Goal: Task Accomplishment & Management: Manage account settings

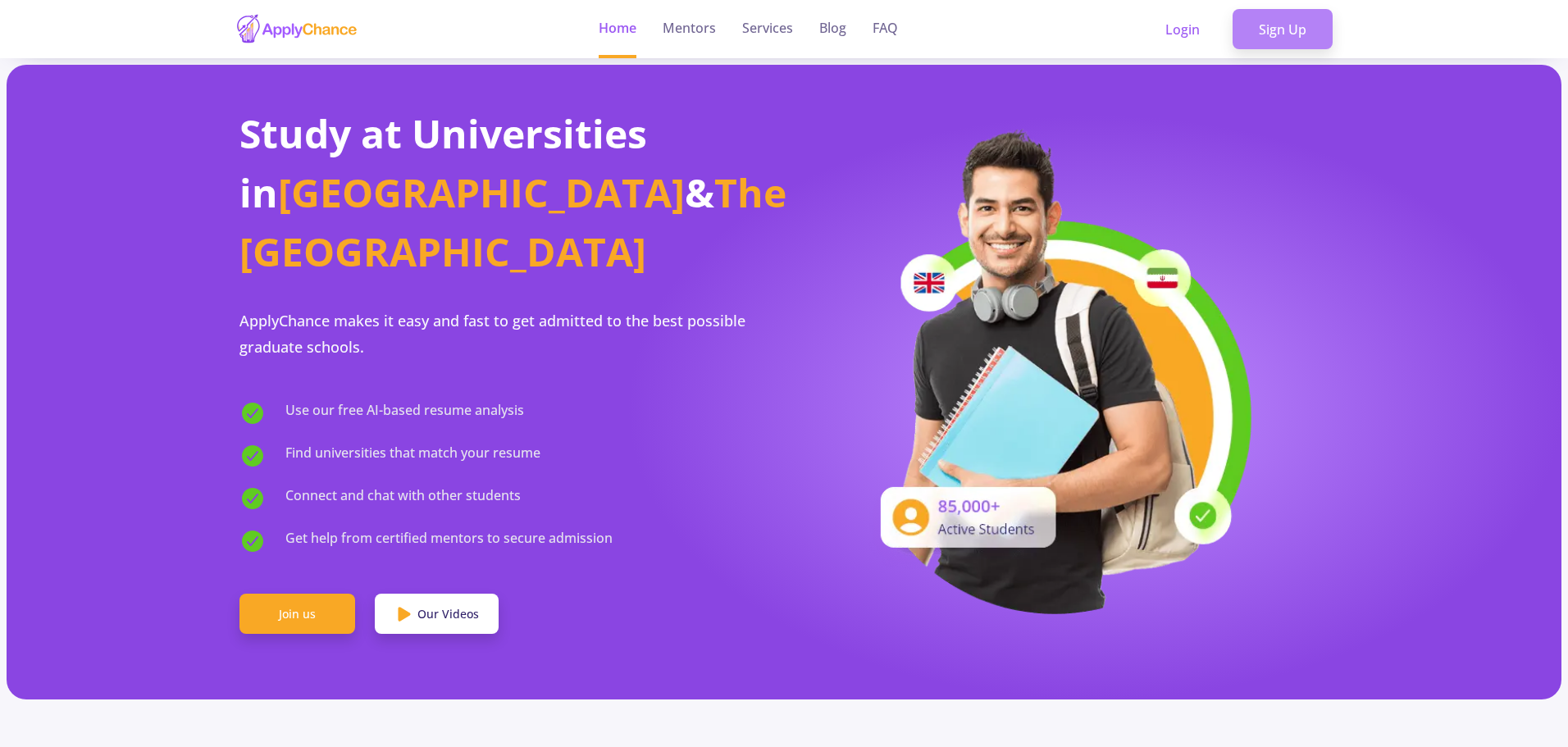
click at [1255, 37] on link "Sign Up" at bounding box center [1282, 29] width 100 height 41
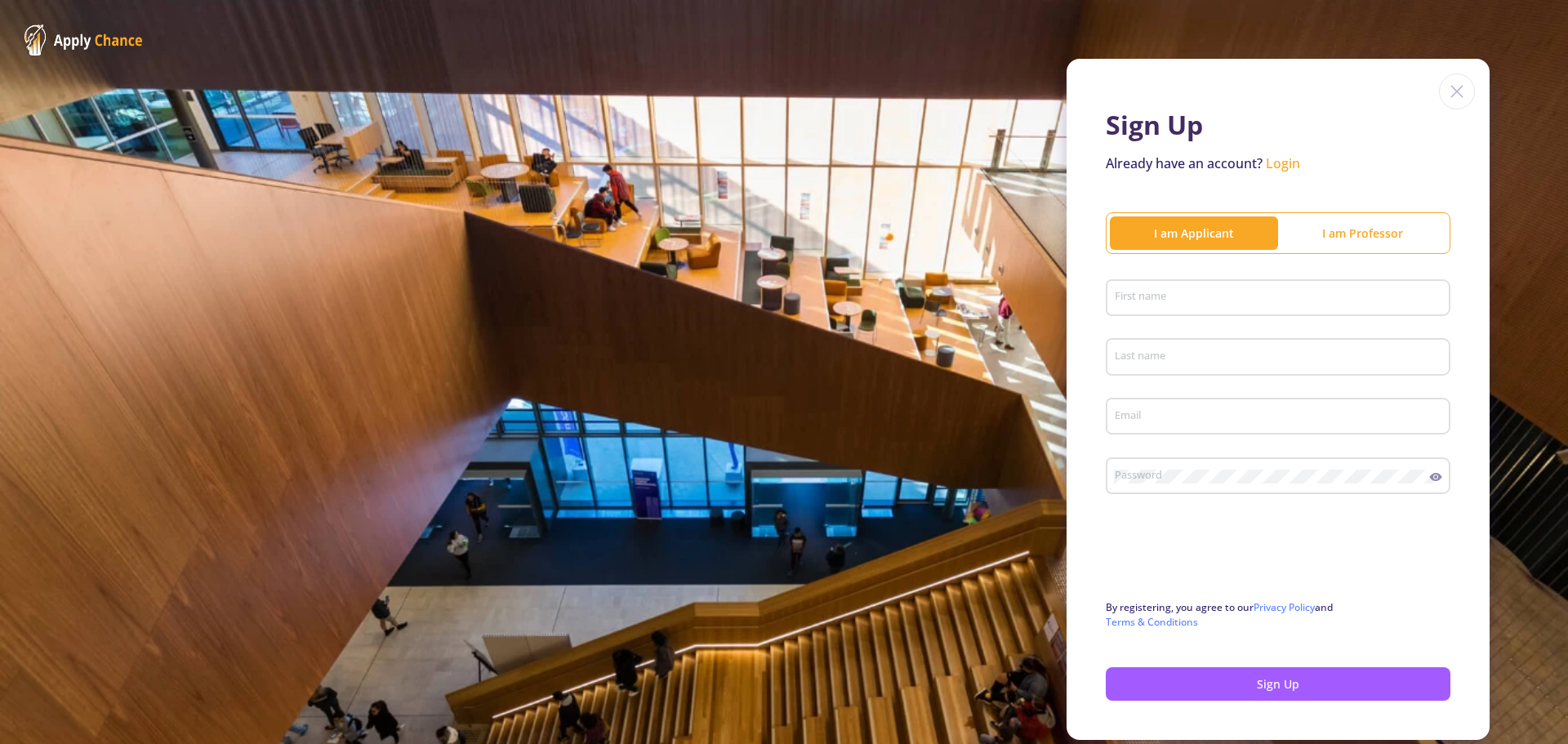
click at [1211, 234] on div "I am Applicant" at bounding box center [1193, 233] width 168 height 17
click at [1222, 309] on div "First name" at bounding box center [1278, 295] width 329 height 42
type input "shahin"
type input "[PERSON_NAME]"
type input "[EMAIL_ADDRESS][DOMAIN_NAME]"
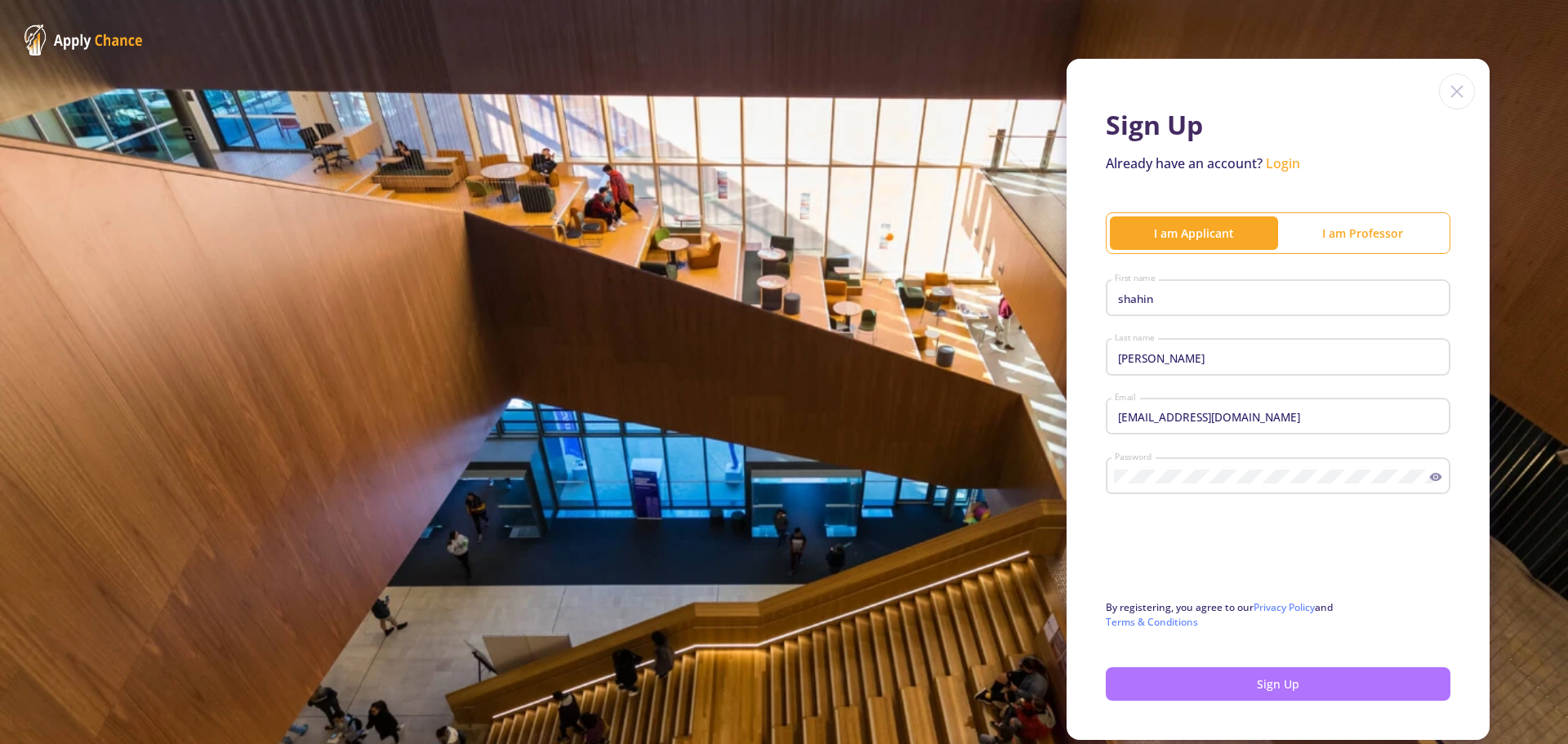
click at [1311, 684] on button "Sign Up" at bounding box center [1278, 684] width 344 height 33
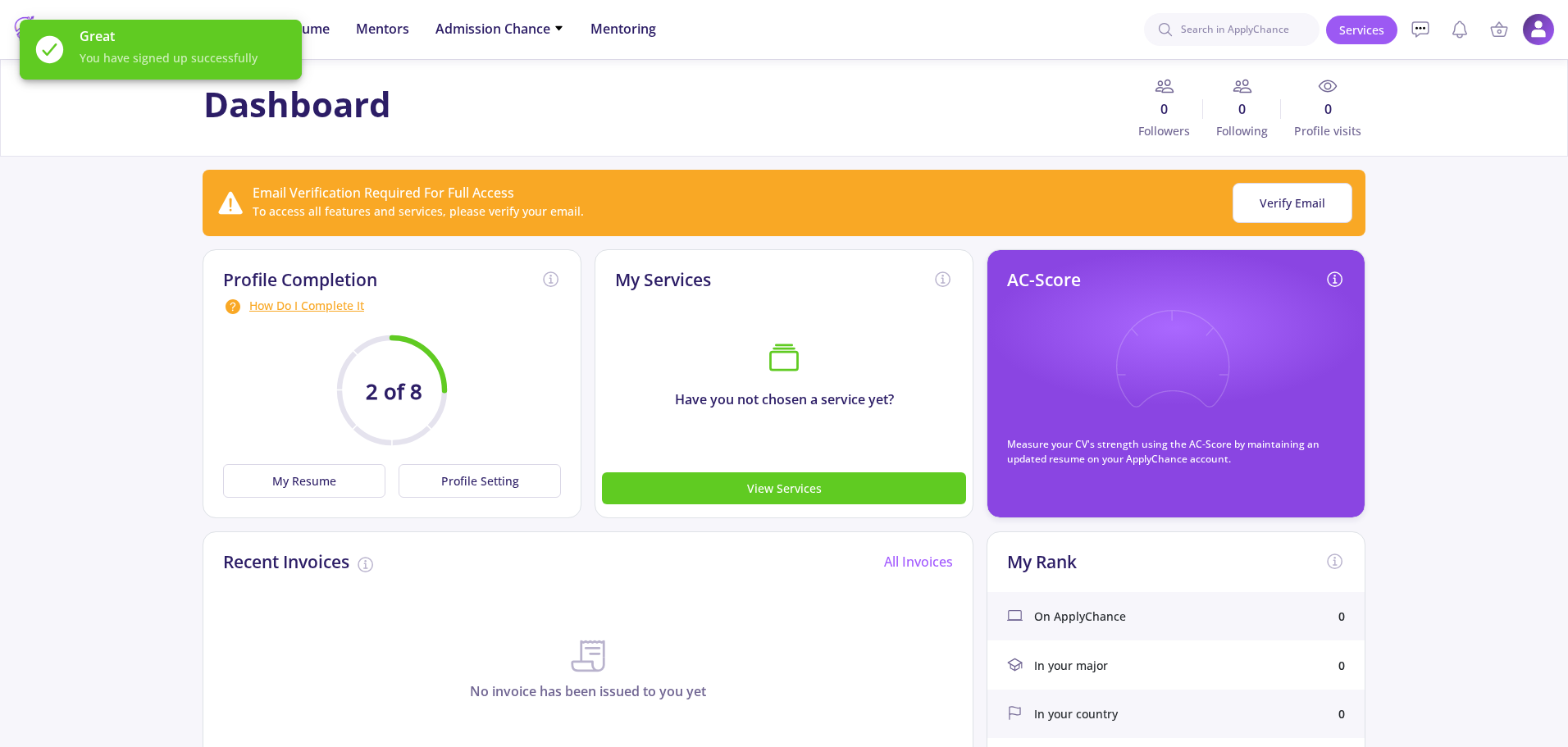
click at [1433, 190] on app-applicant-dashboard "Dashboard 0 Followers 0 Following 0 Profile visits Email Verification Required …" at bounding box center [784, 705] width 1568 height 1292
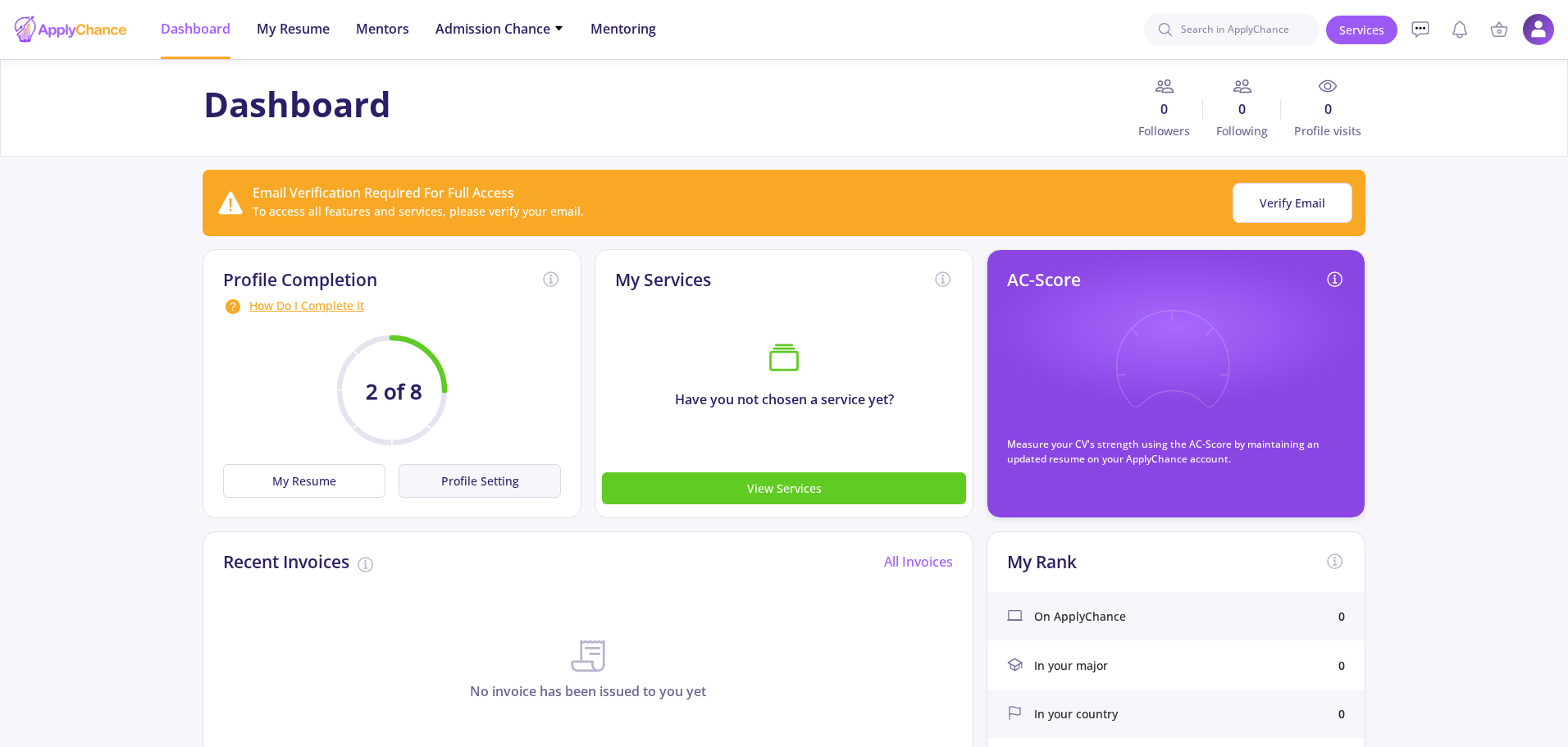
click at [522, 474] on button "Profile Setting" at bounding box center [479, 481] width 162 height 33
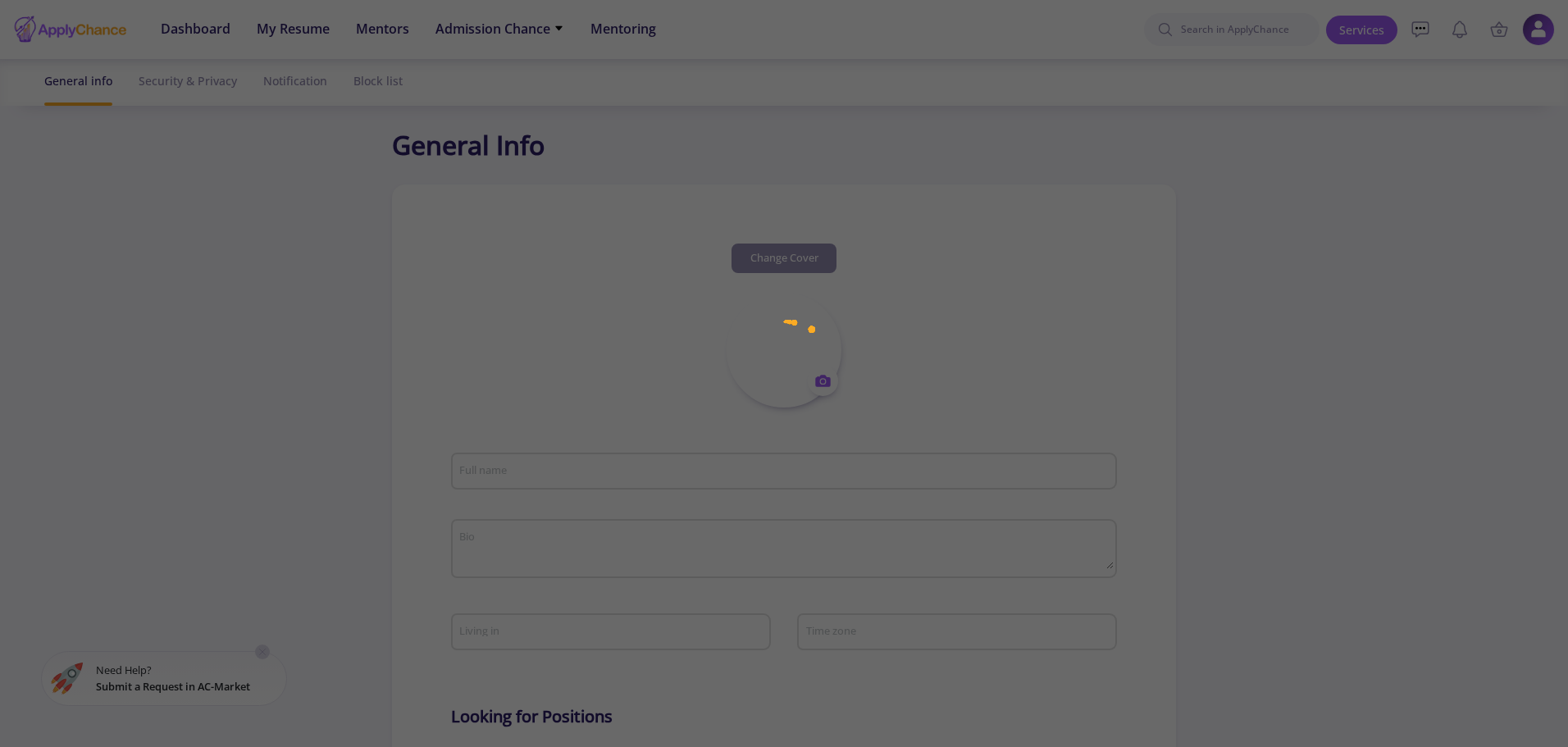
type input "[PERSON_NAME]"
type input "shahinHeidary"
type input "[EMAIL_ADDRESS][DOMAIN_NAME]"
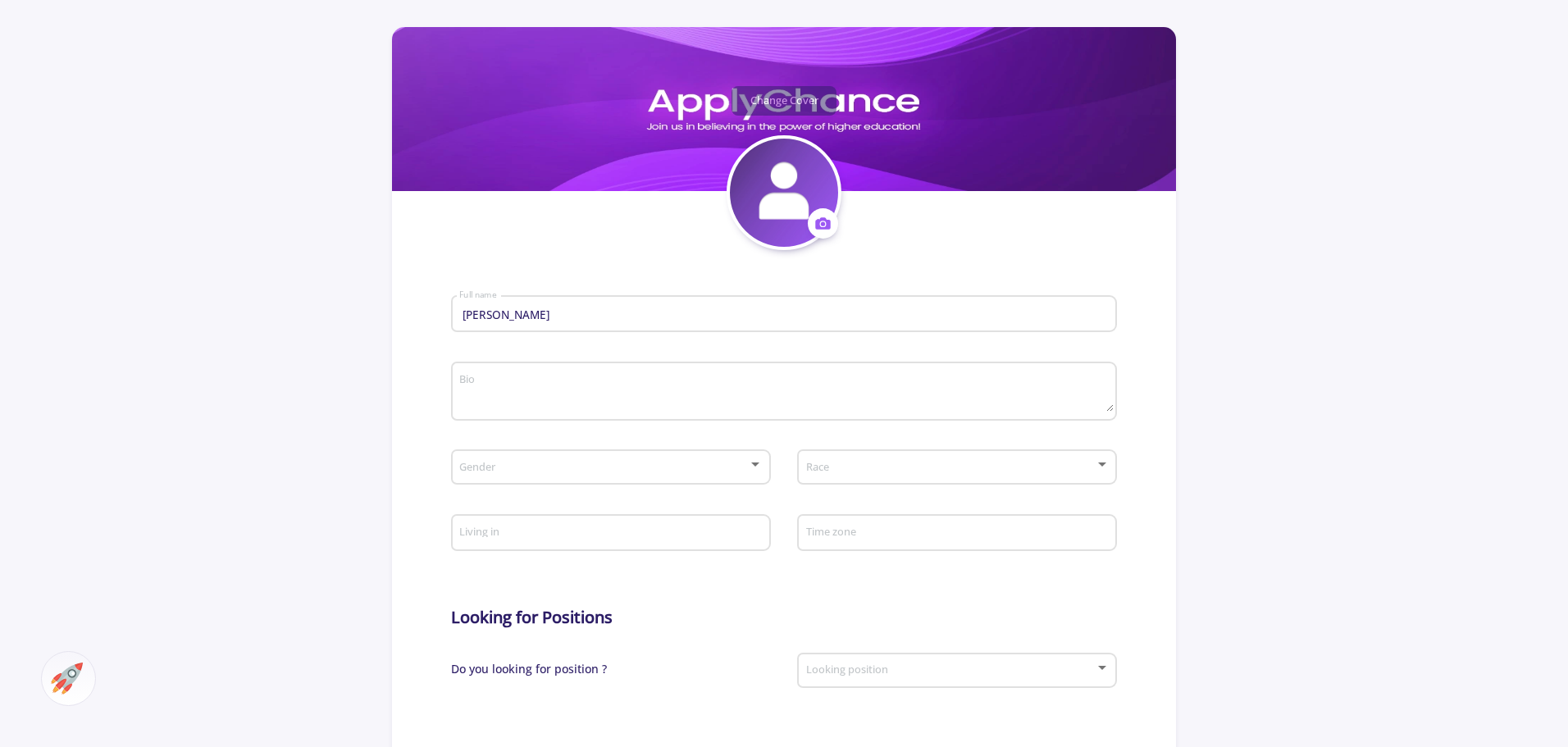
scroll to position [164, 0]
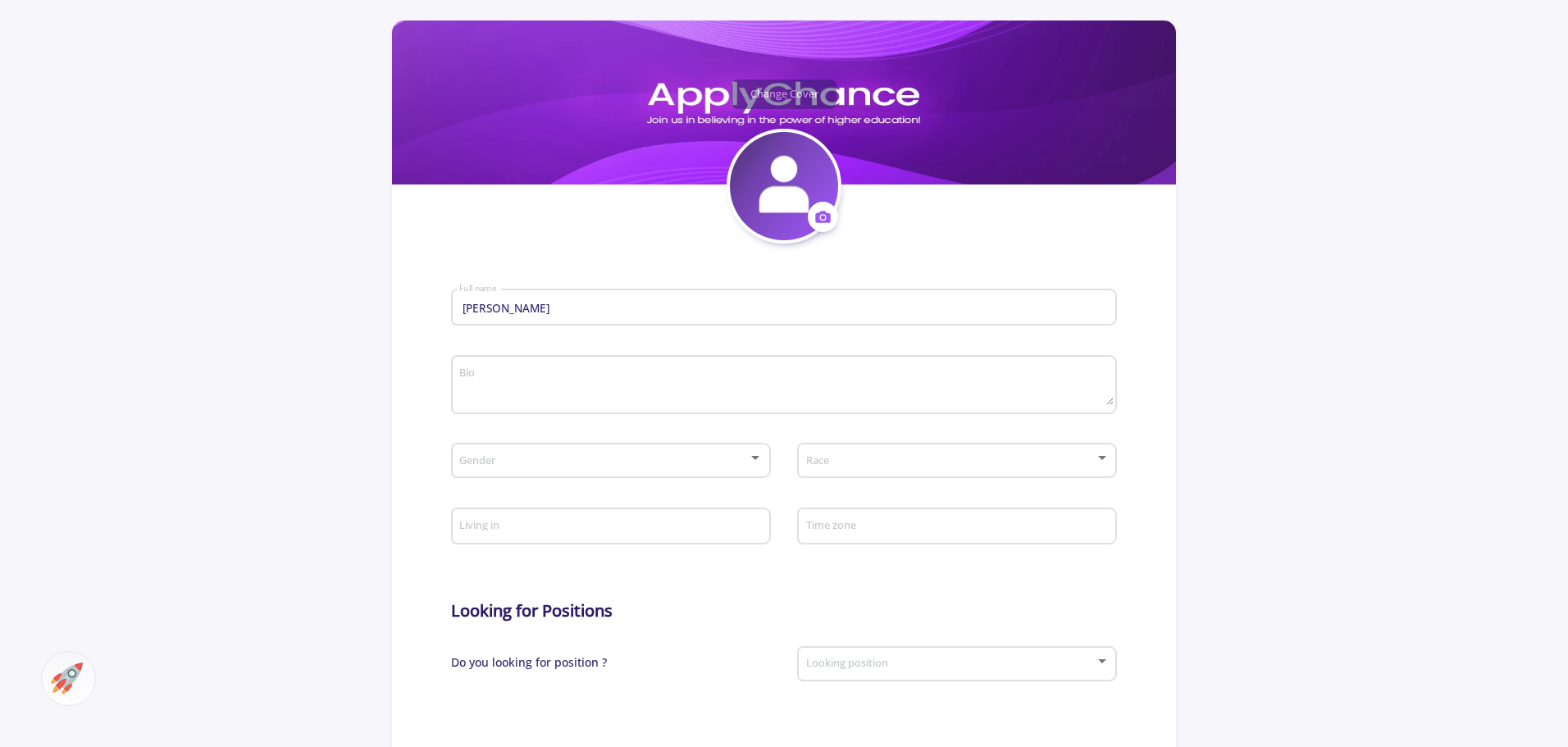
click at [784, 228] on img at bounding box center [784, 186] width 108 height 108
click at [815, 214] on icon at bounding box center [823, 217] width 17 height 17
click at [837, 272] on button "Change photo" at bounding box center [899, 268] width 182 height 42
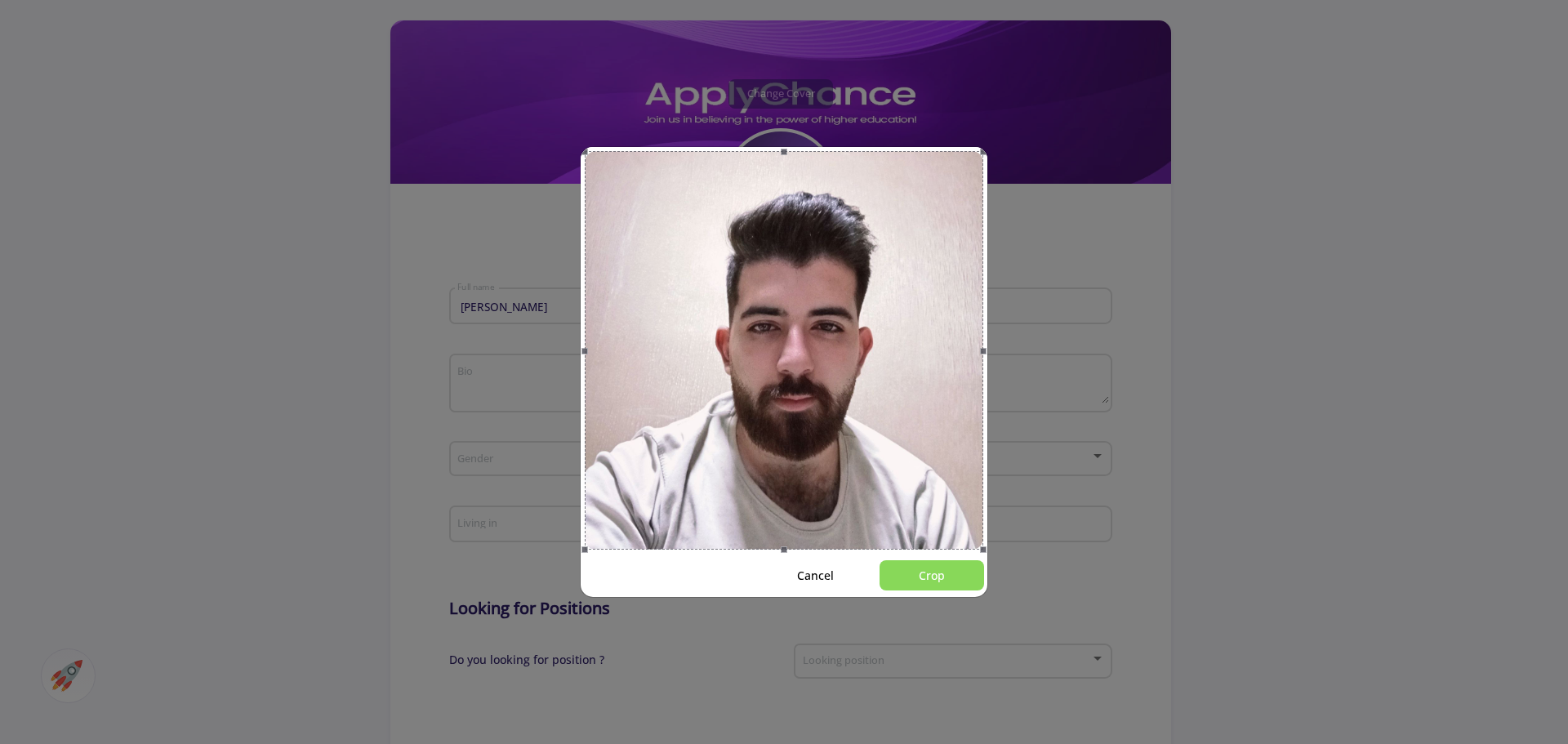
click at [919, 575] on button "Crop" at bounding box center [932, 575] width 104 height 31
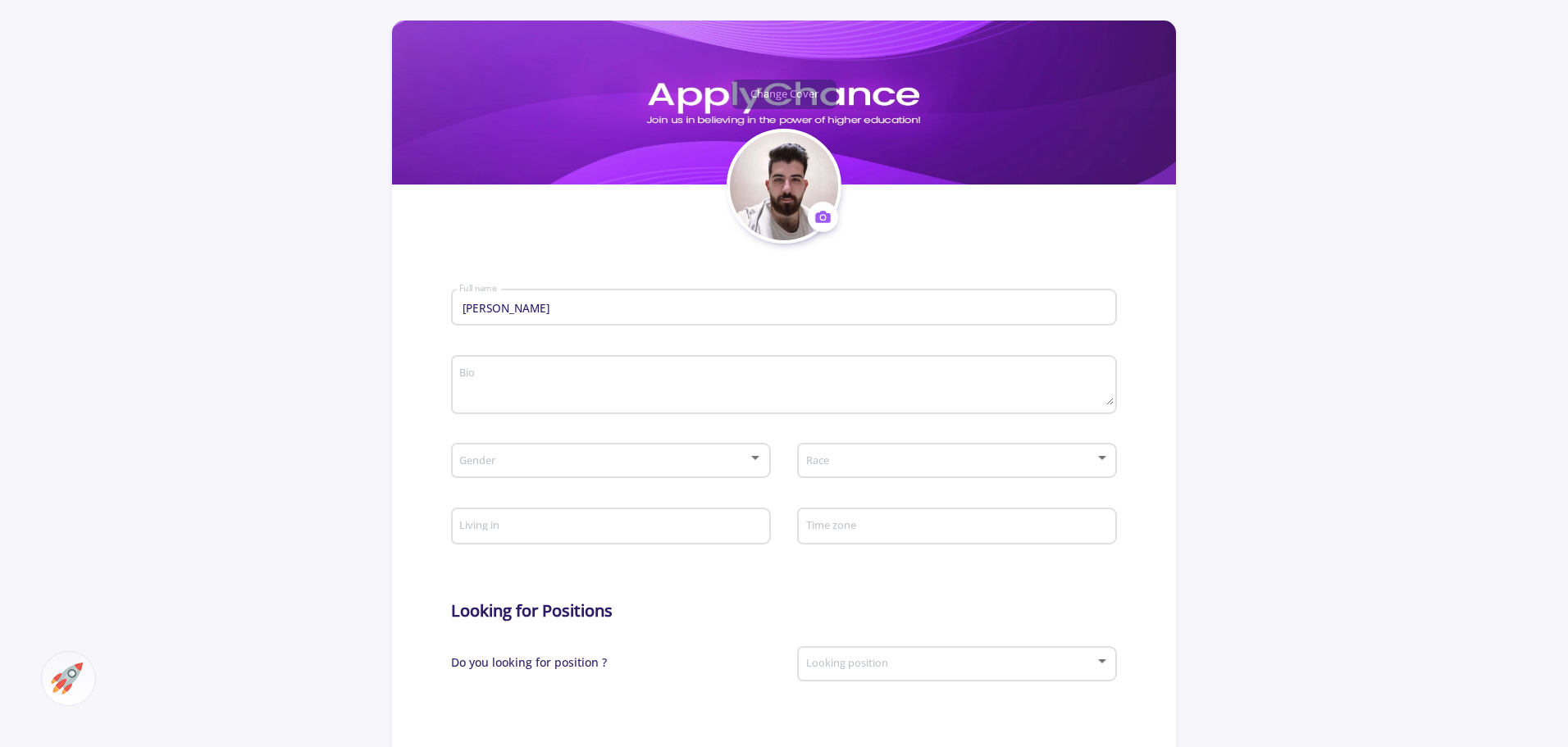
click at [953, 115] on section "Change Cover Change cover Remove cover Change photo Remove photo [PERSON_NAME] …" at bounding box center [784, 573] width 784 height 1106
click at [752, 92] on button "Change Cover" at bounding box center [784, 95] width 105 height 30
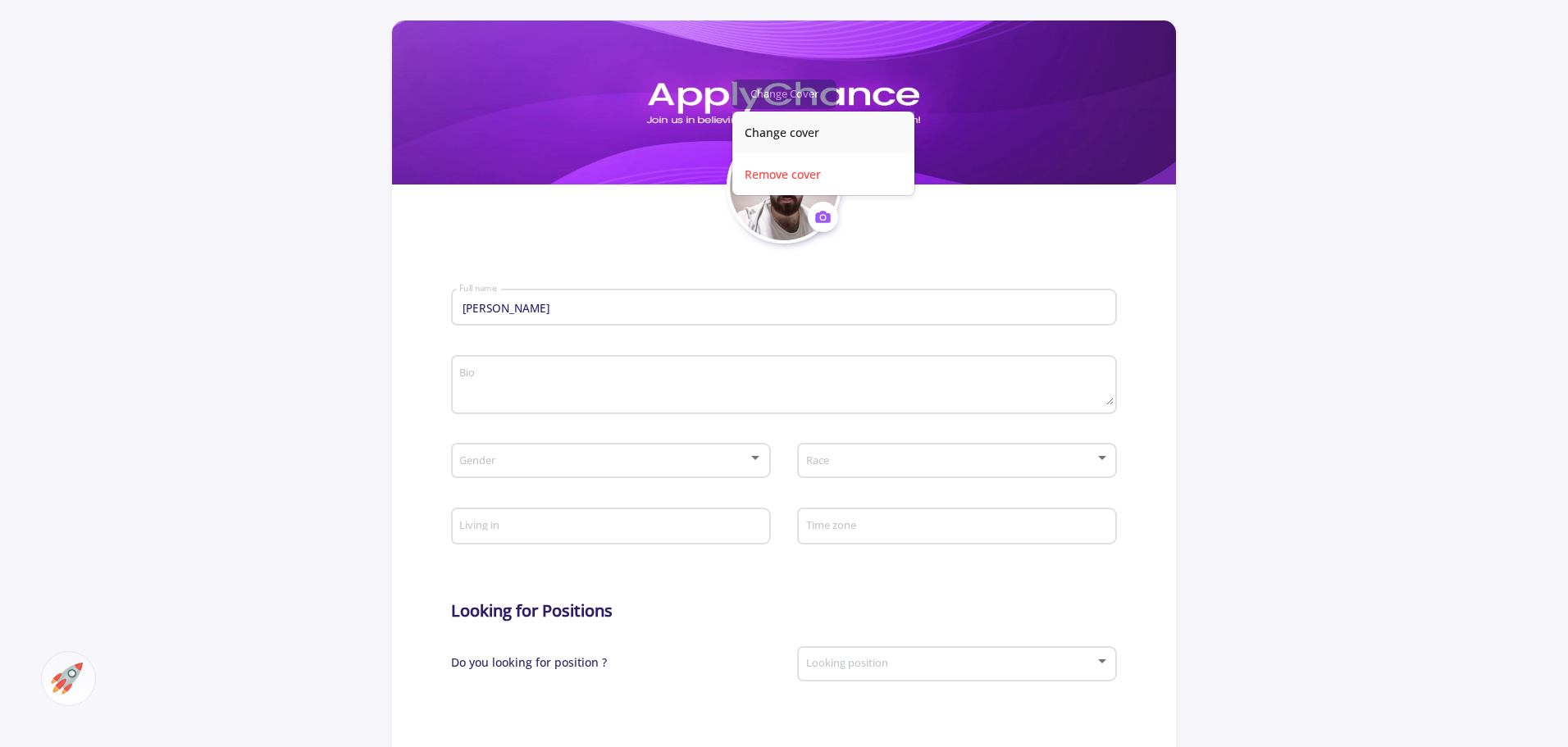
click at [771, 137] on button "Change cover" at bounding box center [823, 132] width 182 height 42
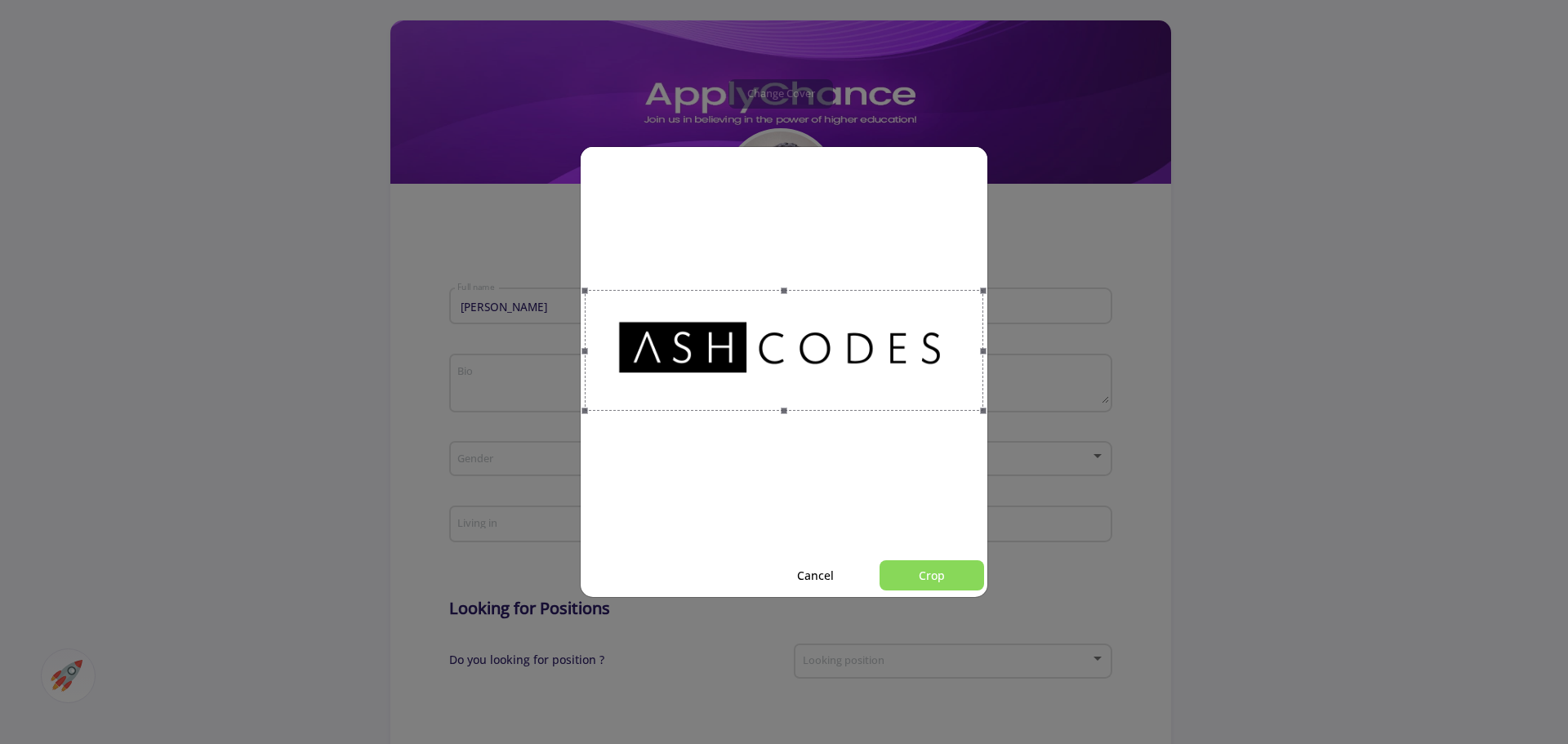
click at [970, 577] on button "Crop" at bounding box center [932, 575] width 104 height 31
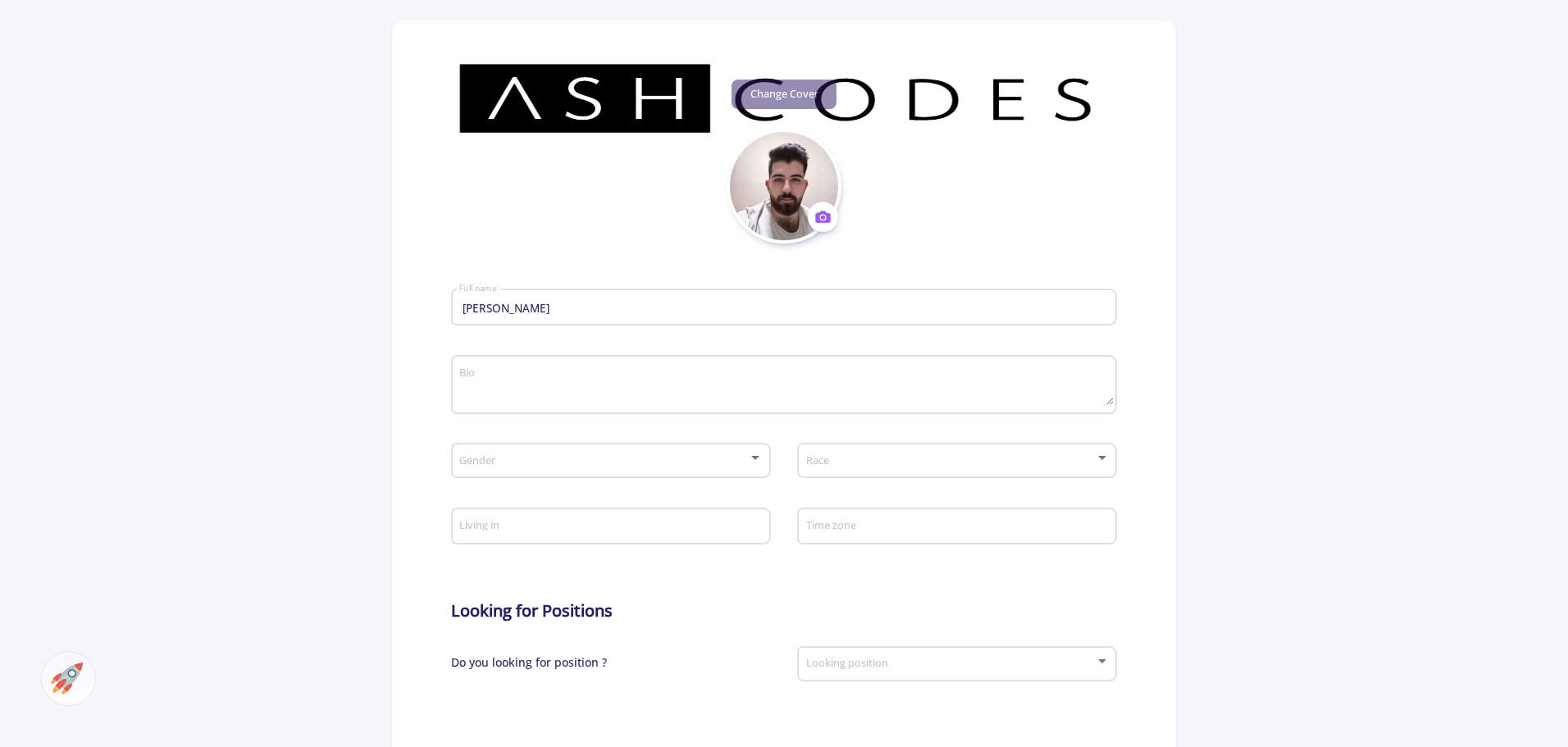
click at [591, 347] on form "[PERSON_NAME] Full name Bio Gender Race Living in Time zone Looking for Positio…" at bounding box center [784, 666] width 666 height 844
click at [550, 401] on textarea "Bio" at bounding box center [786, 386] width 655 height 38
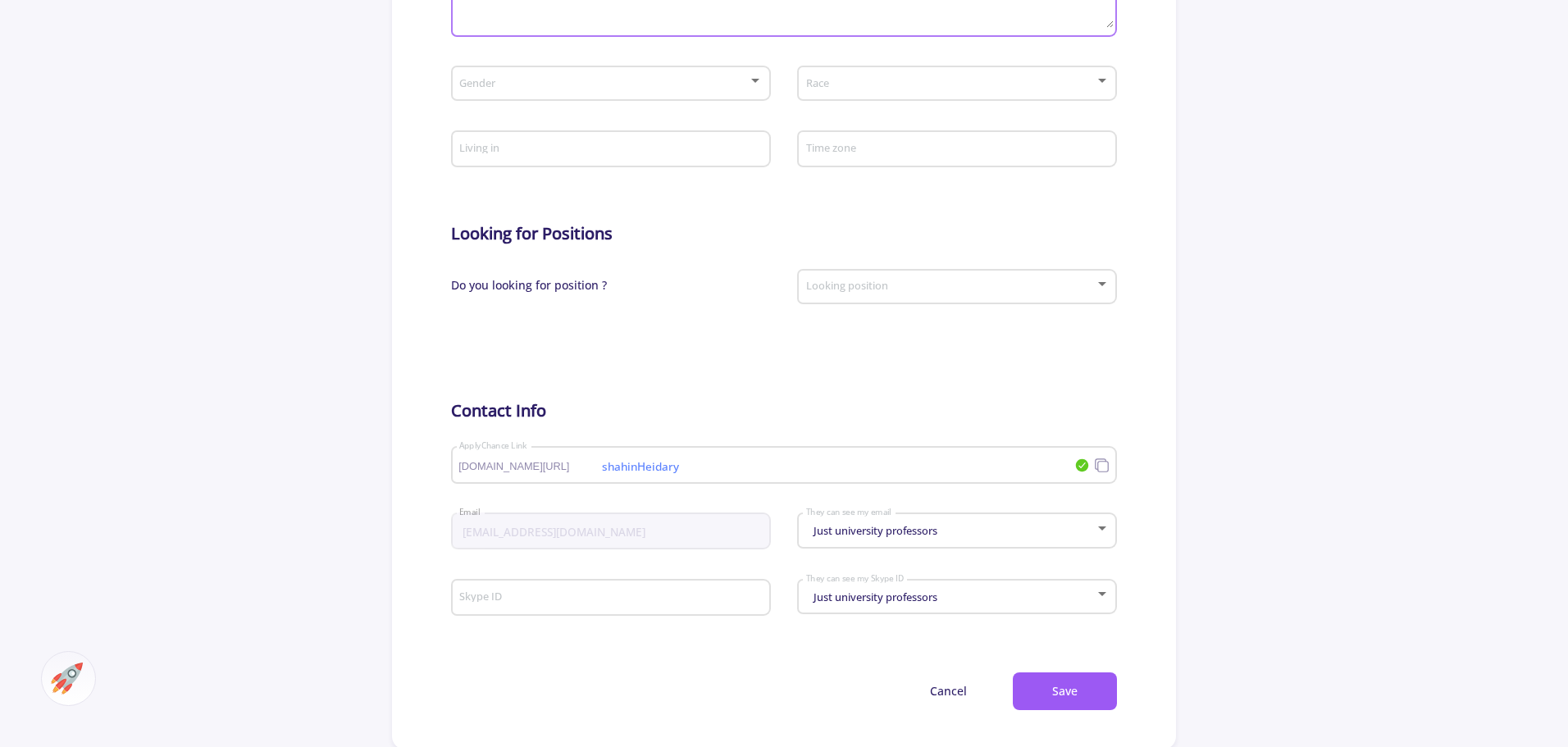
scroll to position [574, 0]
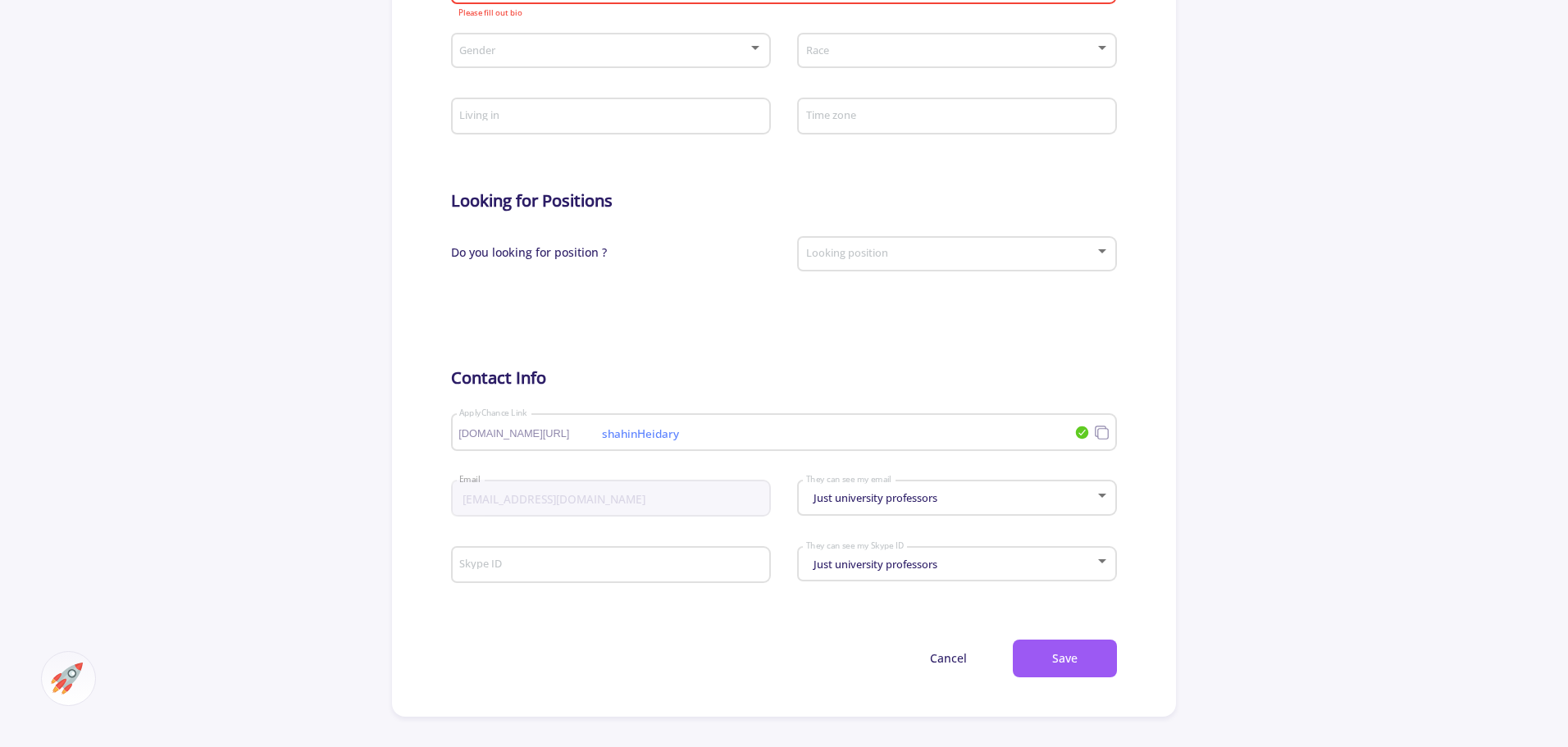
click at [900, 511] on div "Just university professors They can see my email" at bounding box center [957, 494] width 304 height 41
click at [900, 511] on span "Just university professors" at bounding box center [958, 511] width 289 height 30
click at [822, 573] on div "Just university professors They can see my Skype ID" at bounding box center [957, 560] width 304 height 41
click at [822, 573] on span "Just university professors" at bounding box center [958, 577] width 289 height 30
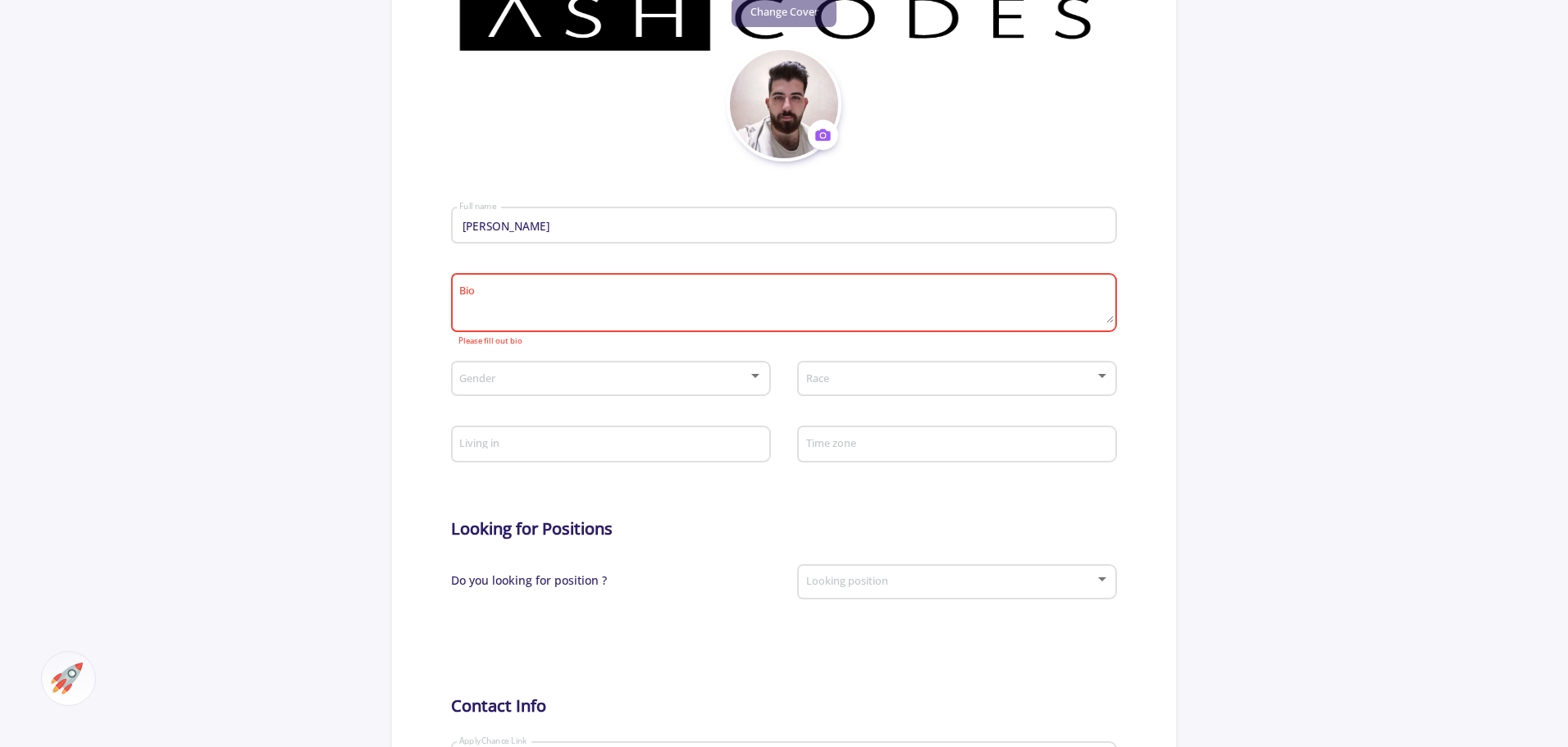
scroll to position [164, 0]
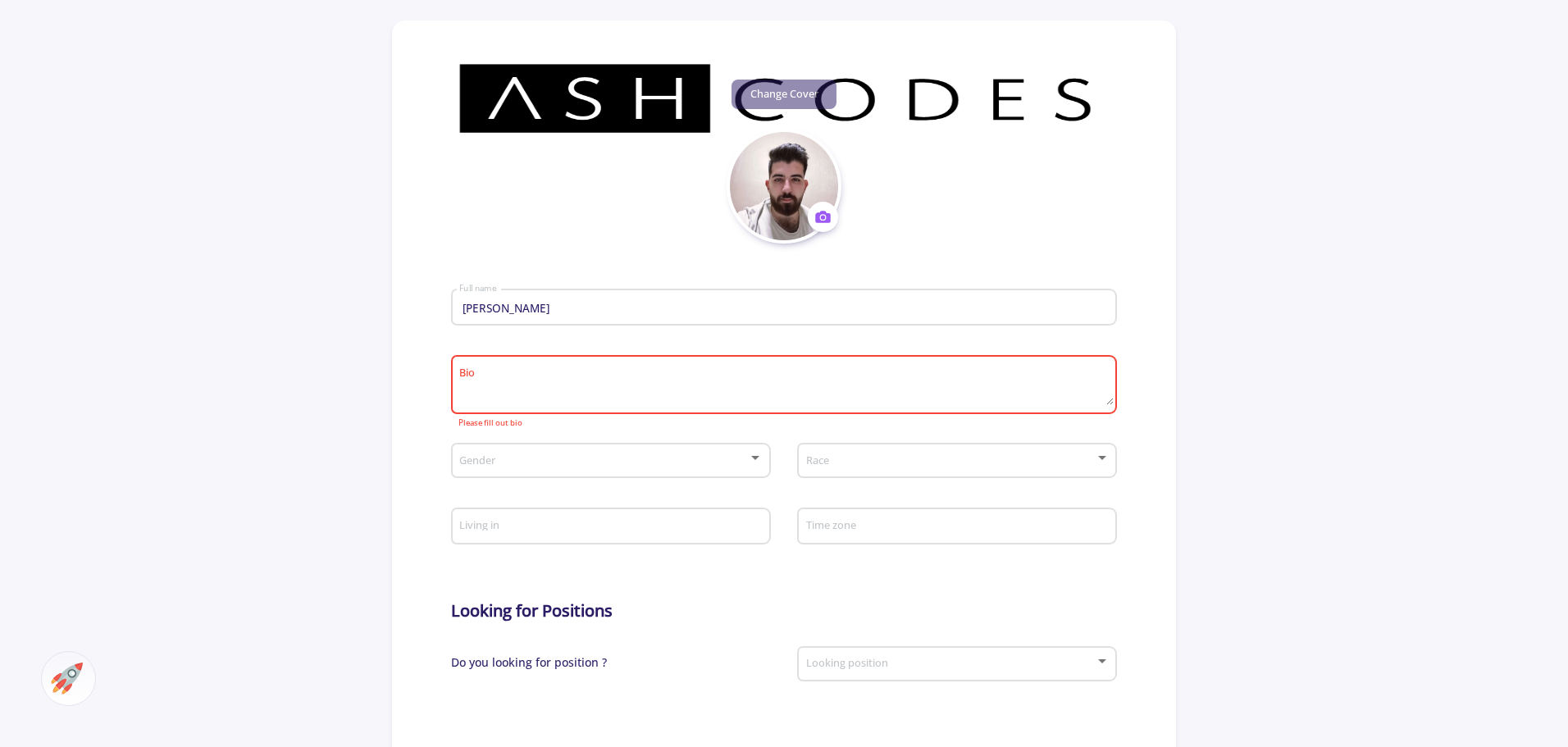
click at [597, 376] on textarea "Bio" at bounding box center [786, 386] width 655 height 38
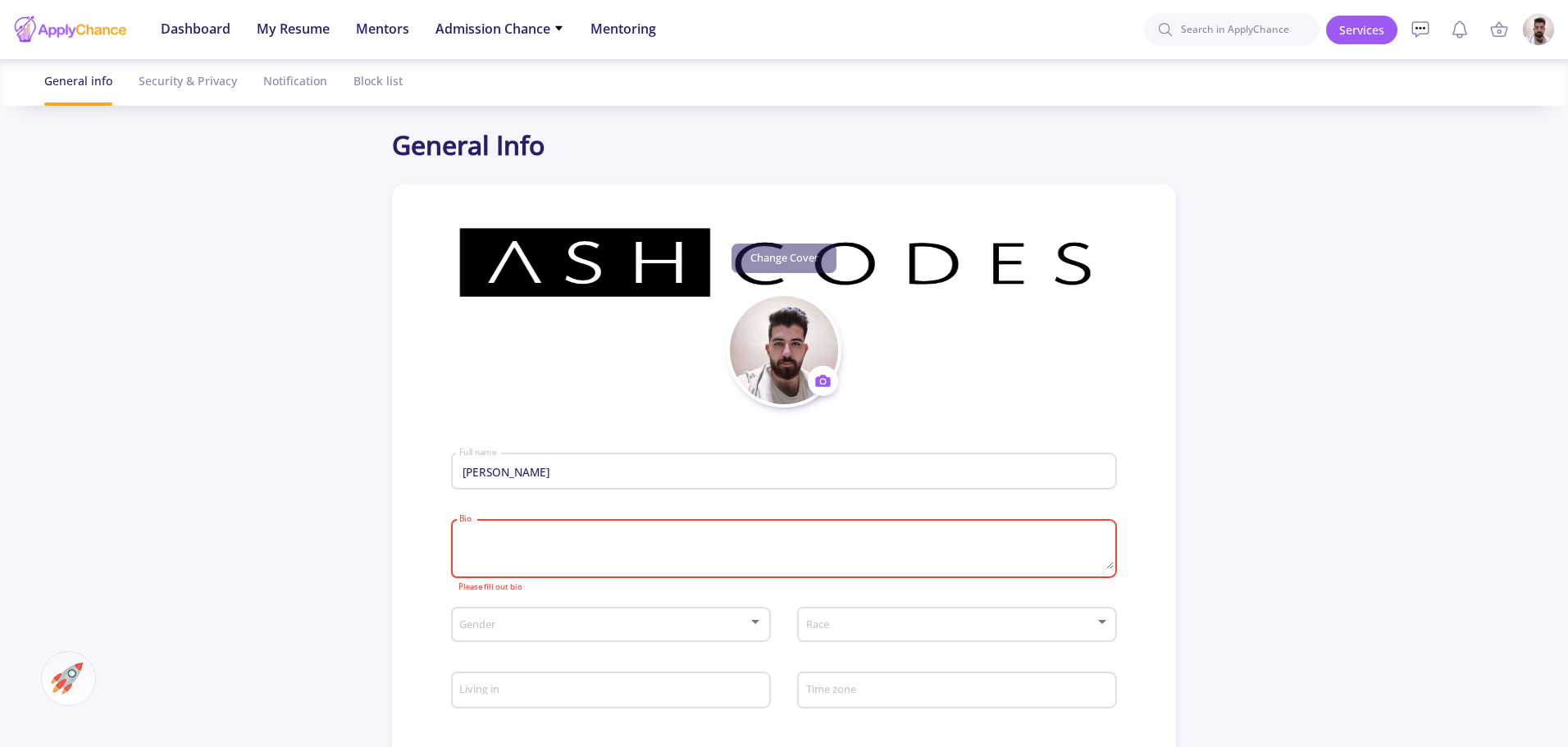
click at [397, 382] on div "Change photo Remove photo" at bounding box center [784, 350] width 784 height 115
click at [637, 558] on textarea "Bio" at bounding box center [786, 550] width 655 height 38
paste textarea "[PERSON_NAME] is a software engineer with 2-3 years of experience specializing …"
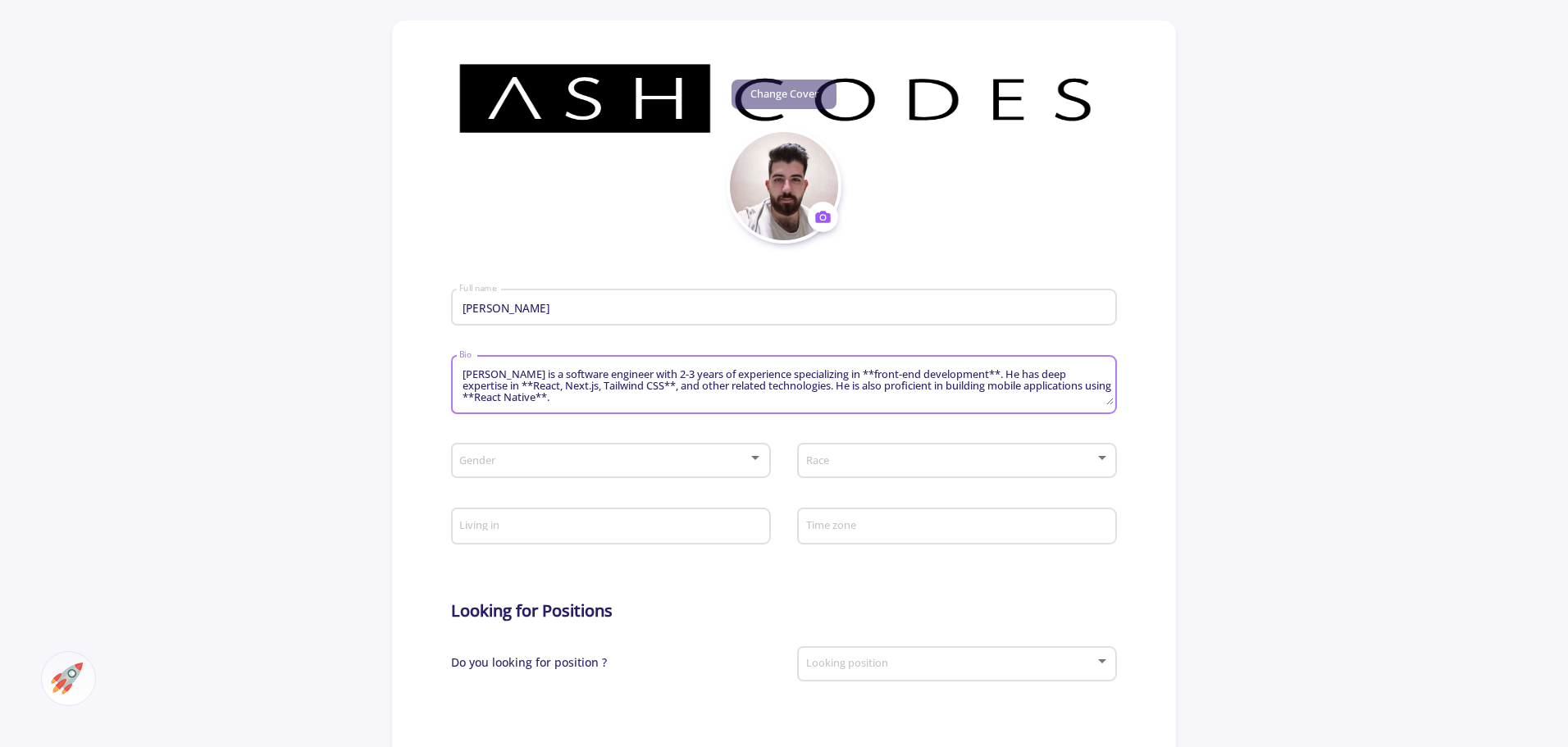
drag, startPoint x: 509, startPoint y: 372, endPoint x: 528, endPoint y: 371, distance: 19.0
click at [446, 376] on section "Change Cover Change cover Remove cover Change photo Remove photo [PERSON_NAME] …" at bounding box center [784, 573] width 784 height 1106
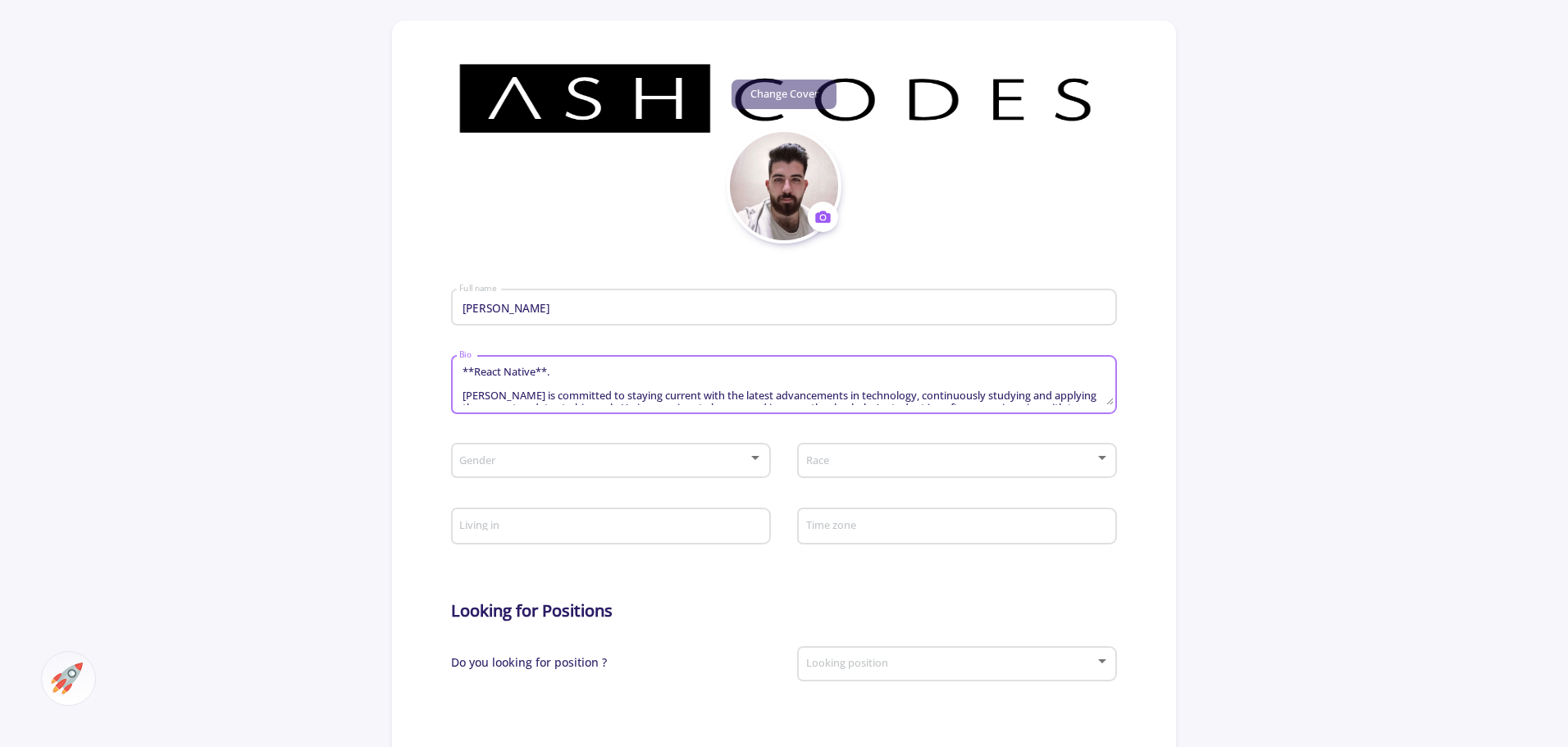
scroll to position [47, 0]
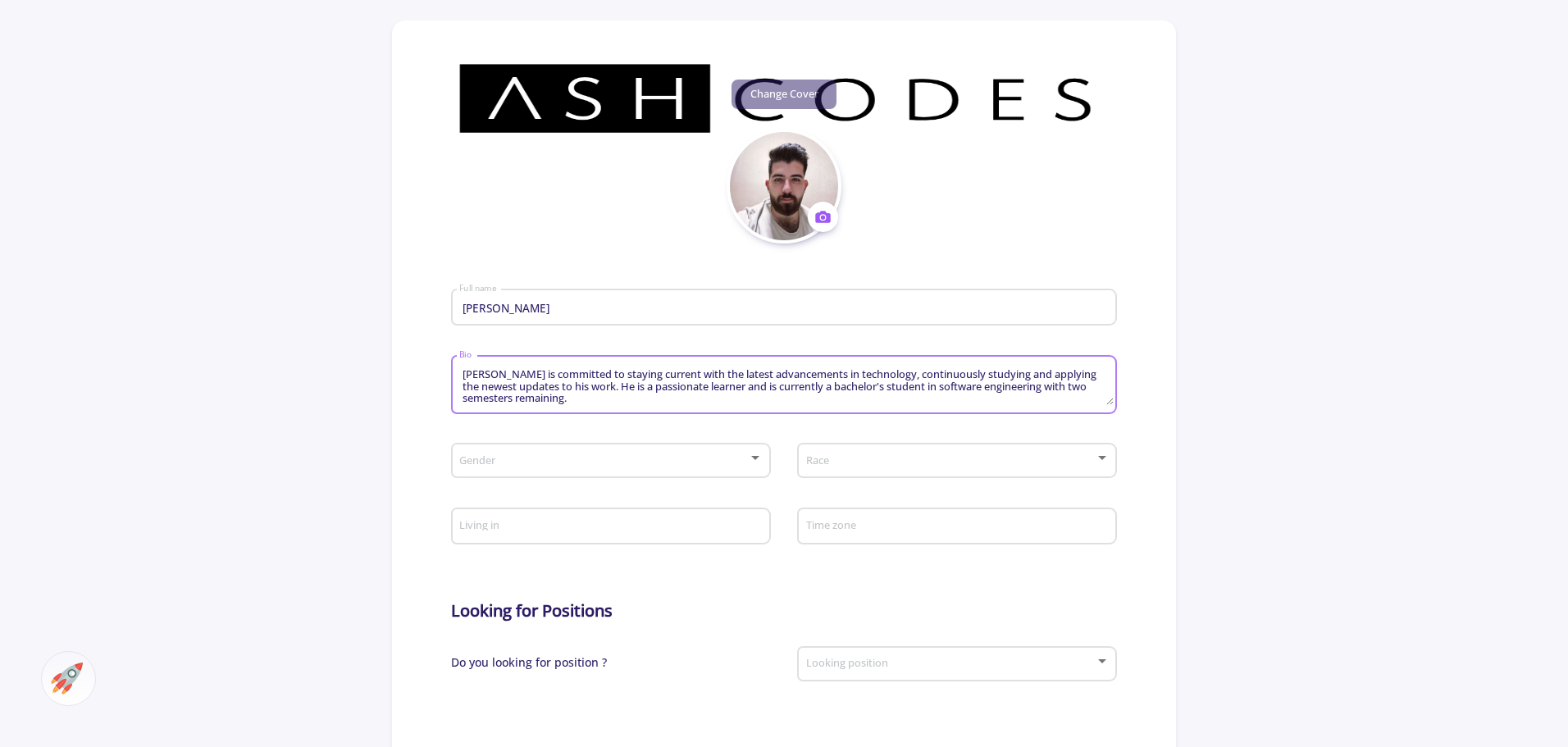
click at [508, 376] on textarea "[PERSON_NAME] is a software engineer with 2-3 years of experience specializing …" at bounding box center [786, 386] width 655 height 38
type textarea "[PERSON_NAME] is a software engineer with 2-3 years of experience specializing …"
click at [560, 474] on div "Gender" at bounding box center [611, 457] width 304 height 41
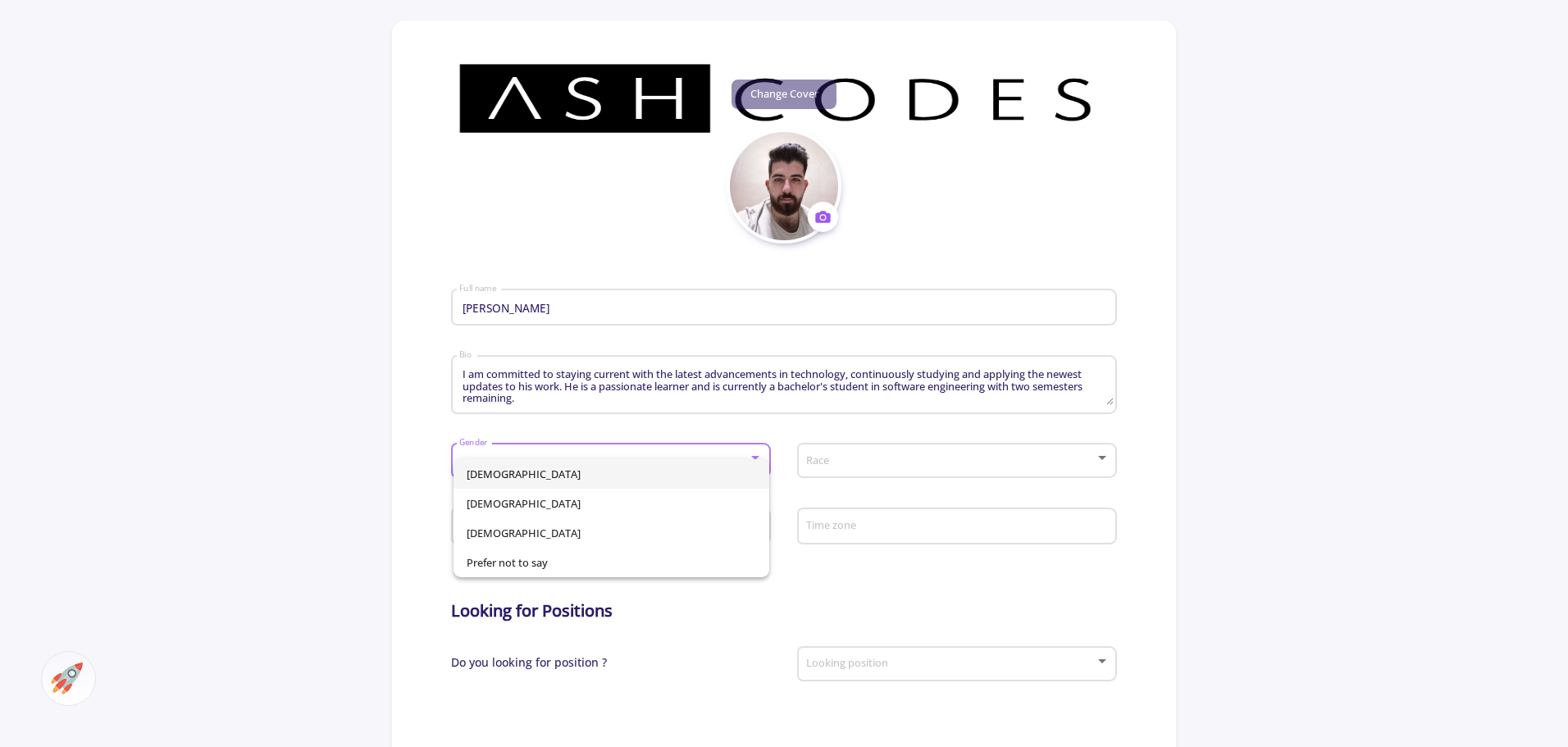
click at [590, 474] on span "[DEMOGRAPHIC_DATA]" at bounding box center [612, 474] width 289 height 30
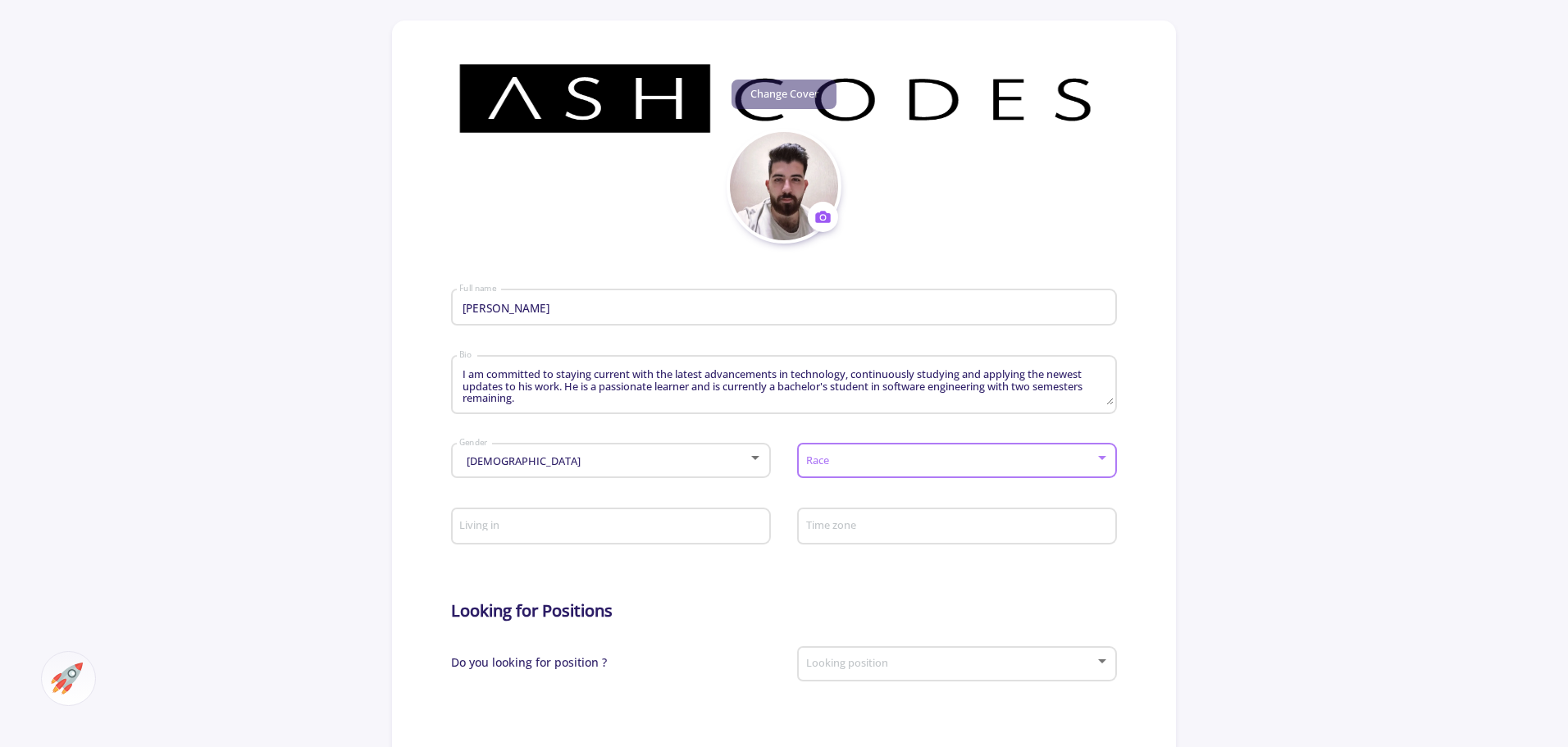
click at [815, 461] on span at bounding box center [951, 461] width 285 height 12
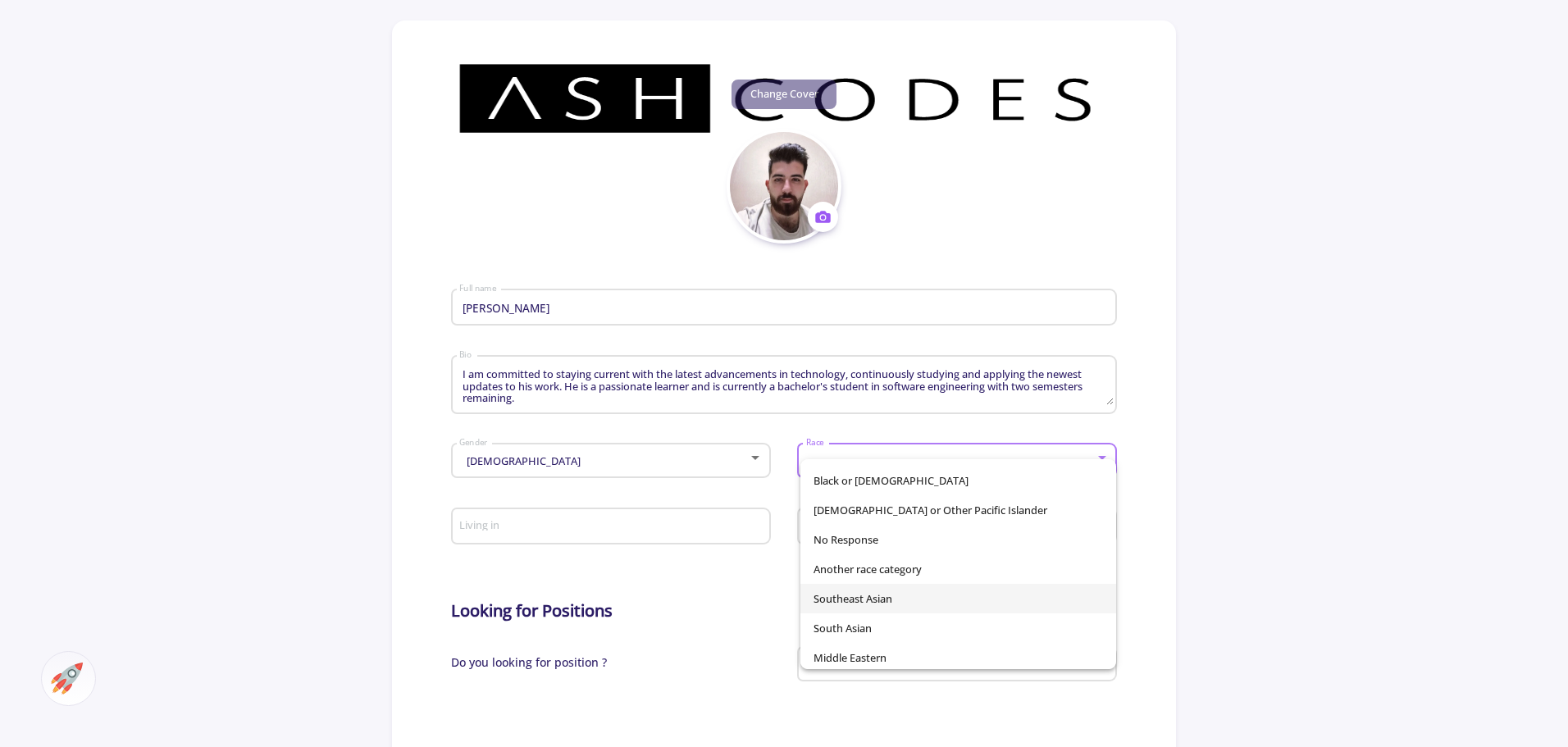
scroll to position [115, 0]
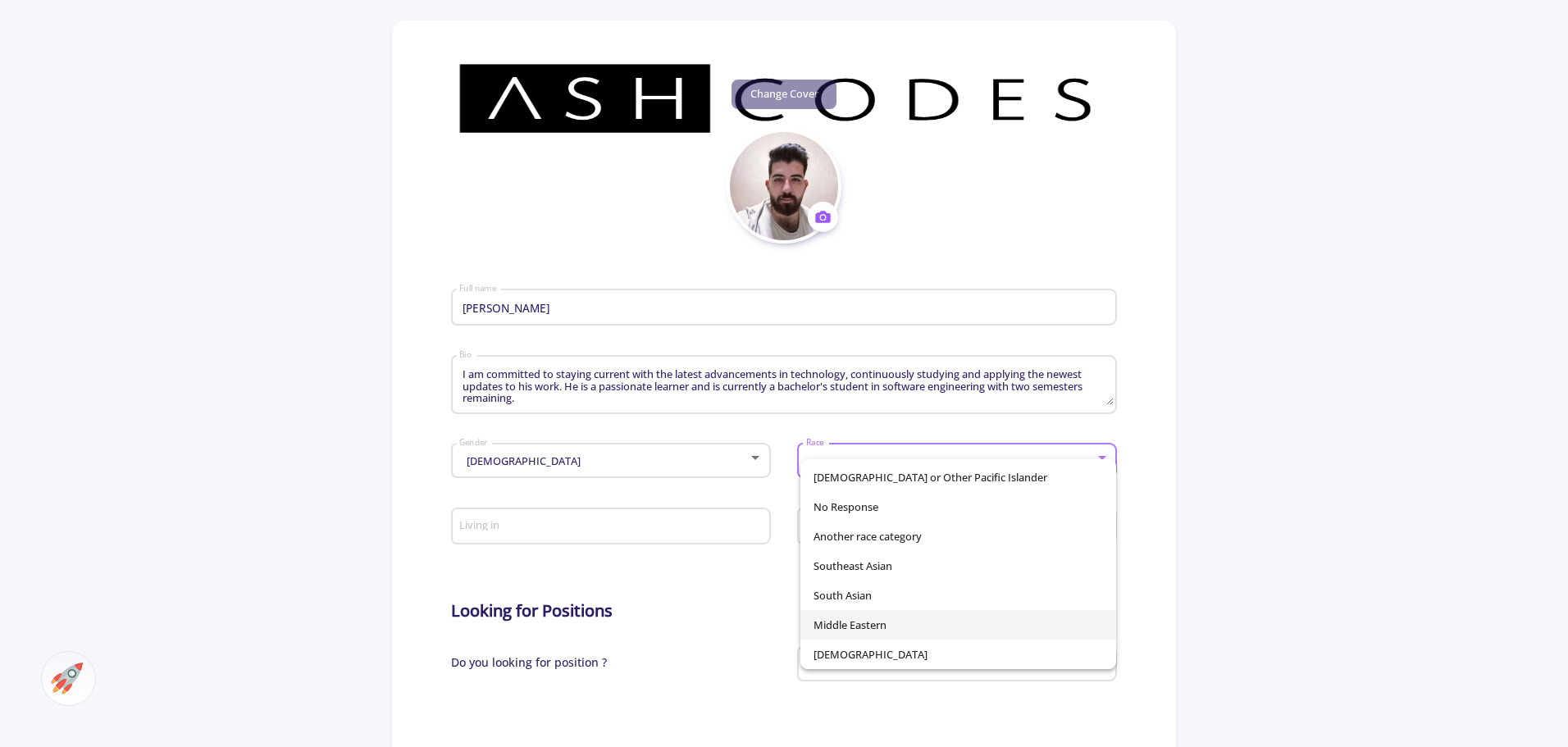
click at [872, 621] on span "Middle Eastern" at bounding box center [958, 625] width 289 height 30
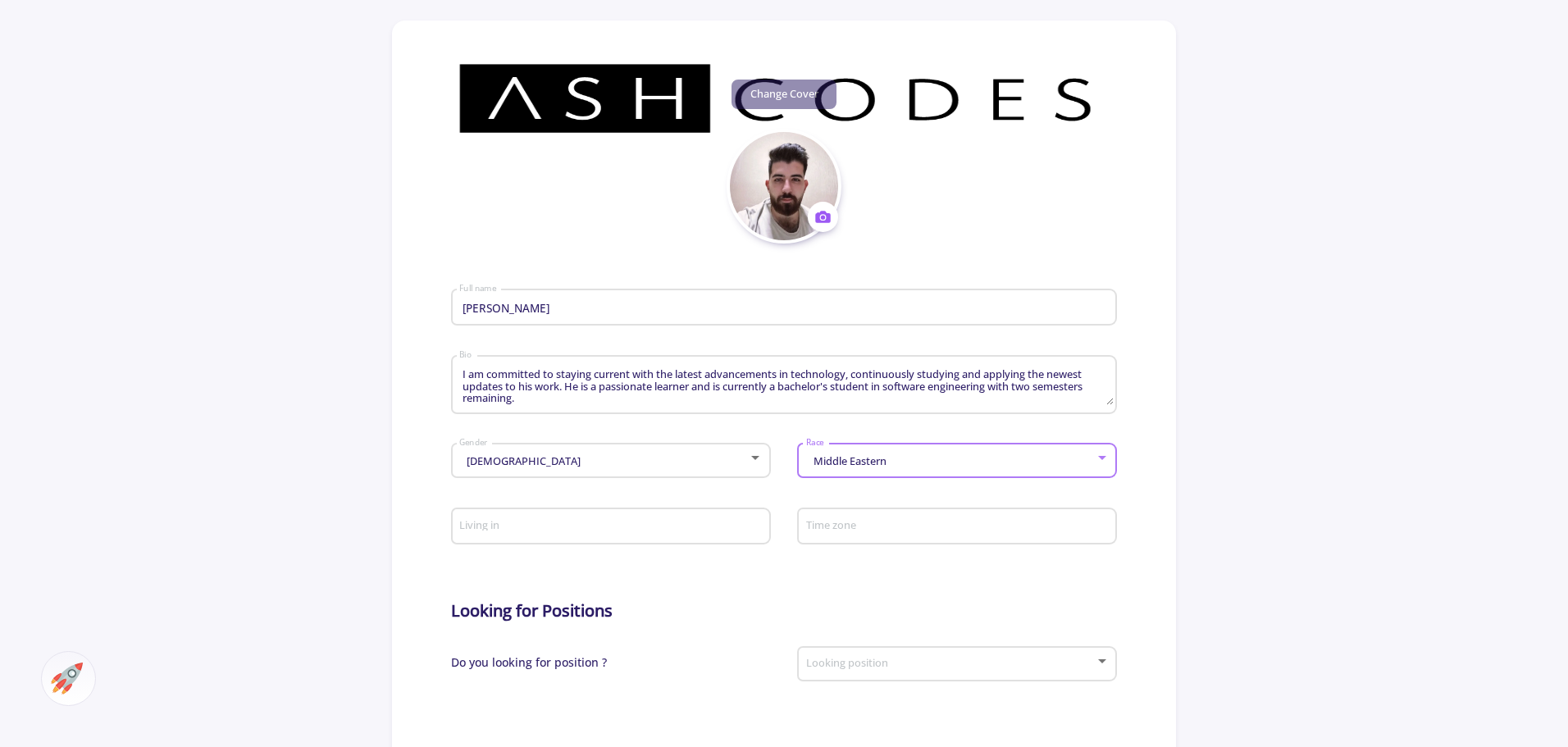
click at [675, 534] on div "Living in" at bounding box center [611, 523] width 304 height 42
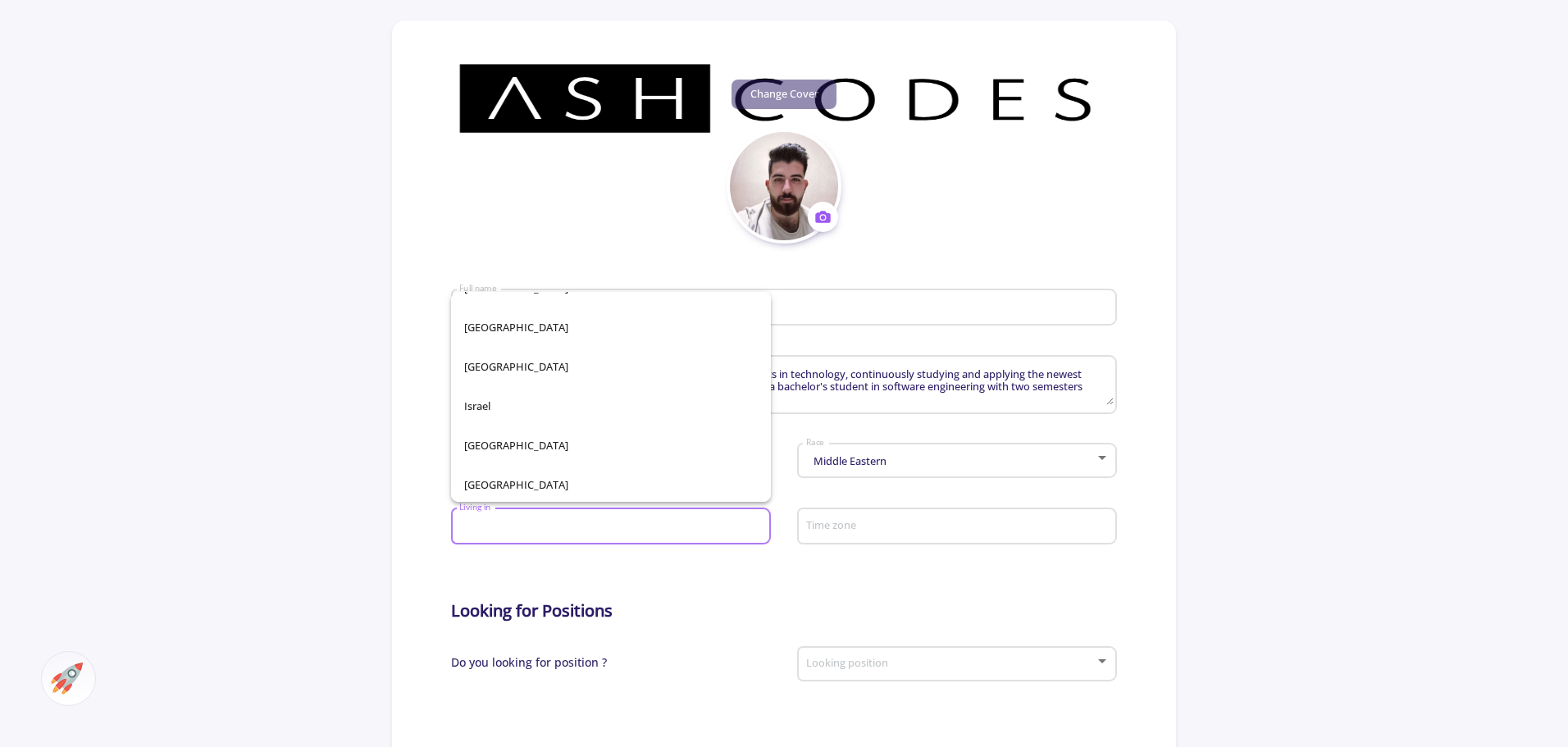
scroll to position [3444, 0]
click at [572, 301] on span "[GEOGRAPHIC_DATA]" at bounding box center [611, 292] width 293 height 39
type input "[GEOGRAPHIC_DATA]"
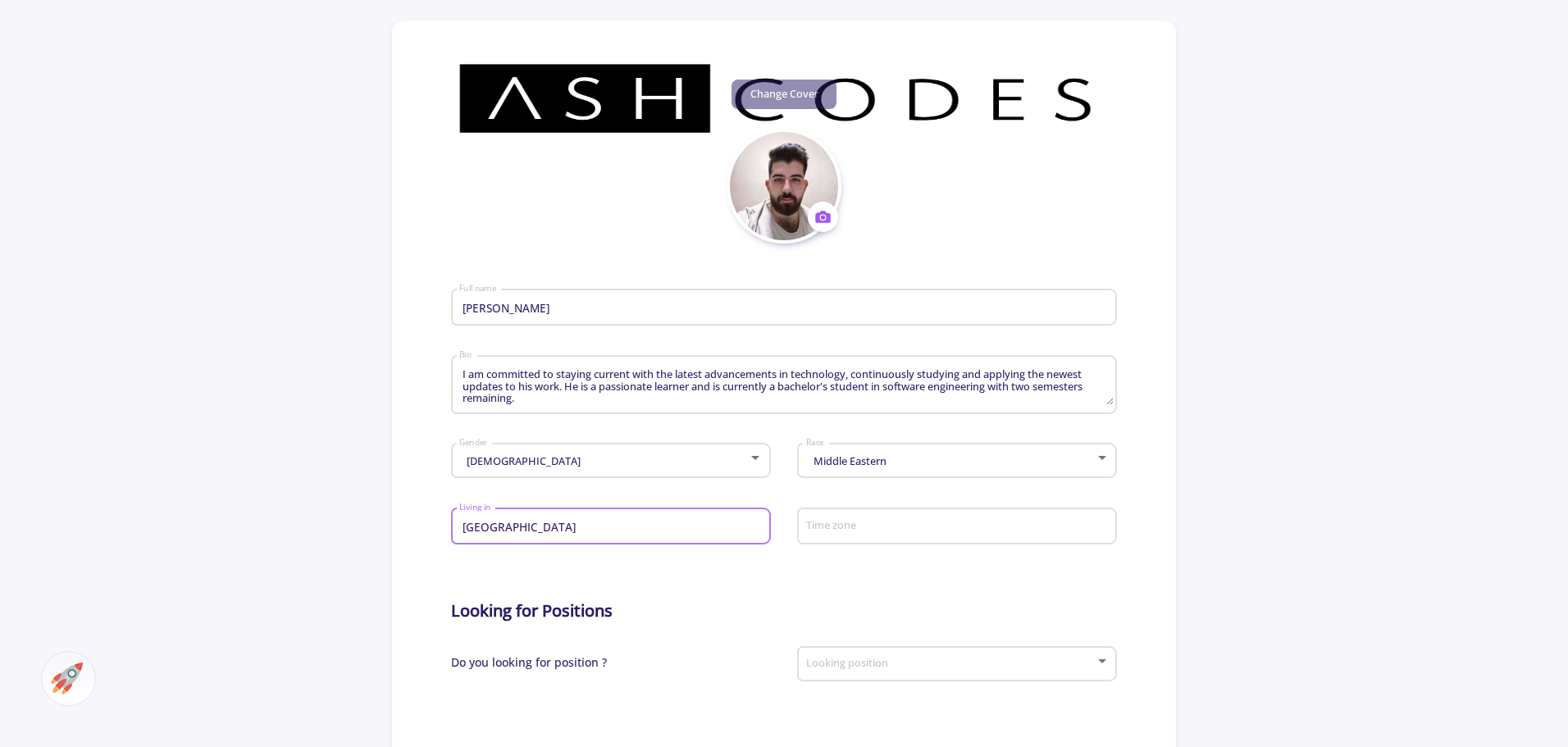
click at [868, 524] on input "Time zone" at bounding box center [959, 528] width 308 height 15
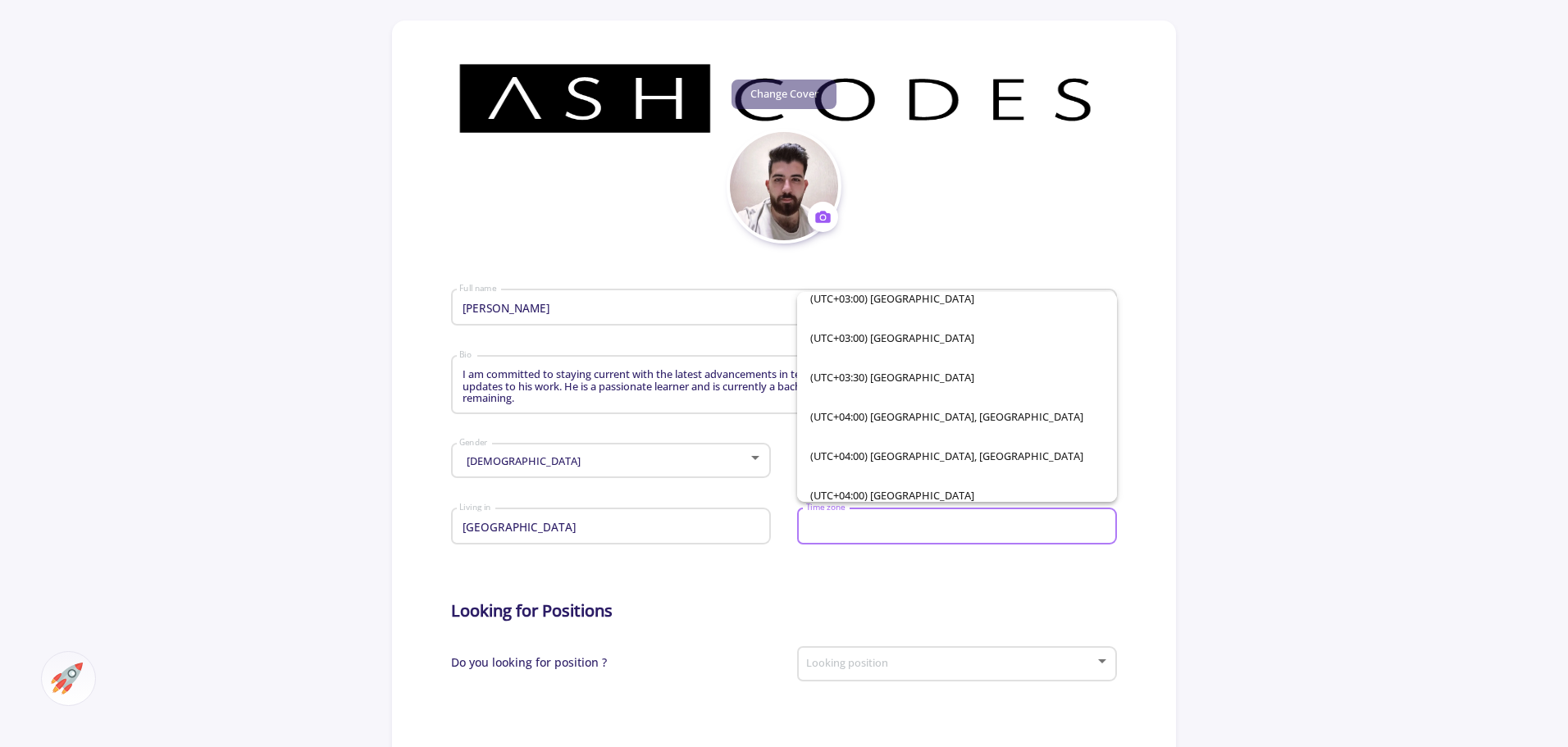
scroll to position [2952, 0]
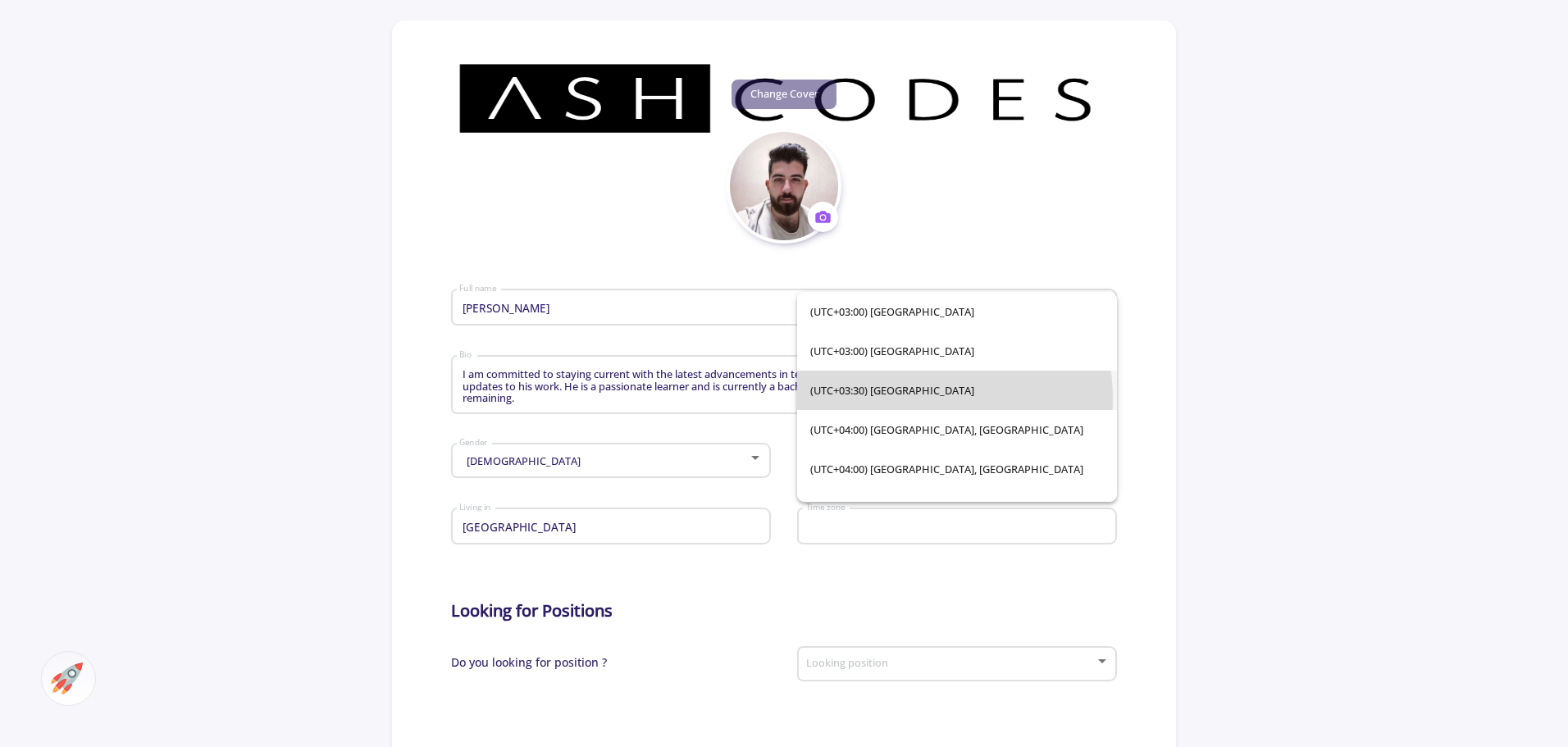
click at [897, 399] on span "(UTC+03:30) [GEOGRAPHIC_DATA]" at bounding box center [956, 390] width 293 height 39
type input "(UTC+03:30) [GEOGRAPHIC_DATA]"
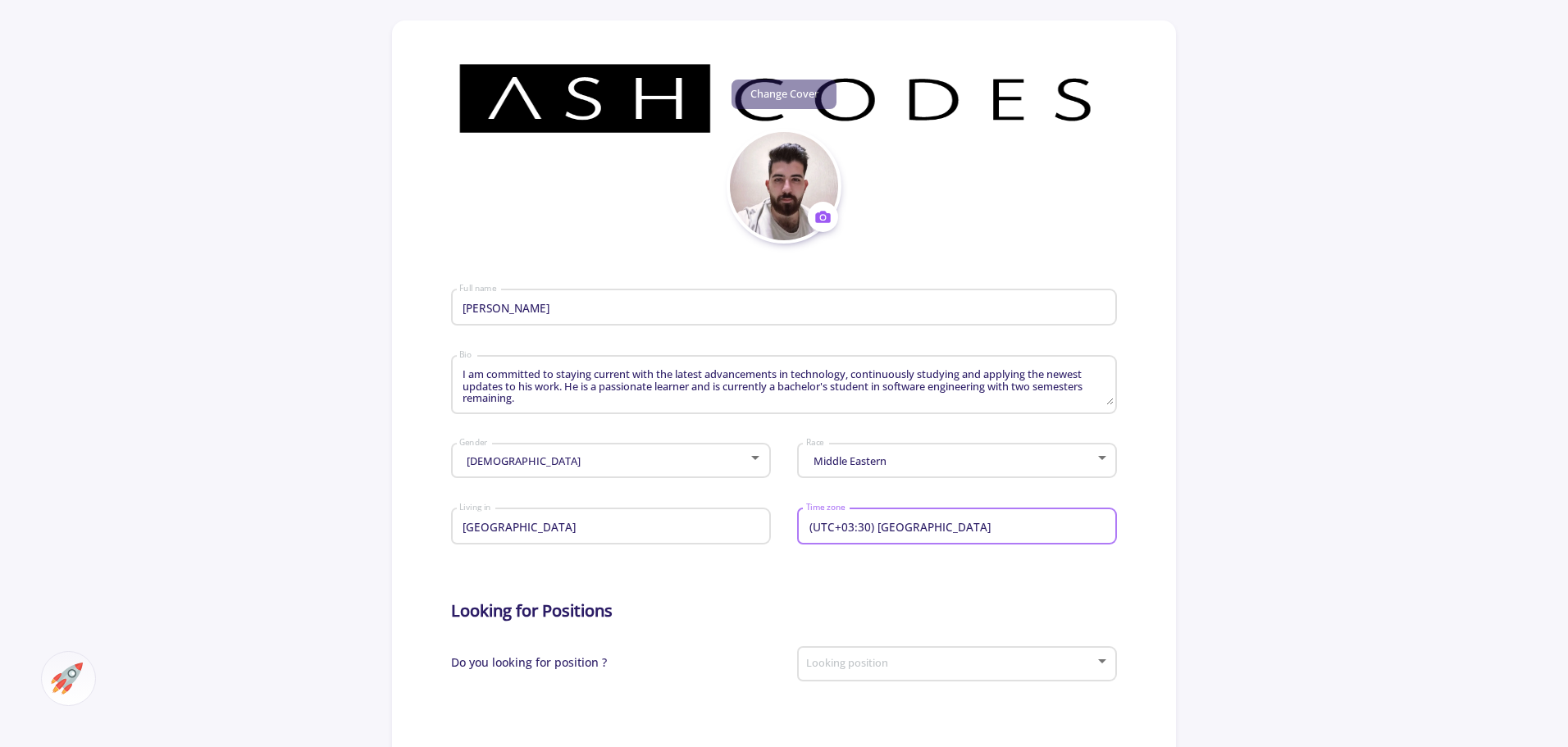
click at [790, 569] on form "[PERSON_NAME] Full name [PERSON_NAME] is a software engineer with 2-3 years of …" at bounding box center [784, 666] width 666 height 844
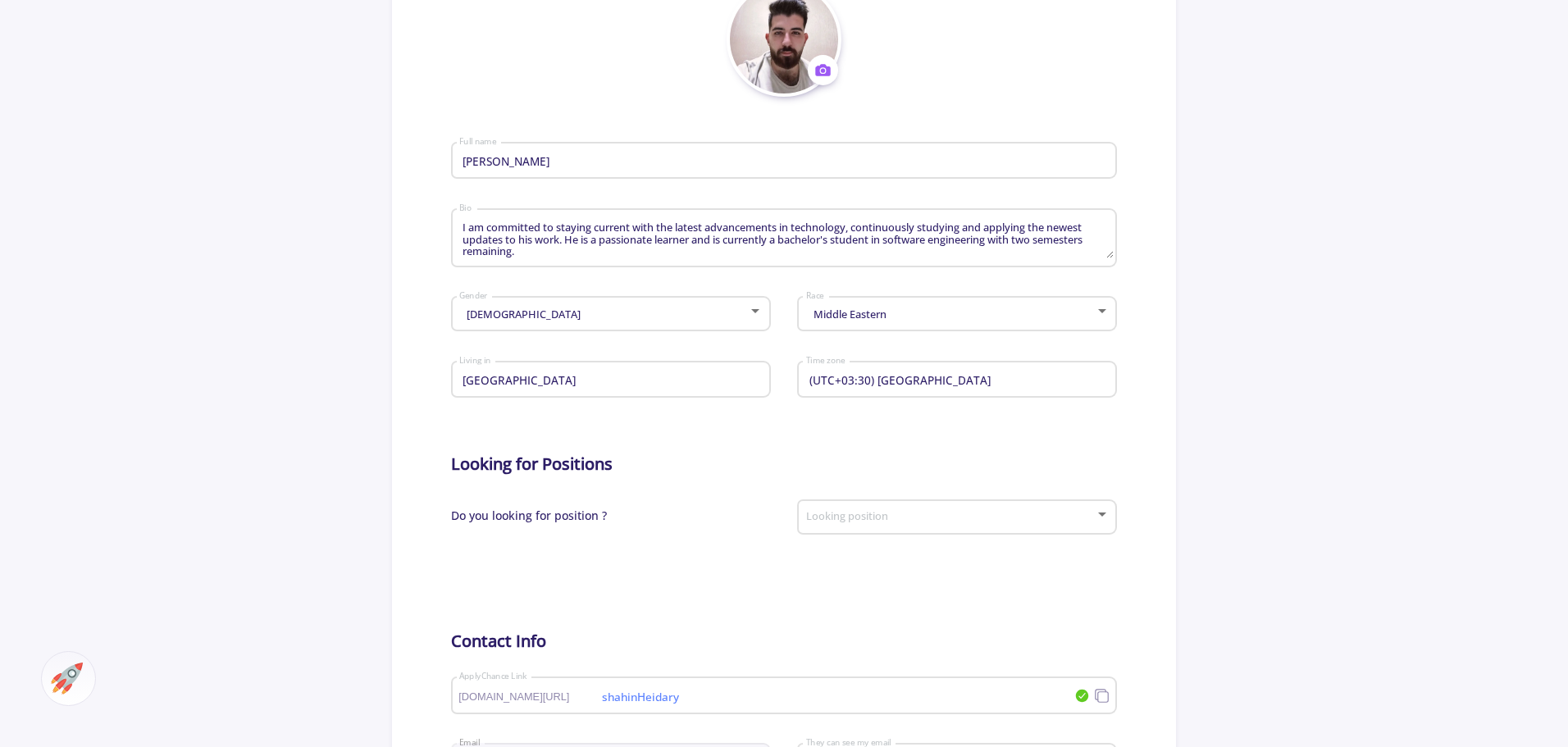
scroll to position [328, 0]
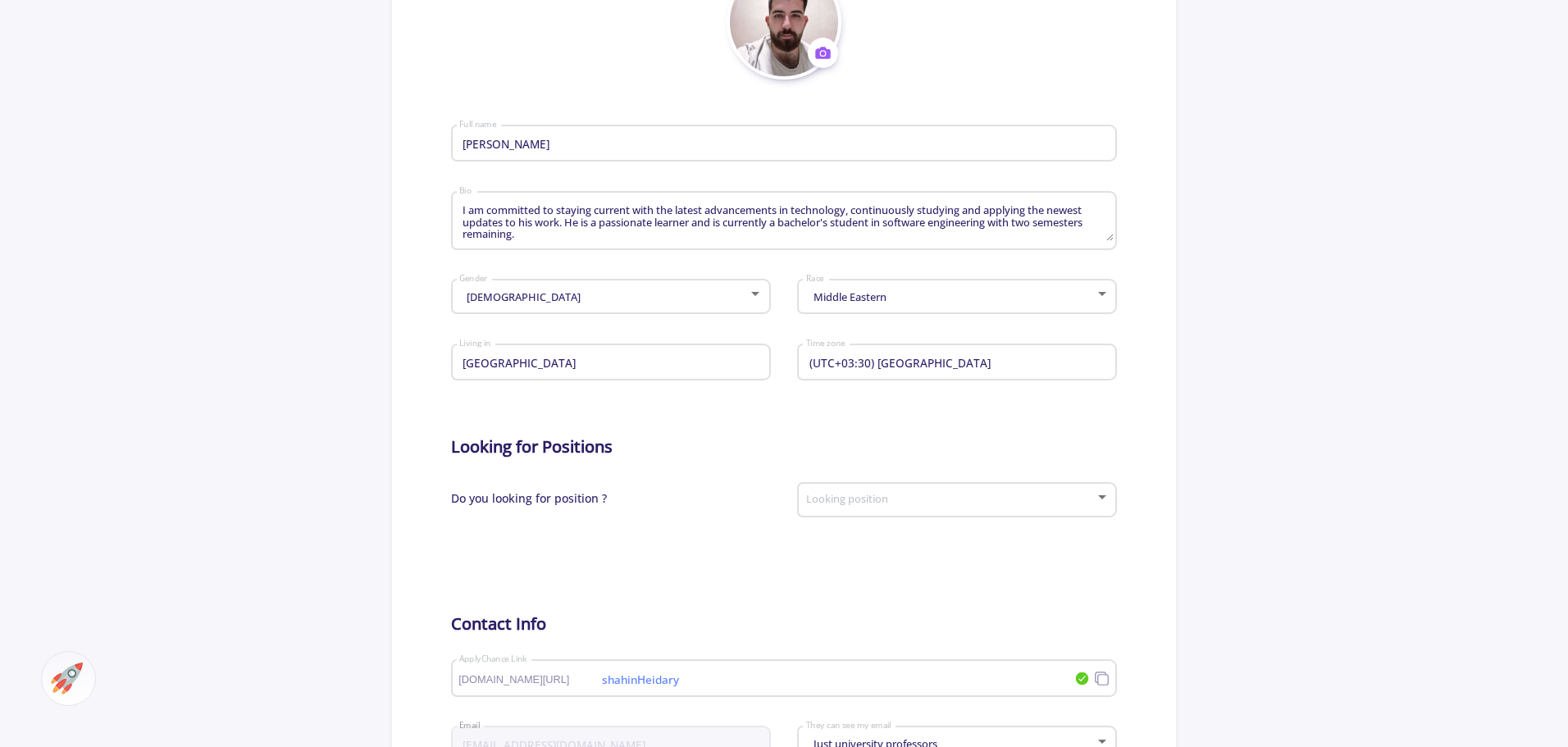
click at [863, 493] on div "Looking position" at bounding box center [957, 496] width 304 height 41
click at [849, 545] on span "Yes I'm looking" at bounding box center [958, 543] width 289 height 30
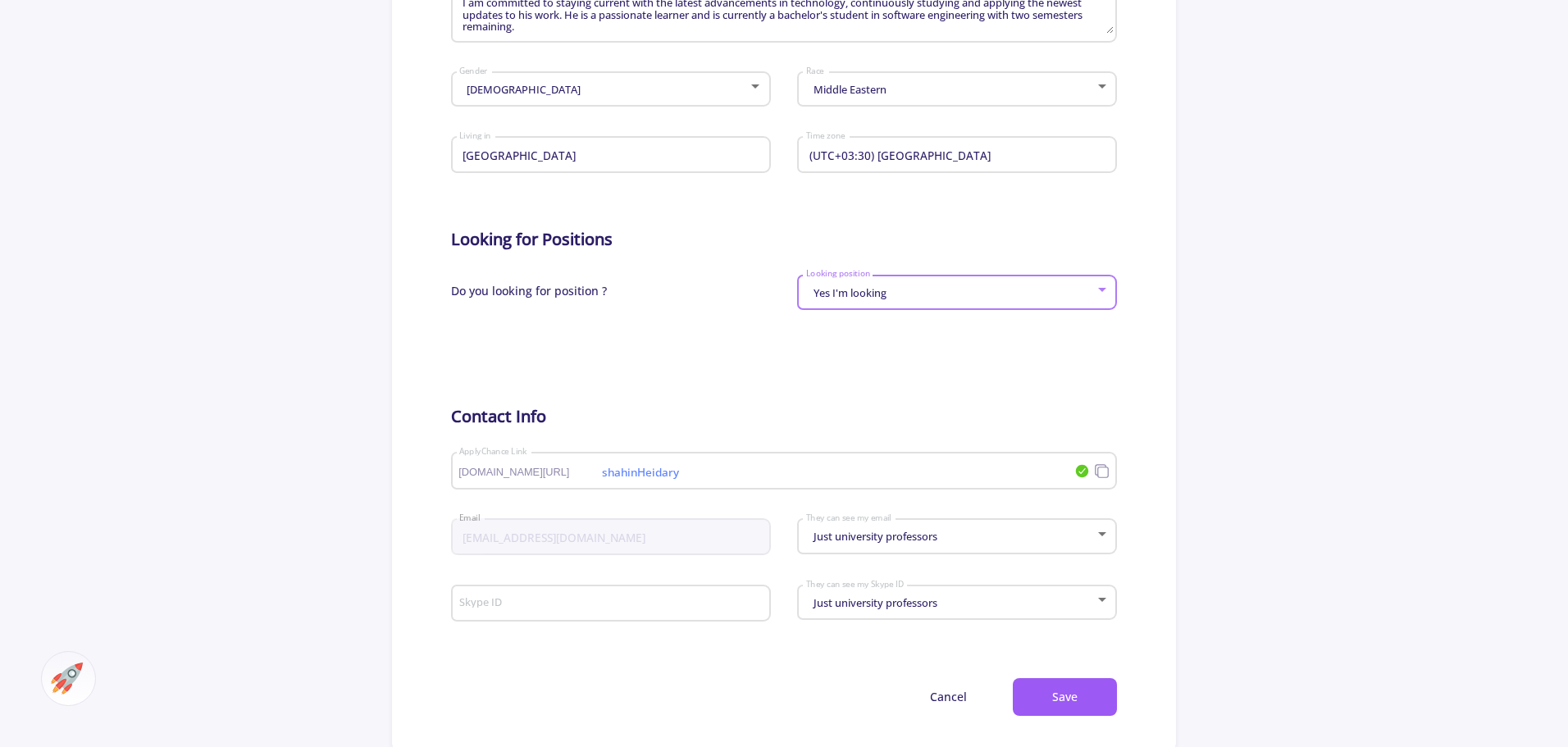
scroll to position [574, 0]
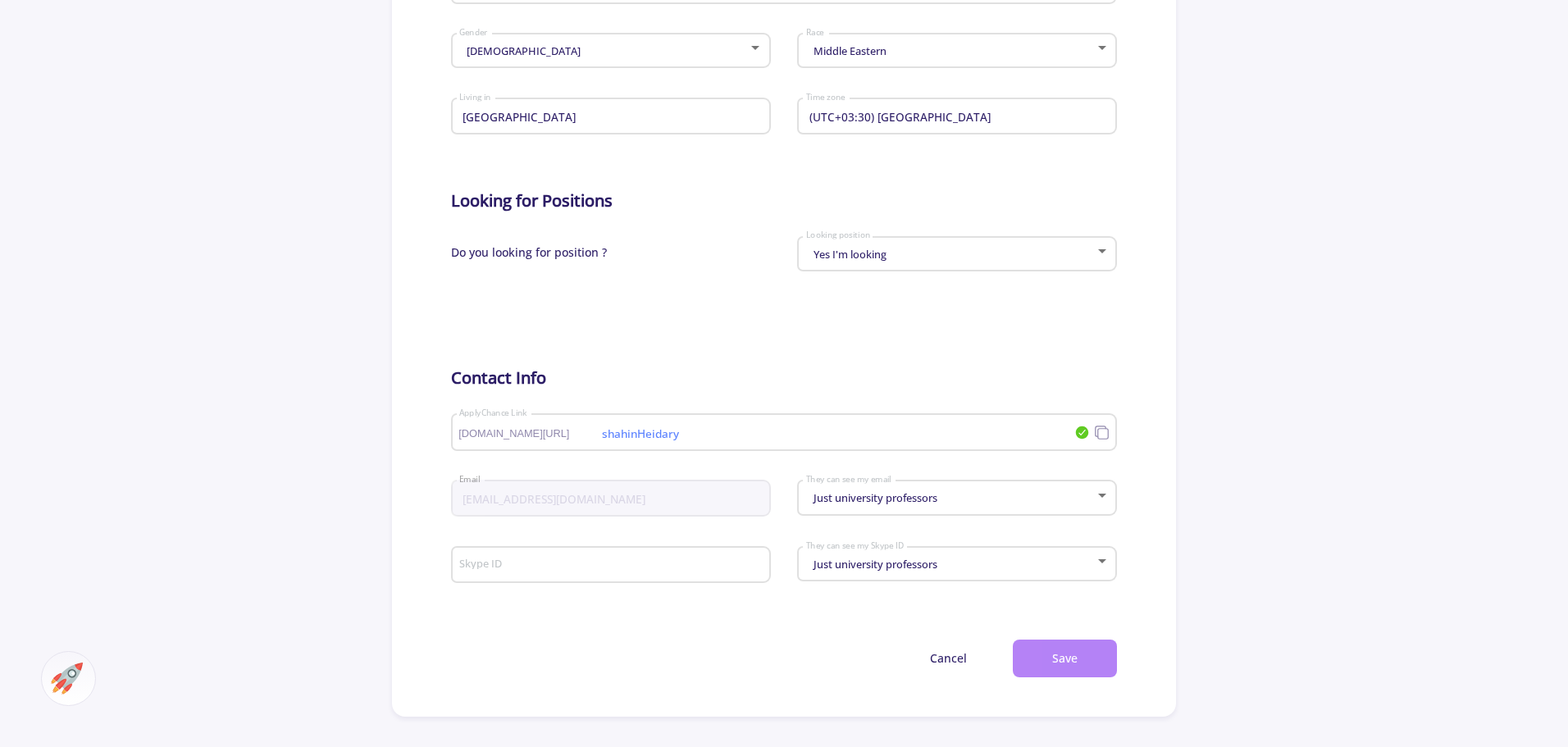
click at [1079, 652] on button "Save" at bounding box center [1064, 659] width 104 height 38
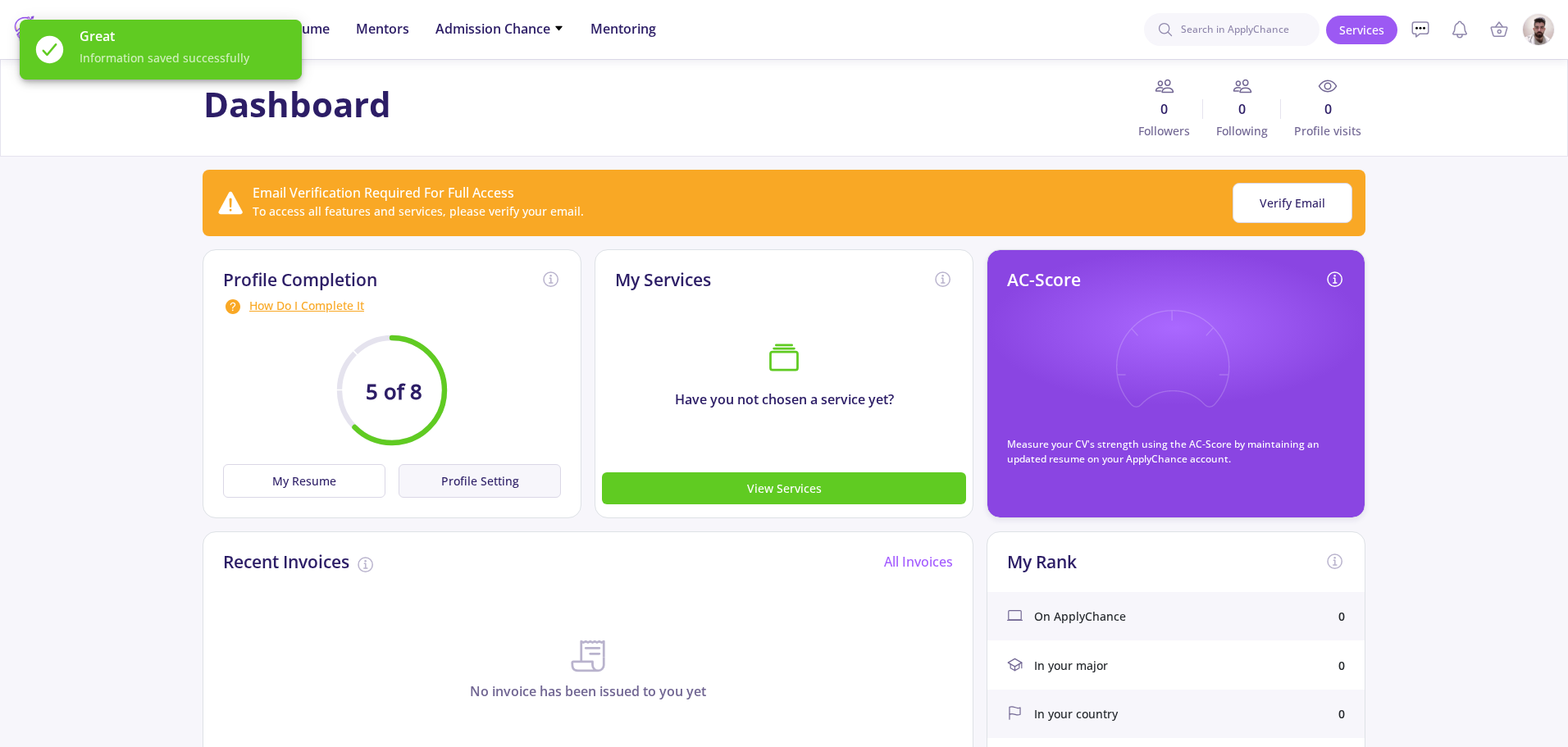
click at [499, 492] on button "Profile Setting" at bounding box center [479, 481] width 162 height 33
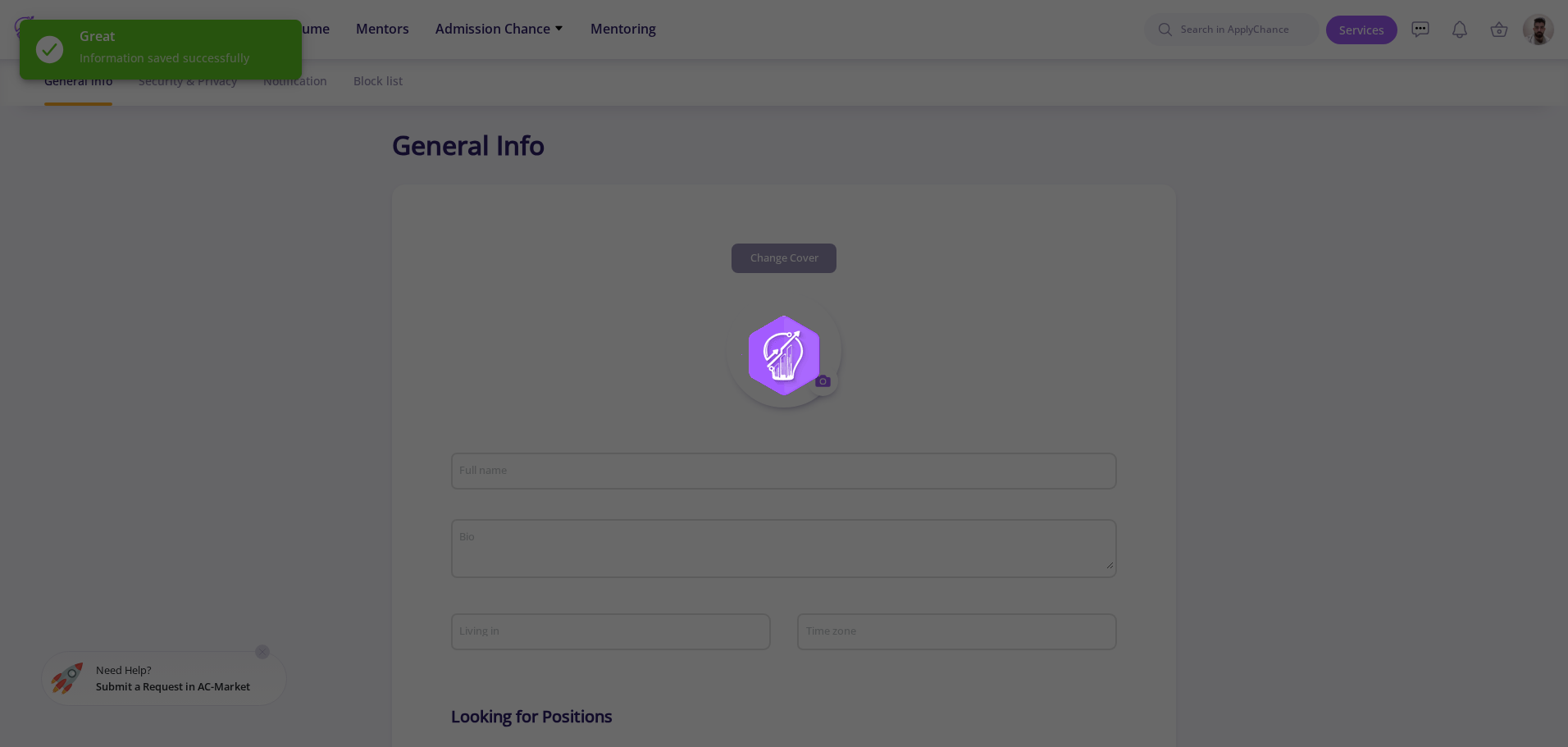
type input "[PERSON_NAME]"
type textarea "[PERSON_NAME] is a software engineer with 2-3 years of experience specializing …"
type input "[GEOGRAPHIC_DATA]"
type input "(UTC+03:30) [GEOGRAPHIC_DATA]"
type input "shahinHeidary"
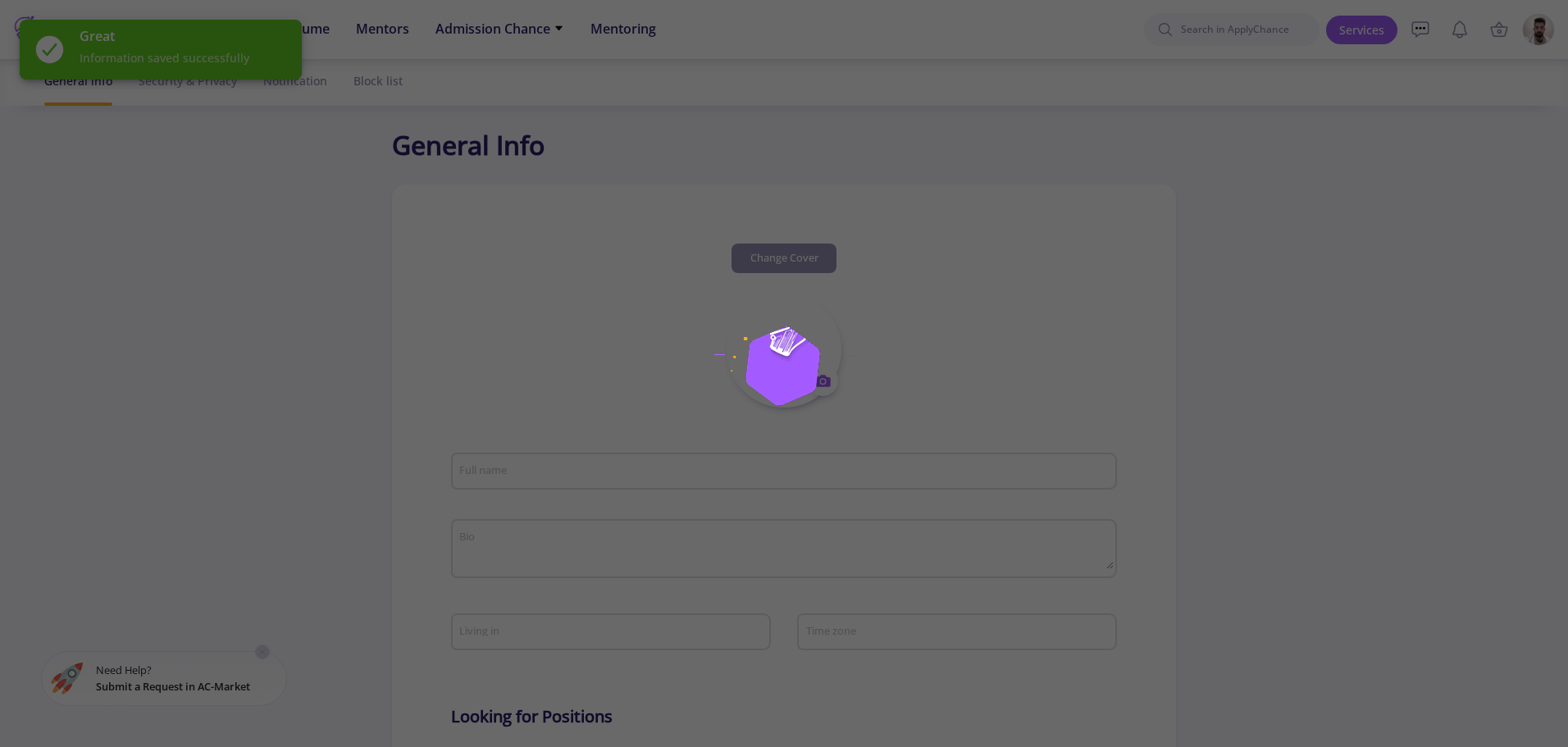
type input "[EMAIL_ADDRESS][DOMAIN_NAME]"
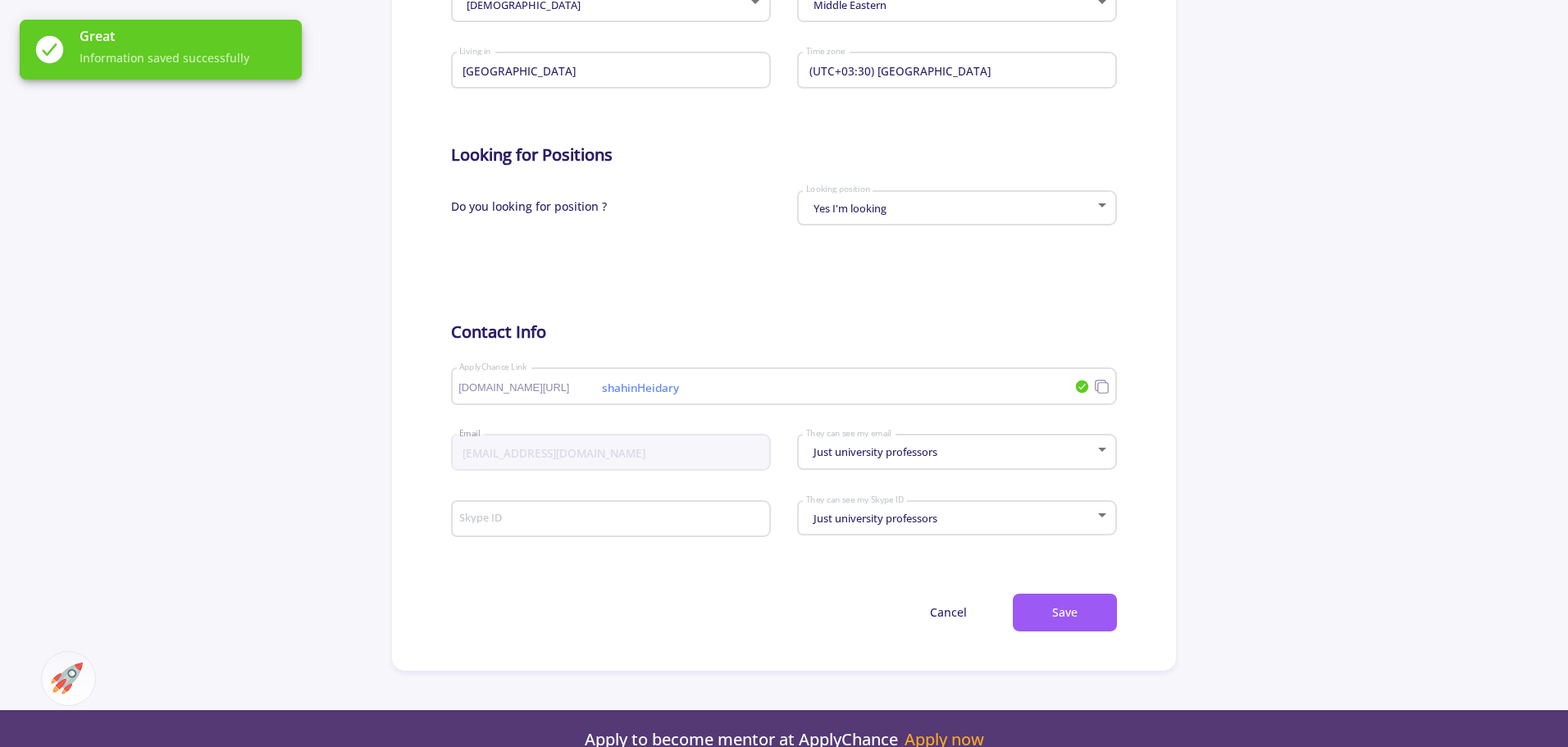
scroll to position [820, 0]
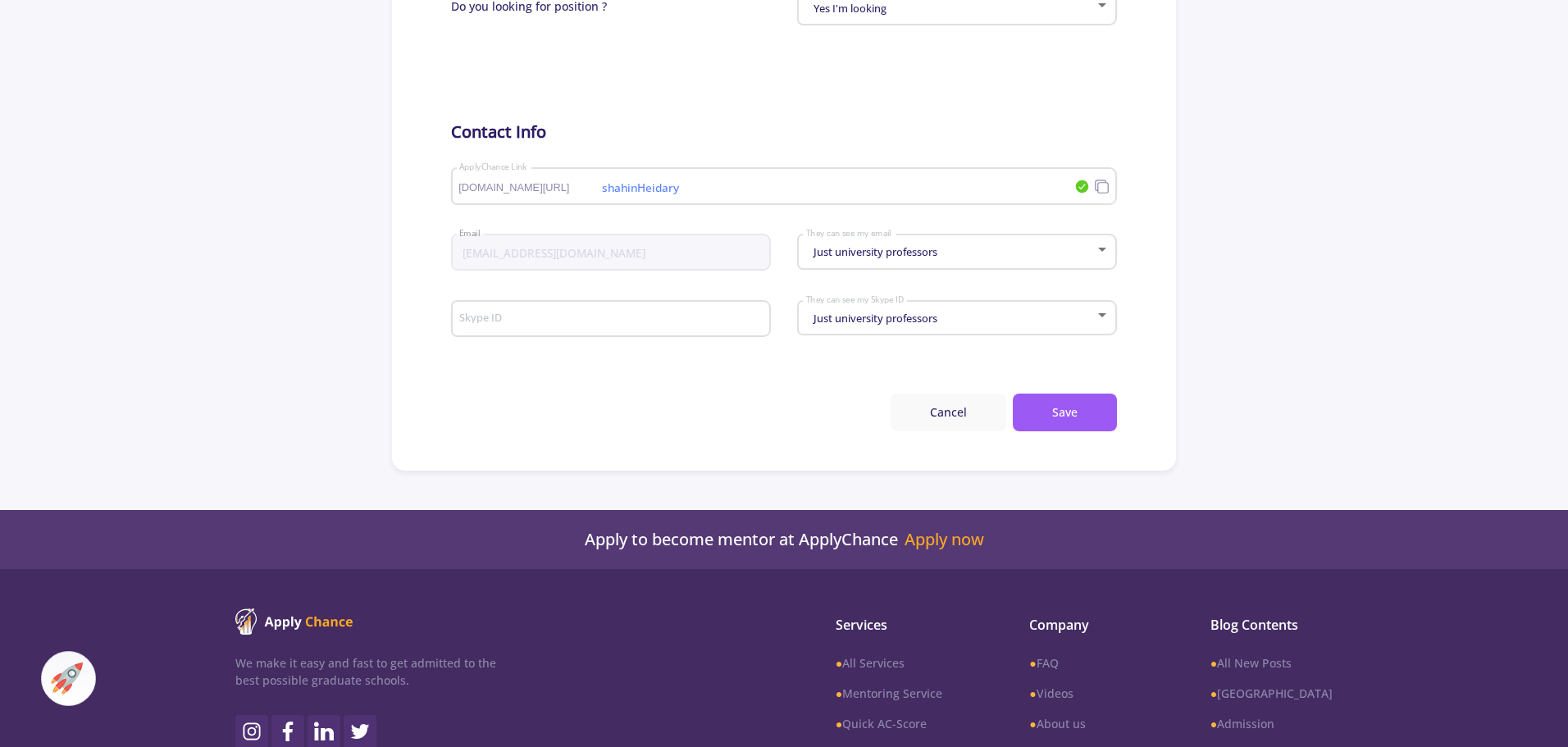
click at [944, 405] on button "Cancel" at bounding box center [948, 413] width 116 height 38
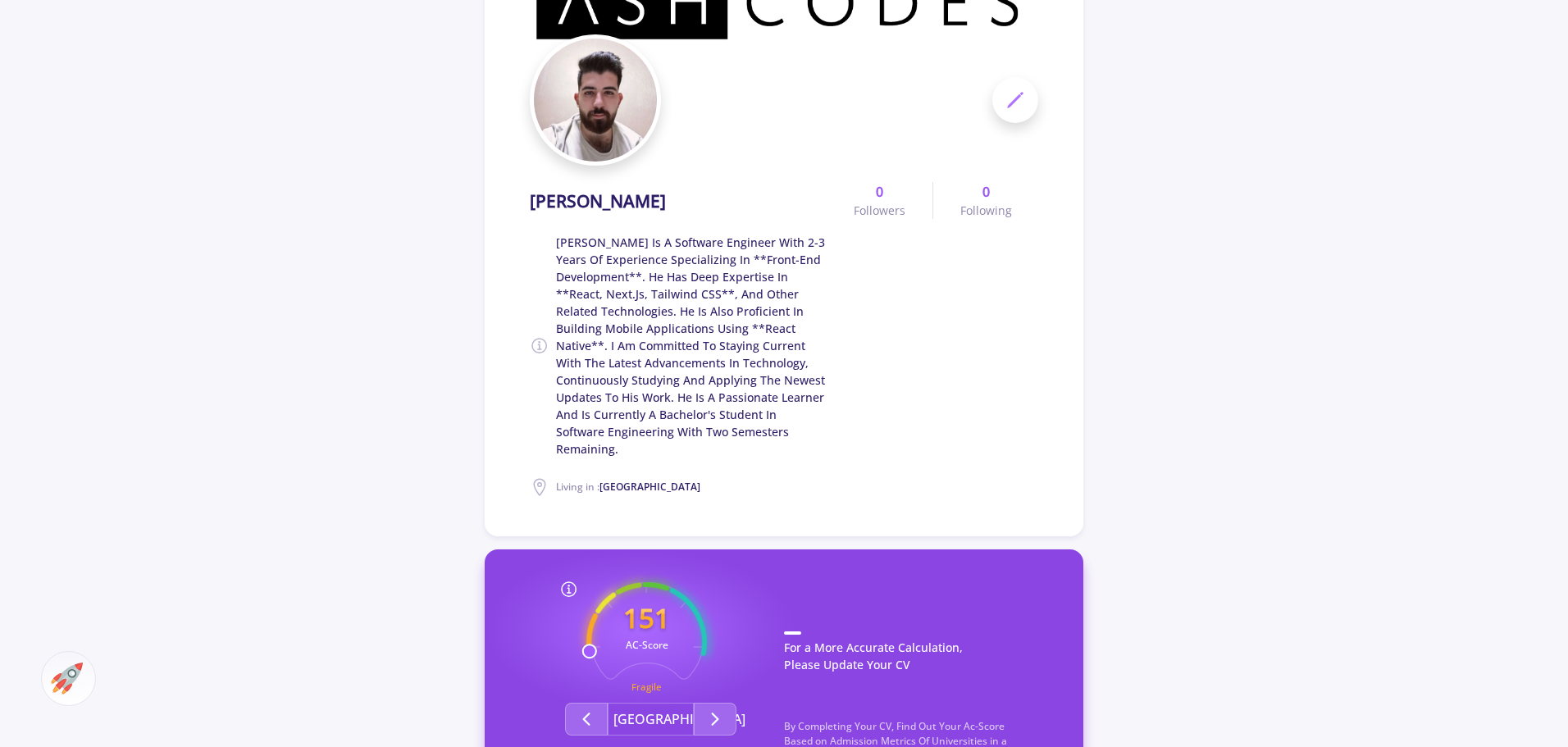
scroll to position [574, 0]
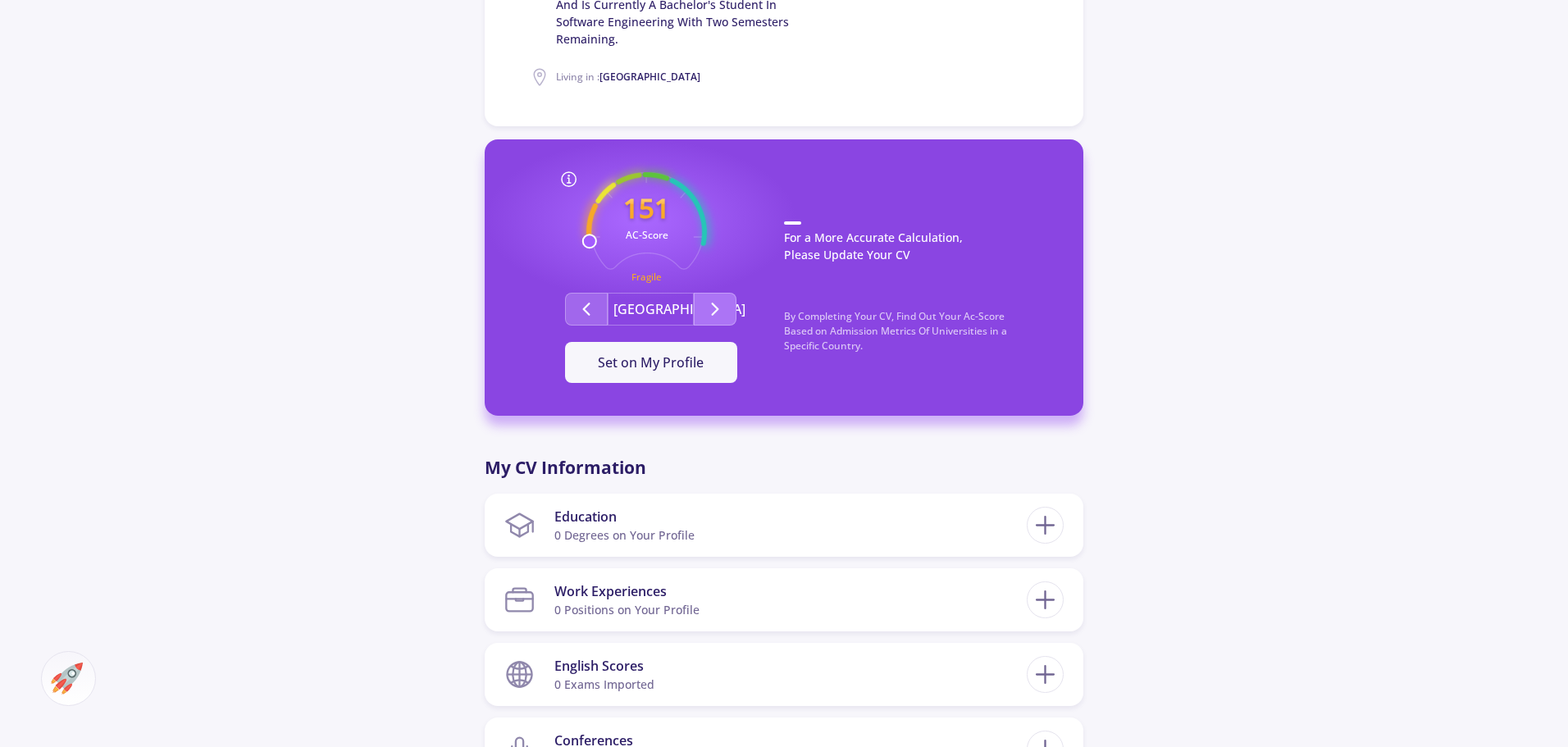
click at [698, 296] on button "Second group" at bounding box center [715, 308] width 42 height 32
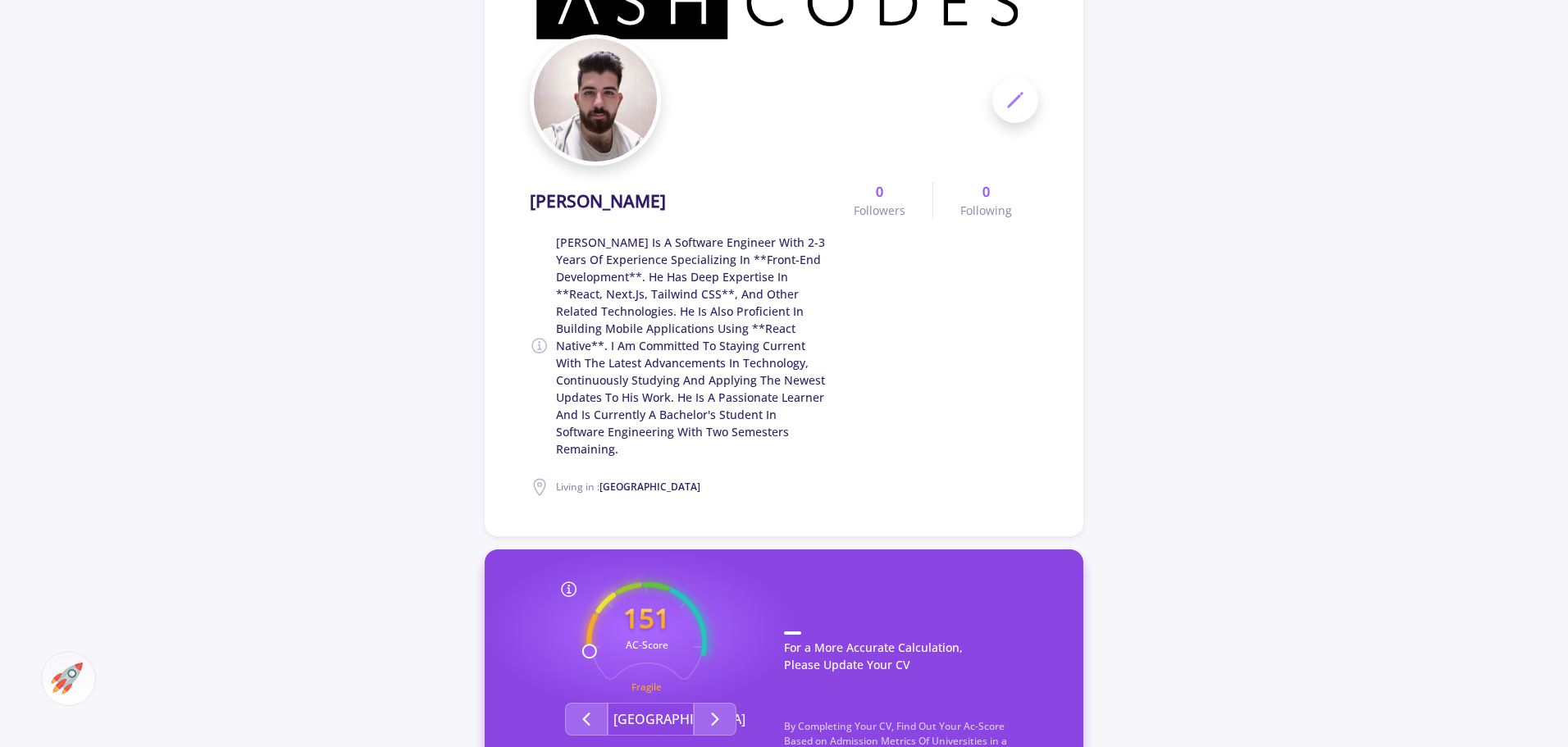
scroll to position [0, 0]
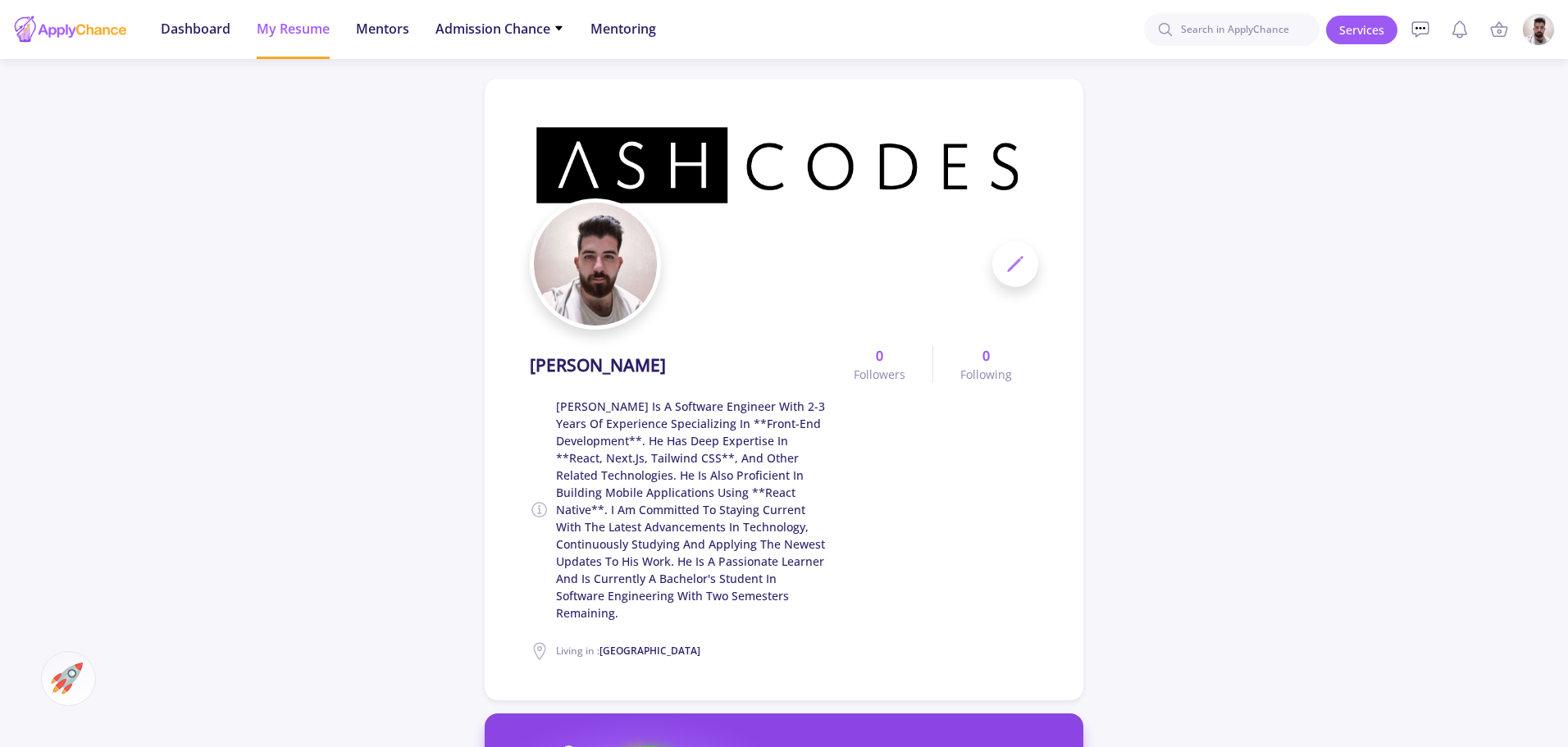
click at [1014, 274] on span at bounding box center [1015, 263] width 46 height 46
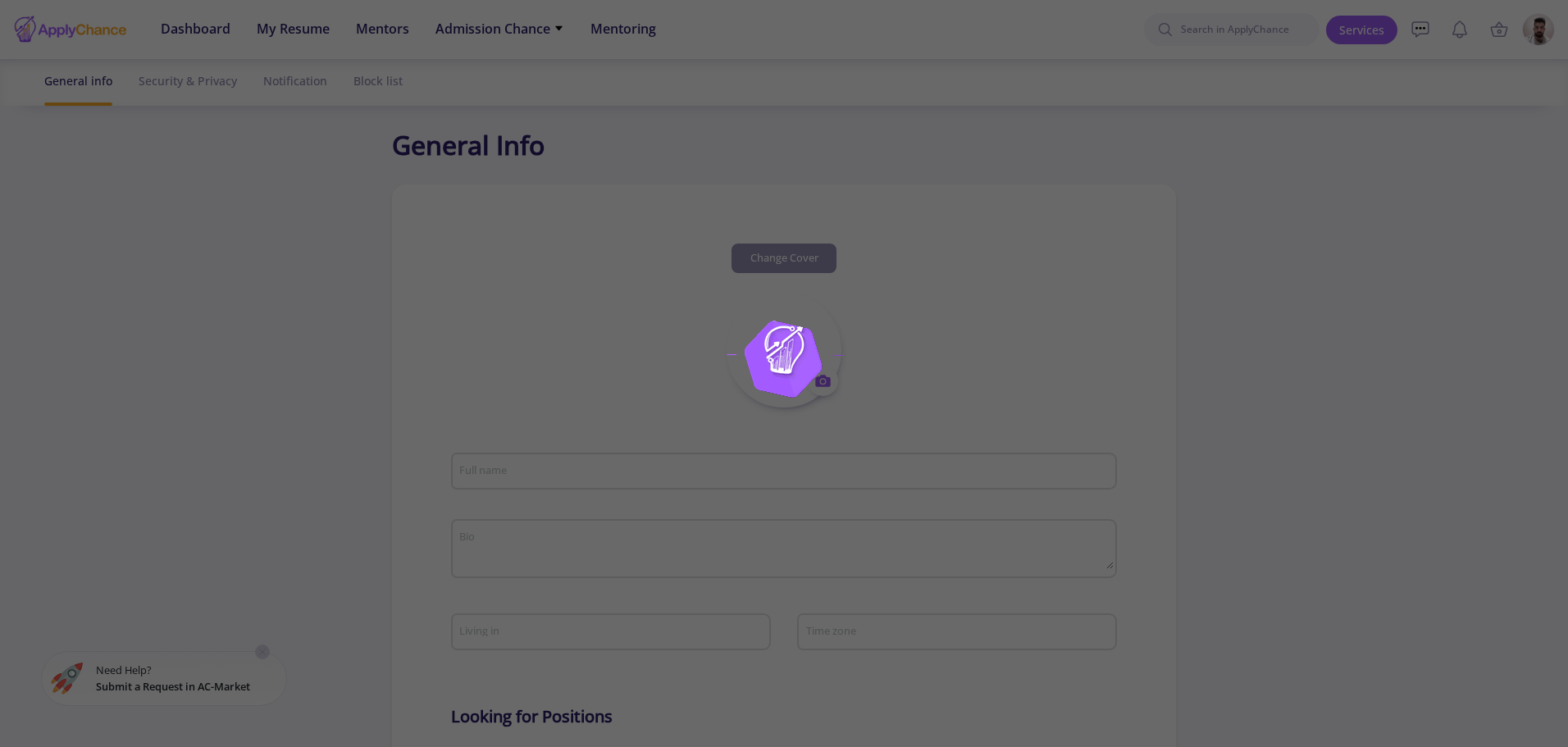
type input "[PERSON_NAME]"
type textarea "[PERSON_NAME] is a software engineer with 2-3 years of experience specializing …"
type input "[GEOGRAPHIC_DATA]"
type input "(UTC+03:30) [GEOGRAPHIC_DATA]"
type input "shahinHeidary"
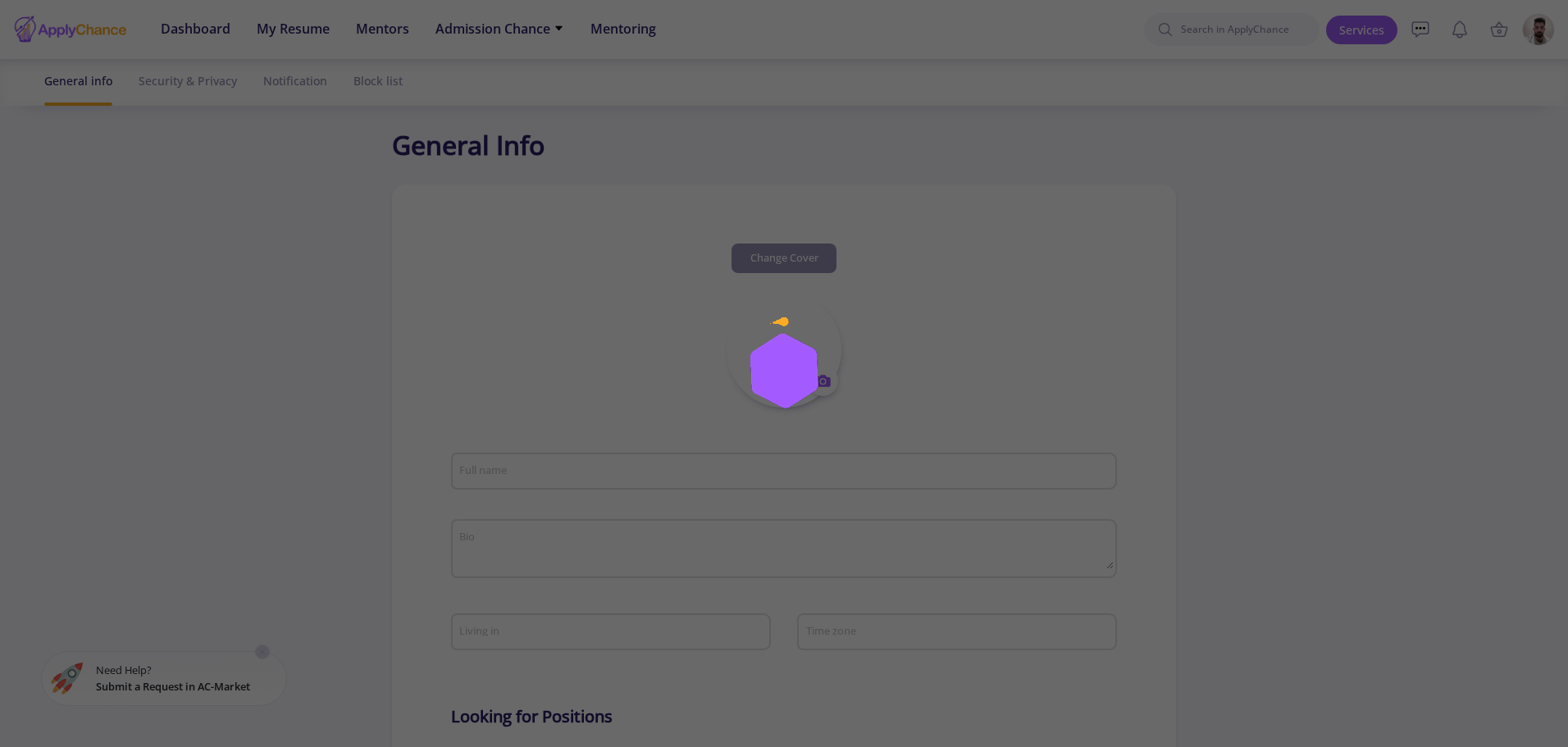
type input "[EMAIL_ADDRESS][DOMAIN_NAME]"
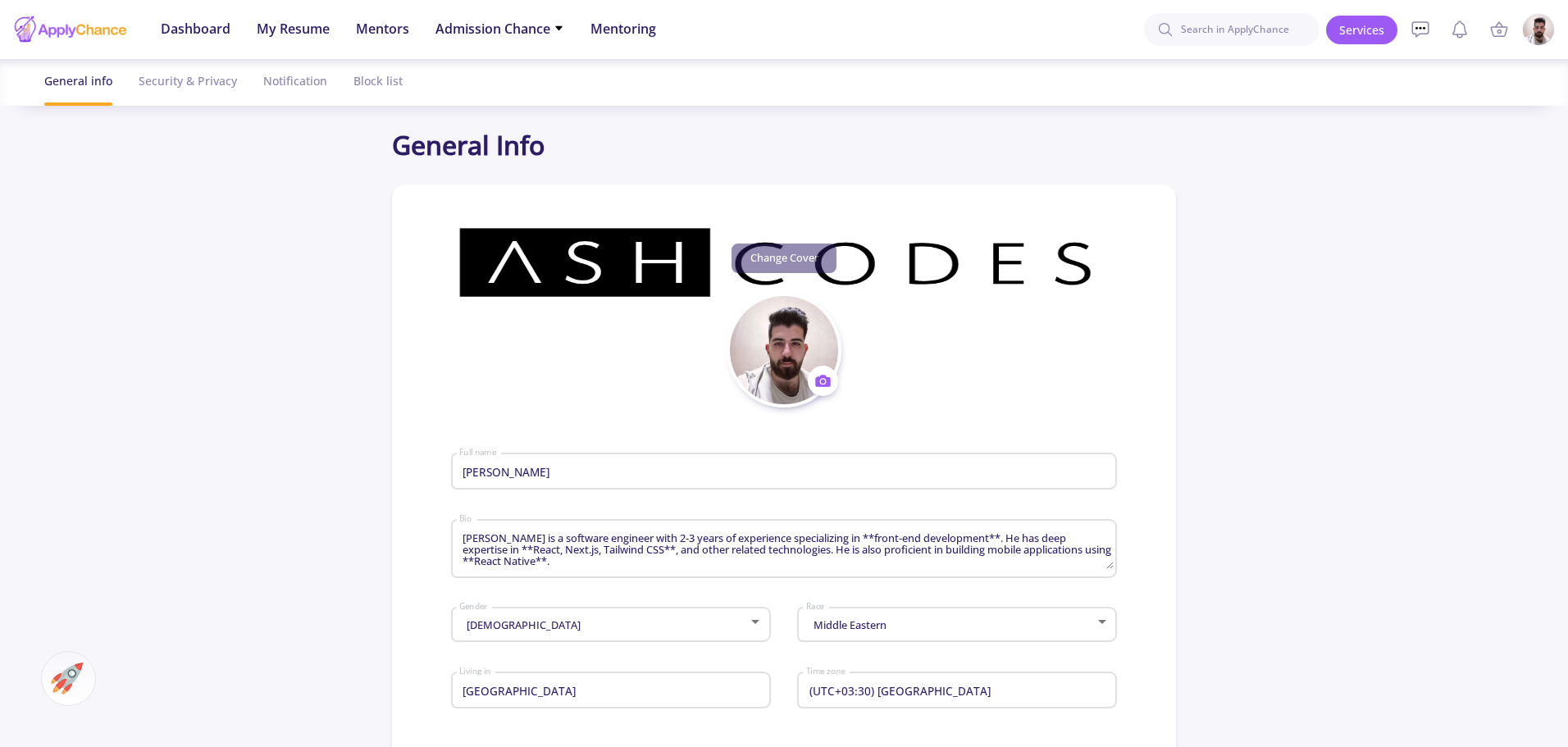
scroll to position [328, 0]
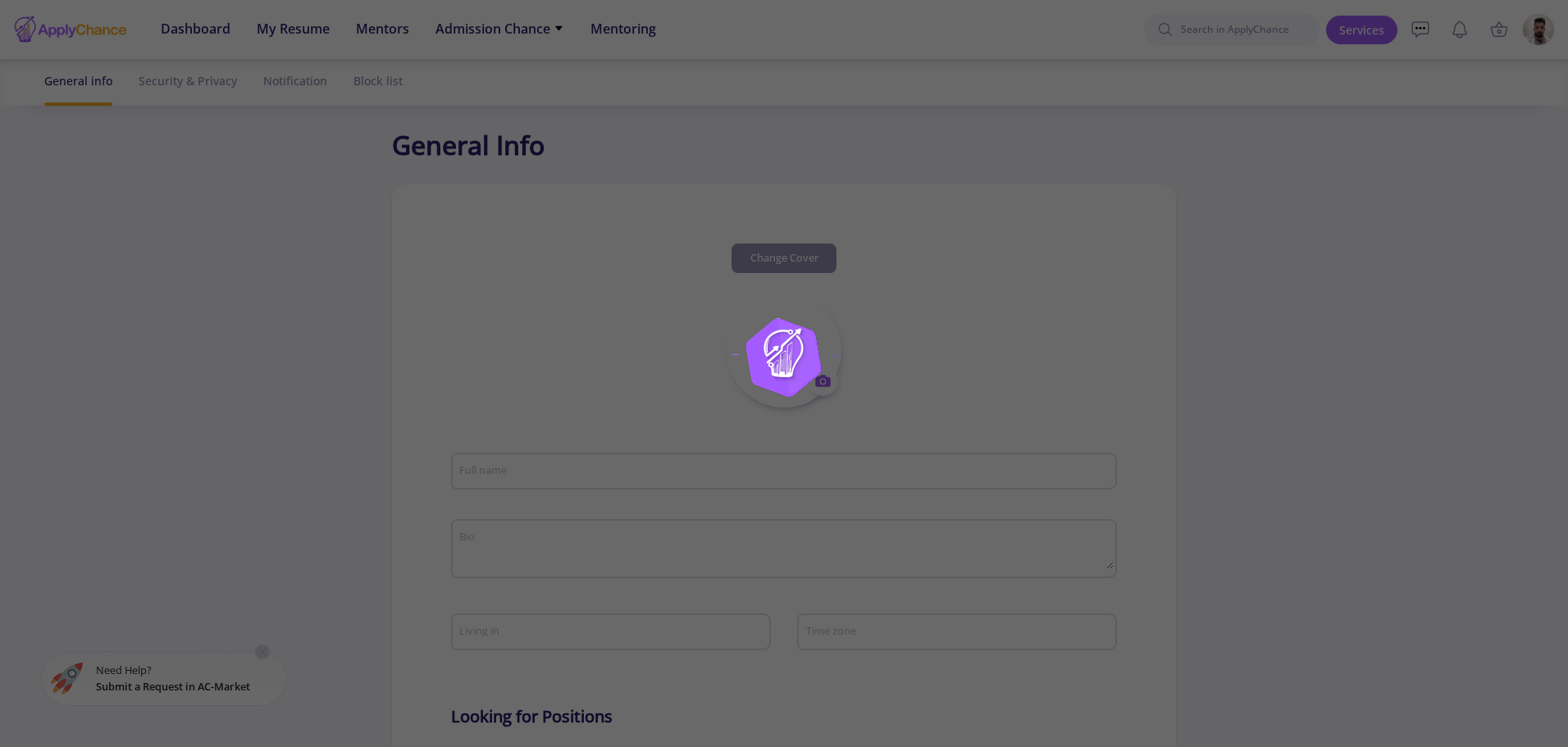
type input "[PERSON_NAME]"
type textarea "[PERSON_NAME] is a software engineer with 2-3 years of experience specializing …"
type input "[GEOGRAPHIC_DATA]"
type input "(UTC+03:30) [GEOGRAPHIC_DATA]"
type input "shahinHeidary"
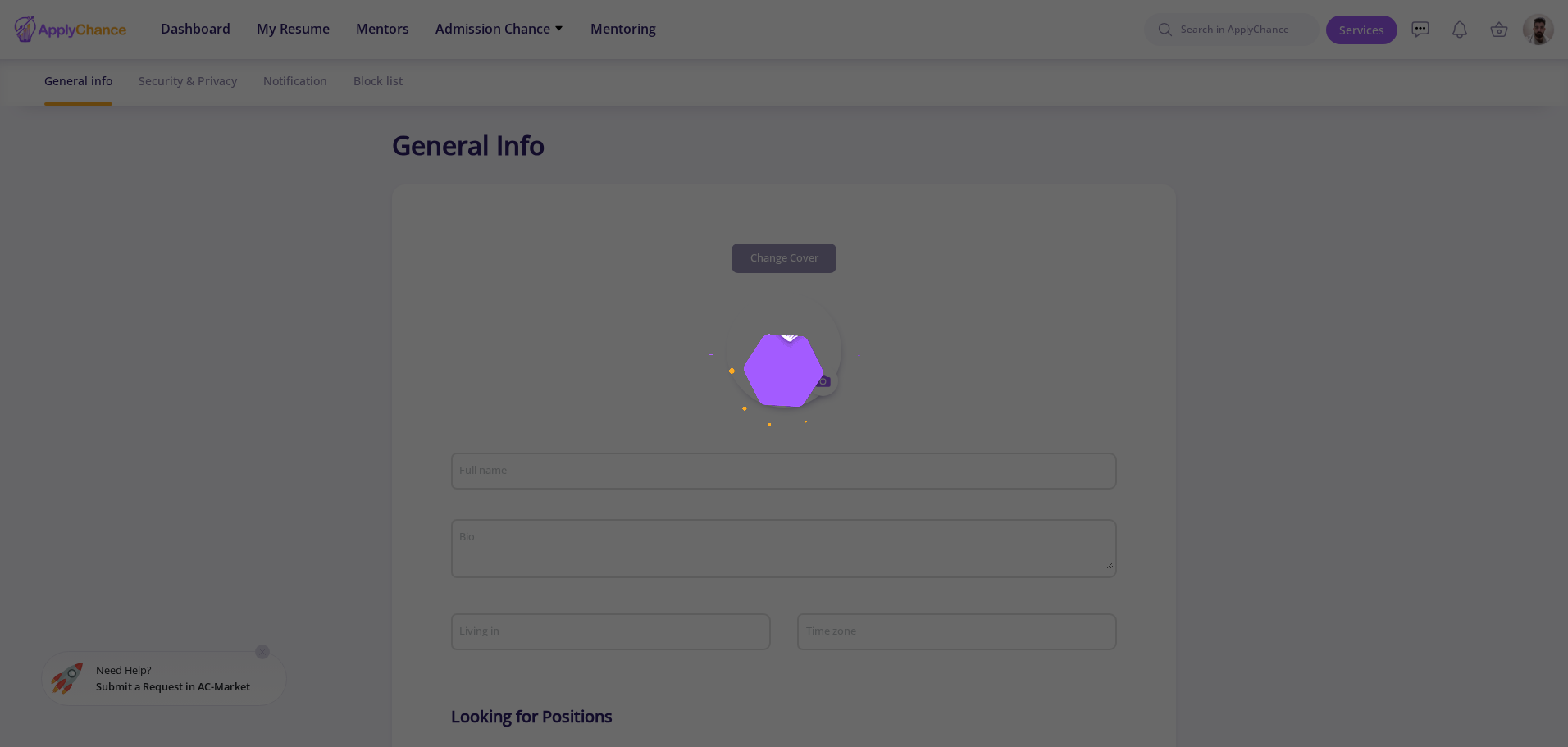
type input "[EMAIL_ADDRESS][DOMAIN_NAME]"
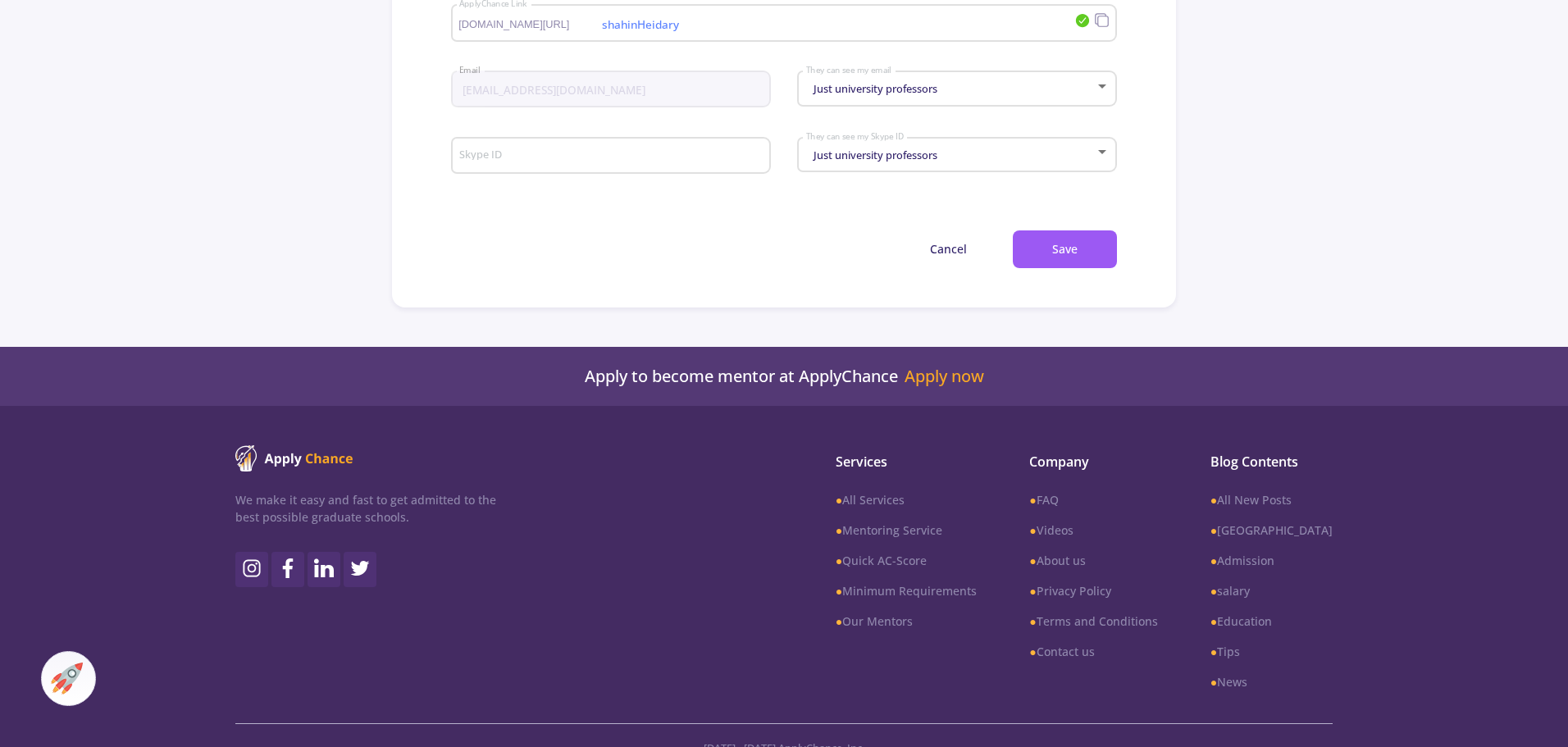
scroll to position [984, 0]
click at [963, 257] on button "Cancel" at bounding box center [948, 248] width 116 height 38
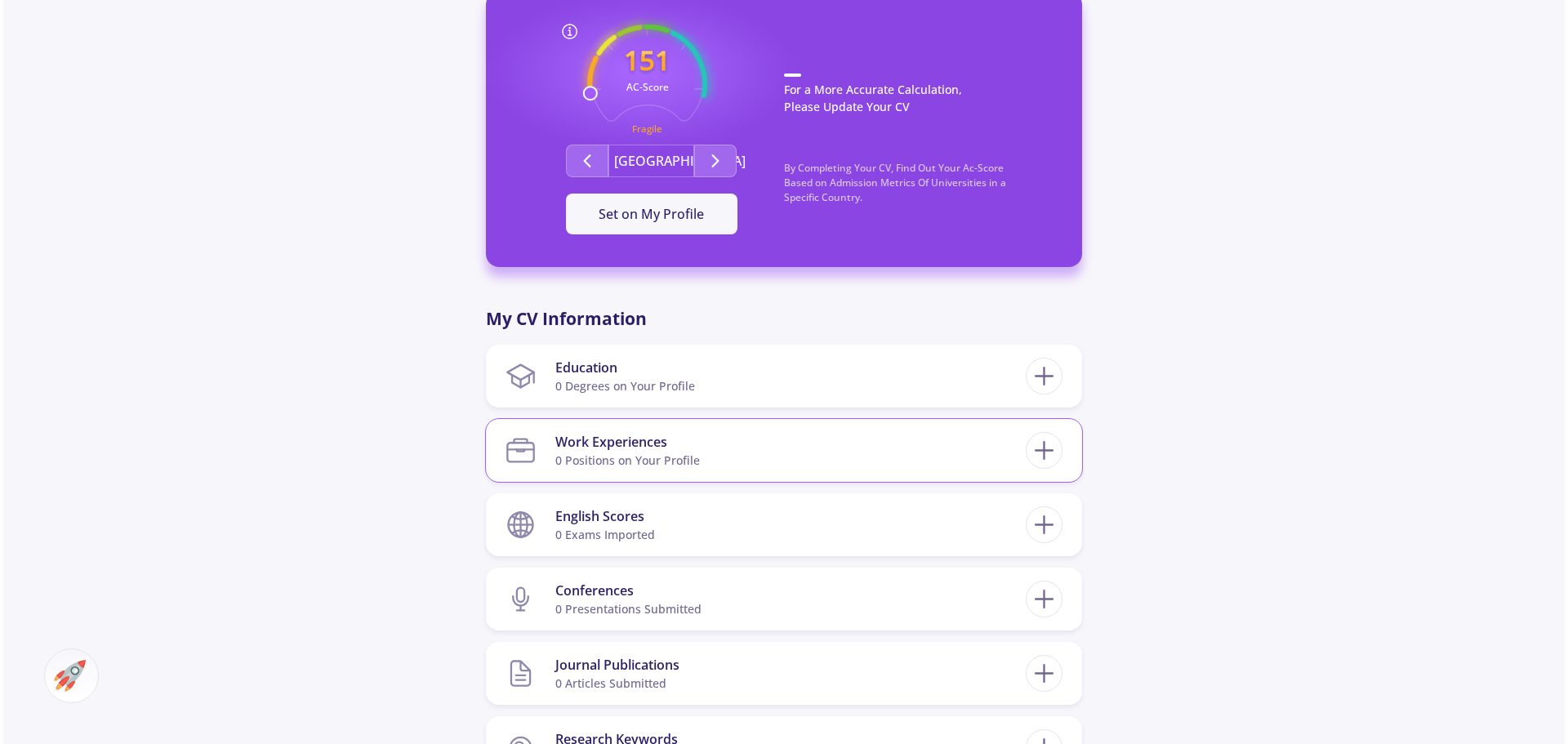
scroll to position [735, 0]
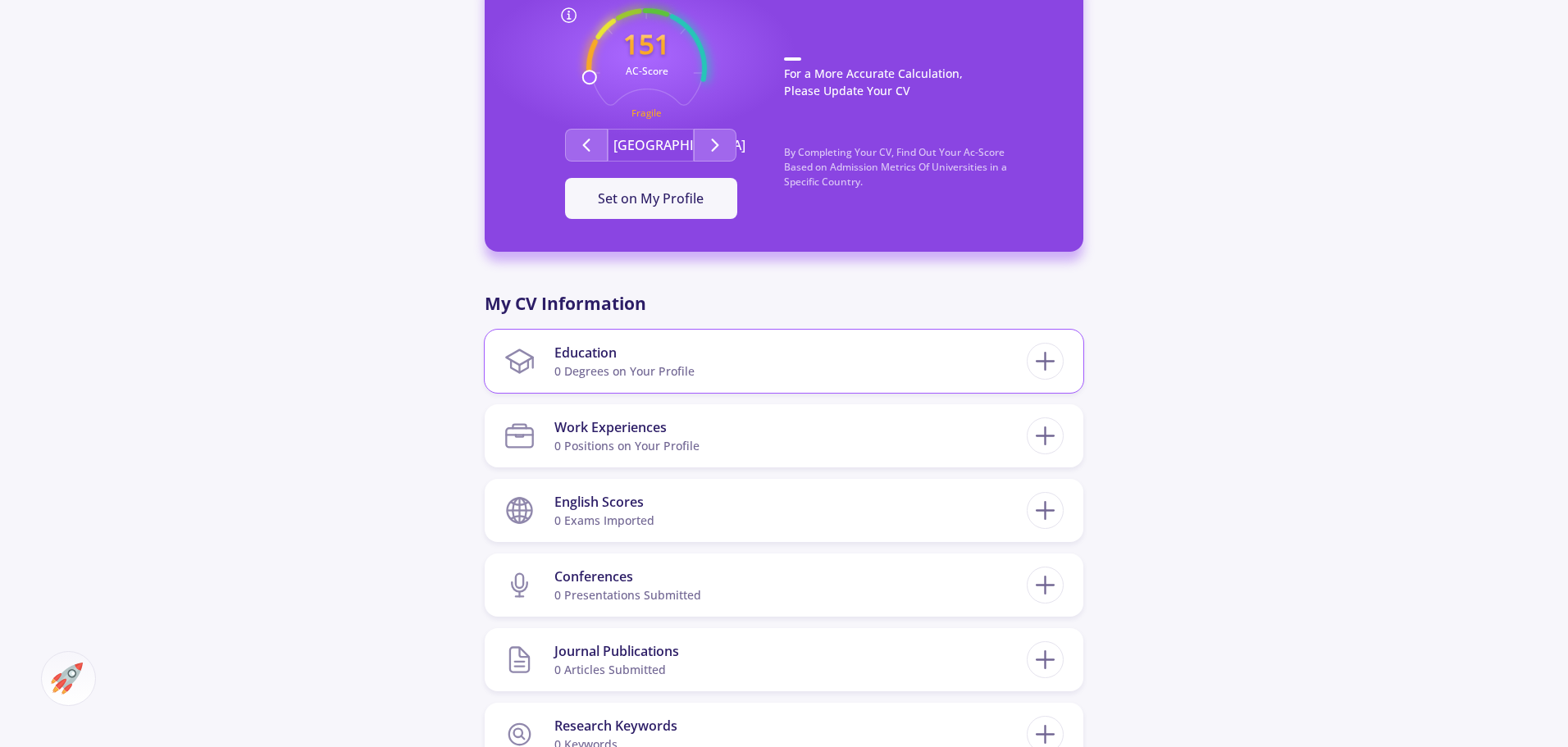
click at [771, 351] on section "Education 0 Degrees on Your Profile" at bounding box center [765, 361] width 523 height 50
click at [1047, 353] on icon at bounding box center [1045, 361] width 31 height 31
checkbox input "false"
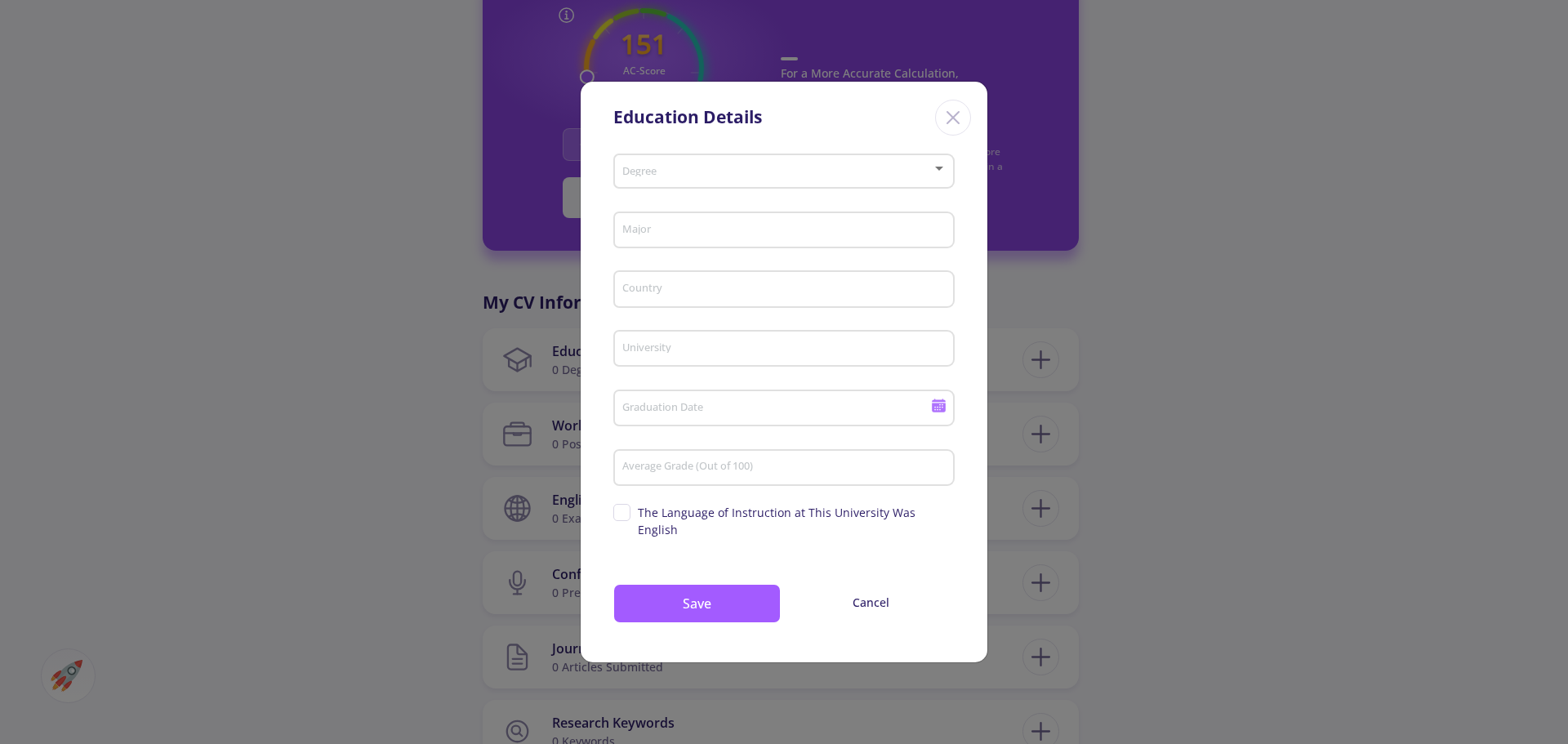
click at [645, 189] on div "Degree" at bounding box center [784, 168] width 326 height 41
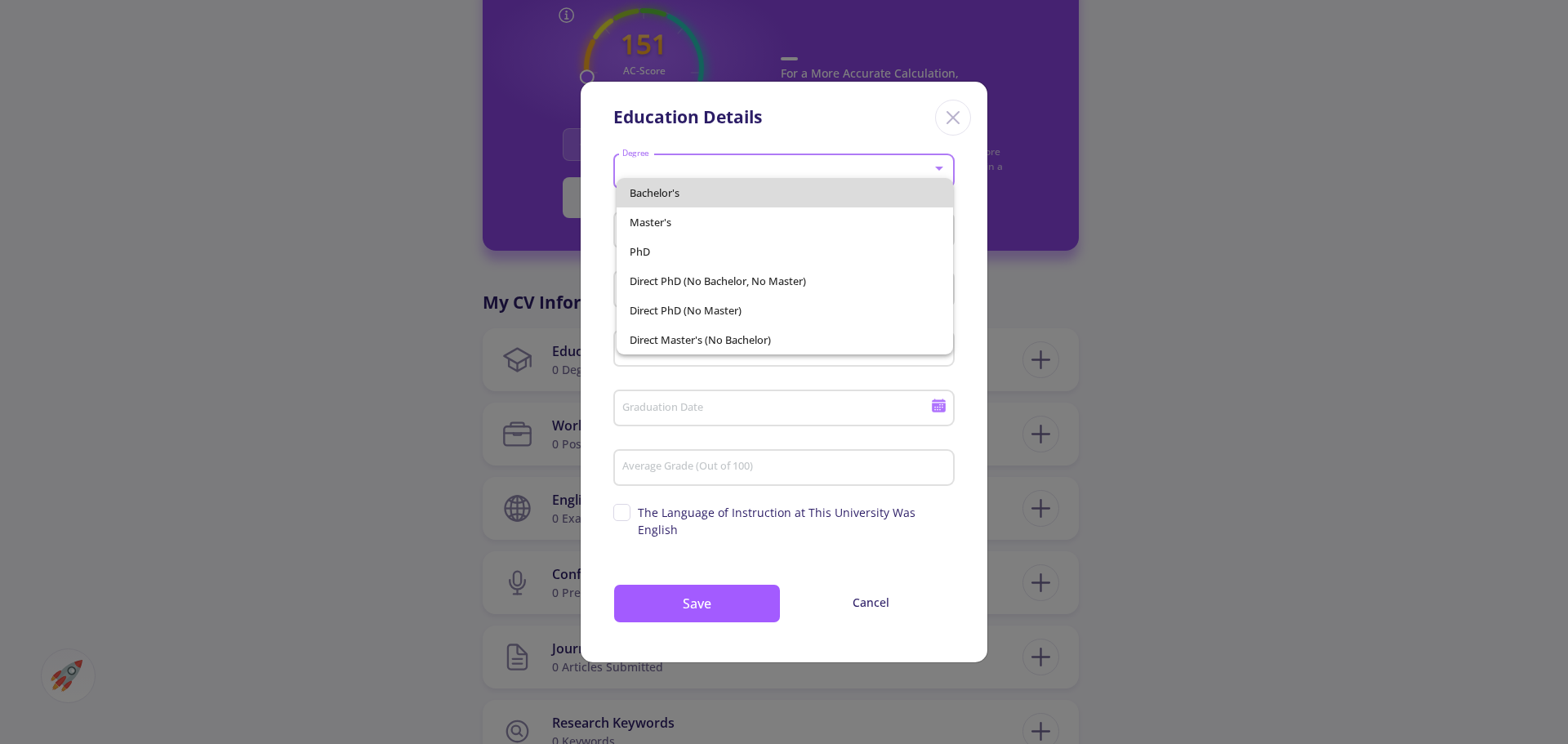
click at [679, 186] on span "Bachelor's" at bounding box center [785, 193] width 311 height 30
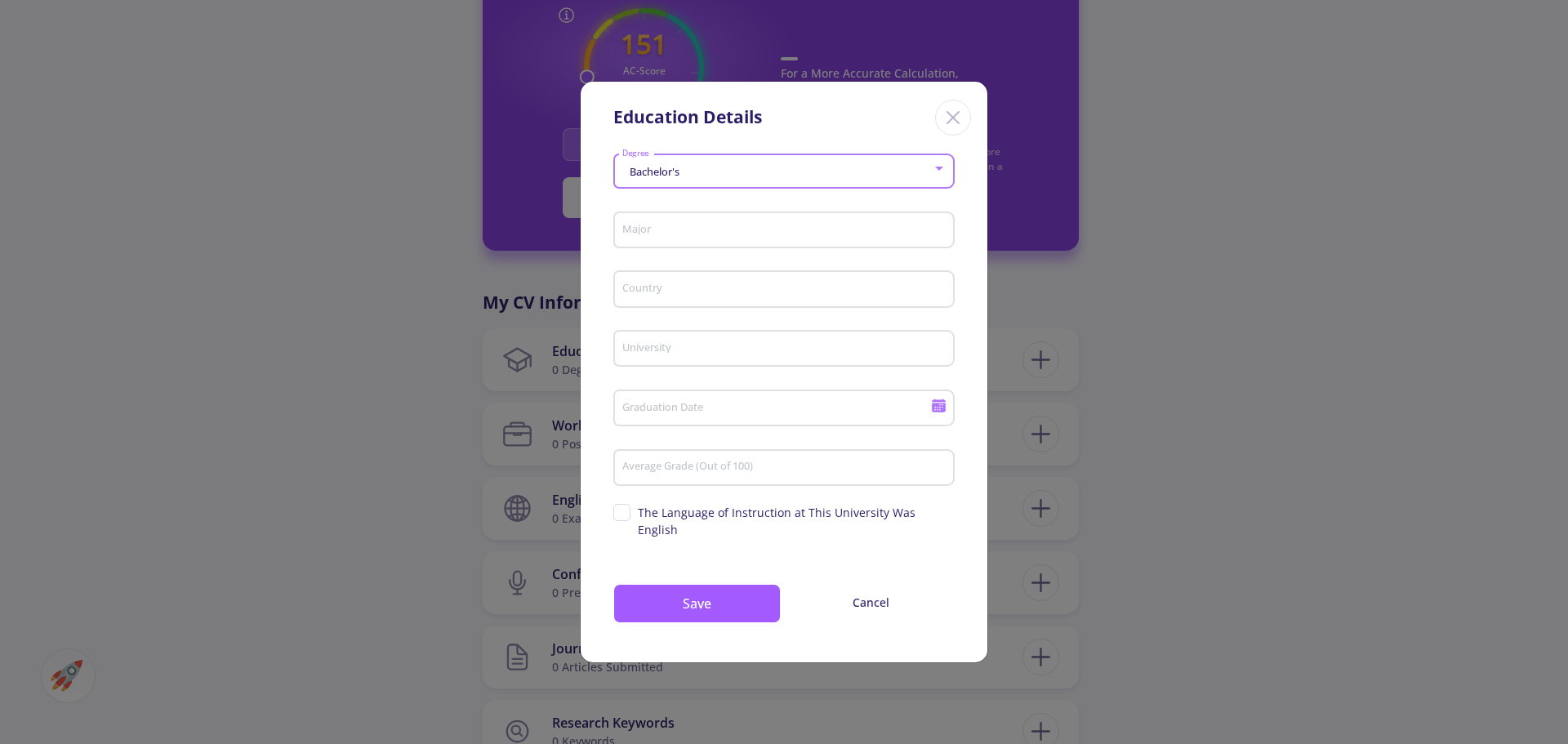
click at [678, 237] on input "Major" at bounding box center [786, 231] width 330 height 15
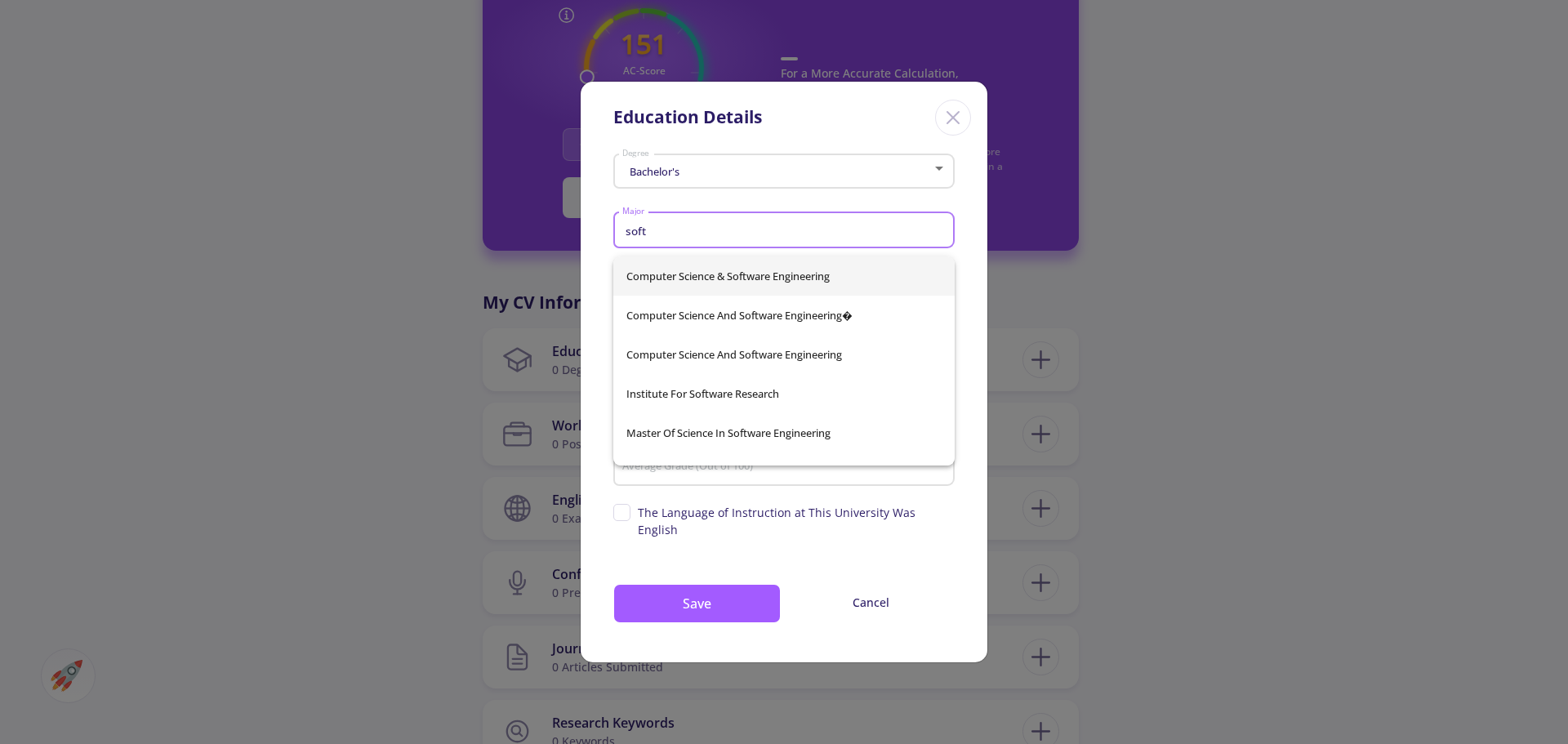
click at [691, 288] on span "Computer Science & Software Engineering" at bounding box center [784, 276] width 315 height 39
type input "Computer Science & Software Engineering"
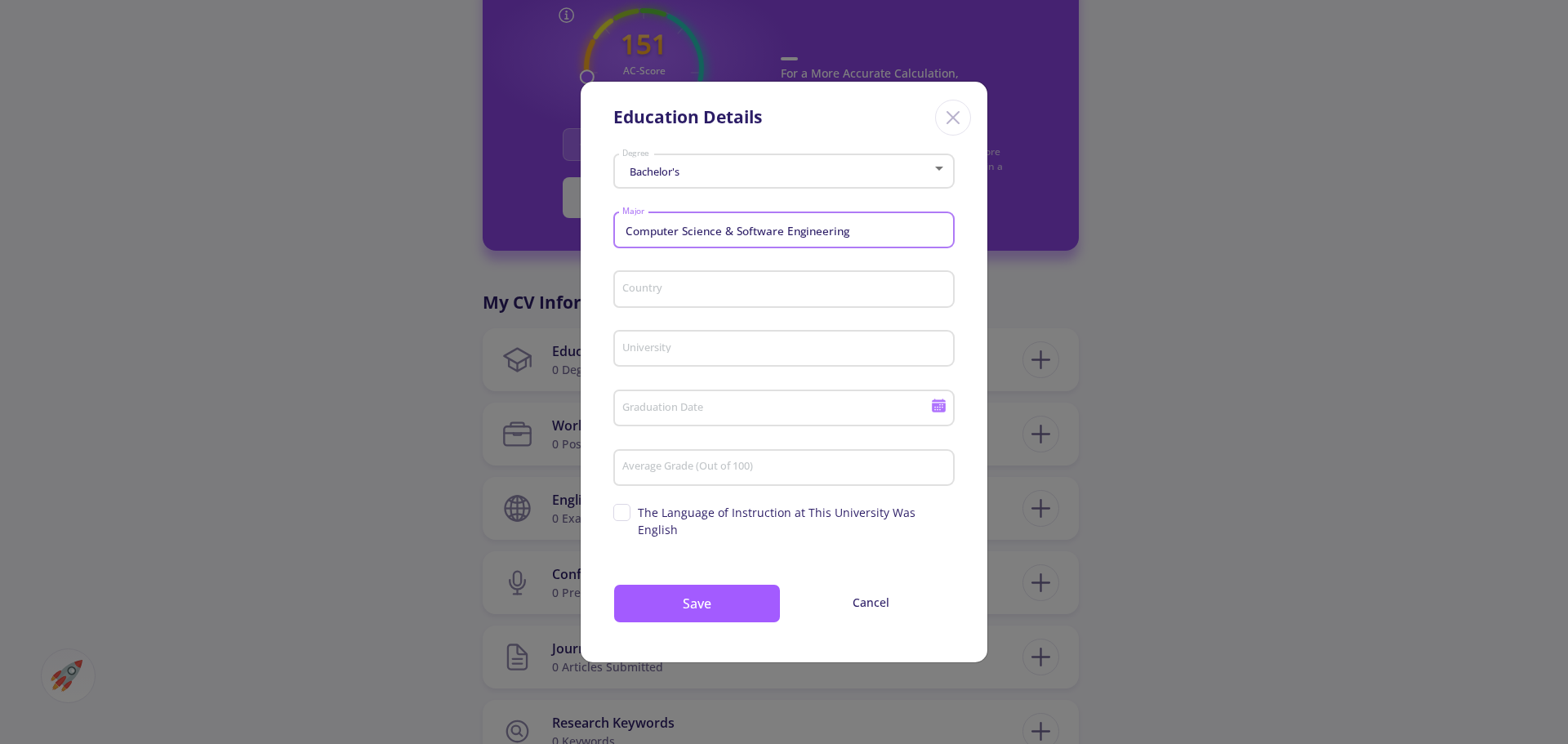
click at [685, 307] on div "Country" at bounding box center [784, 286] width 326 height 42
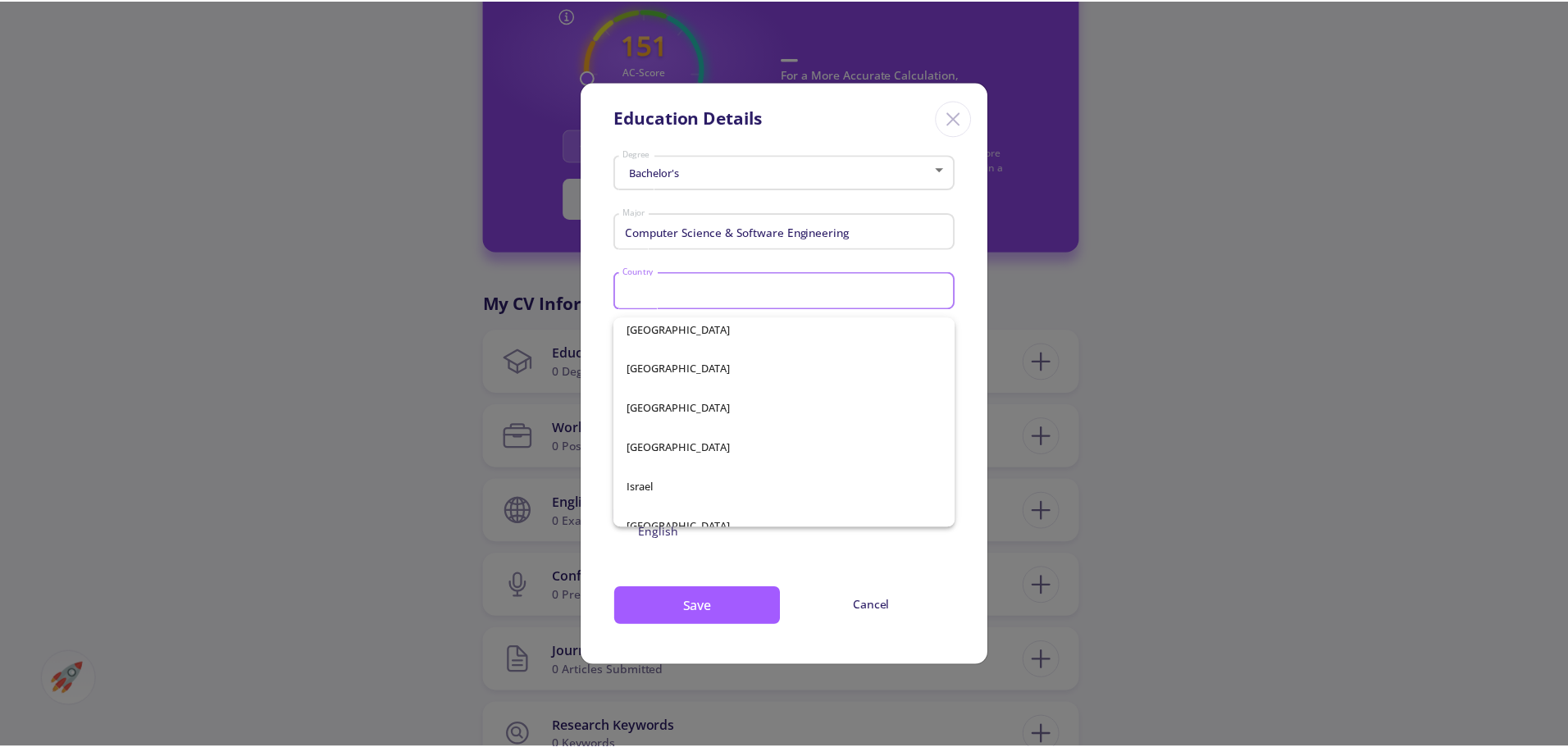
scroll to position [3444, 0]
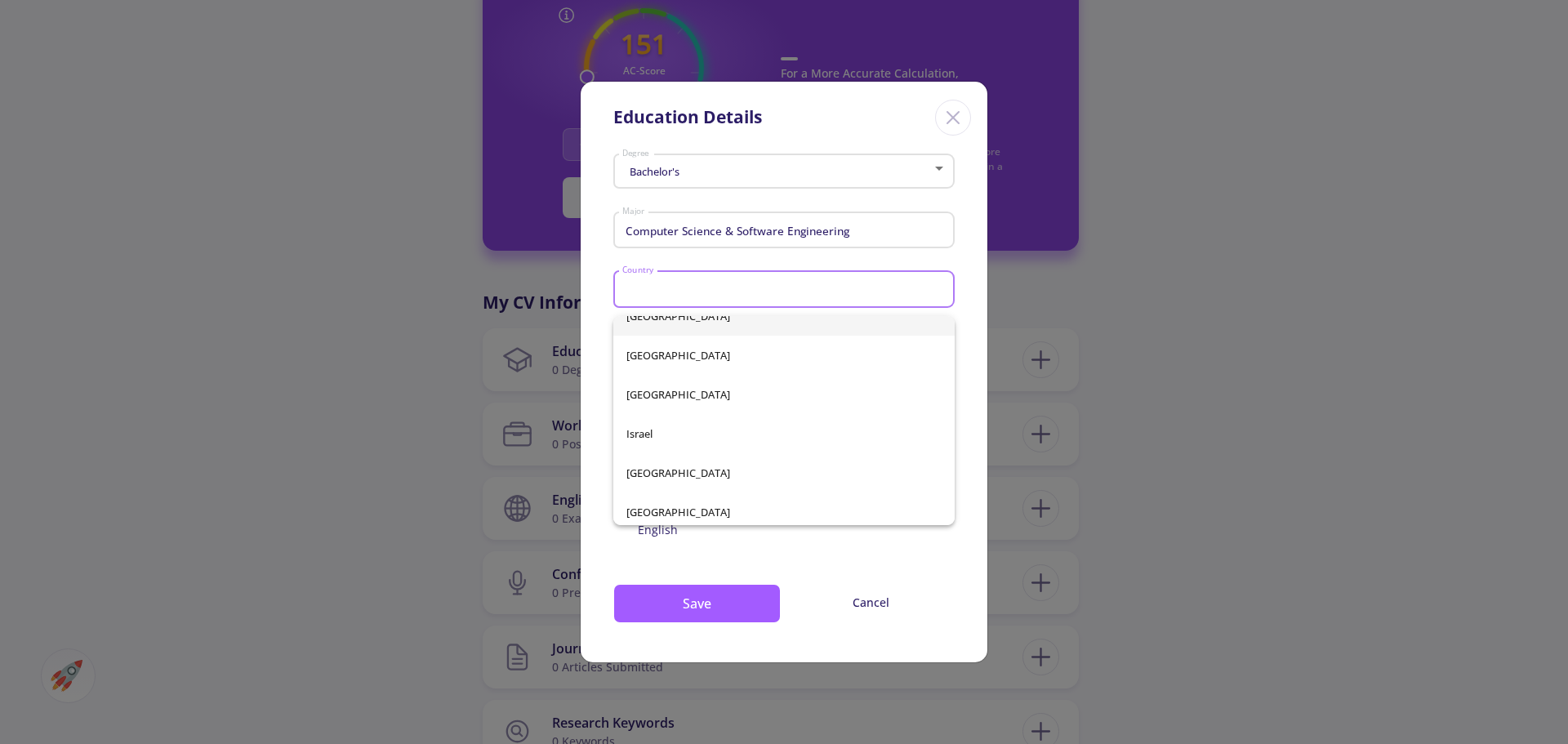
click at [670, 320] on span "[GEOGRAPHIC_DATA]" at bounding box center [784, 315] width 315 height 39
type input "[GEOGRAPHIC_DATA]"
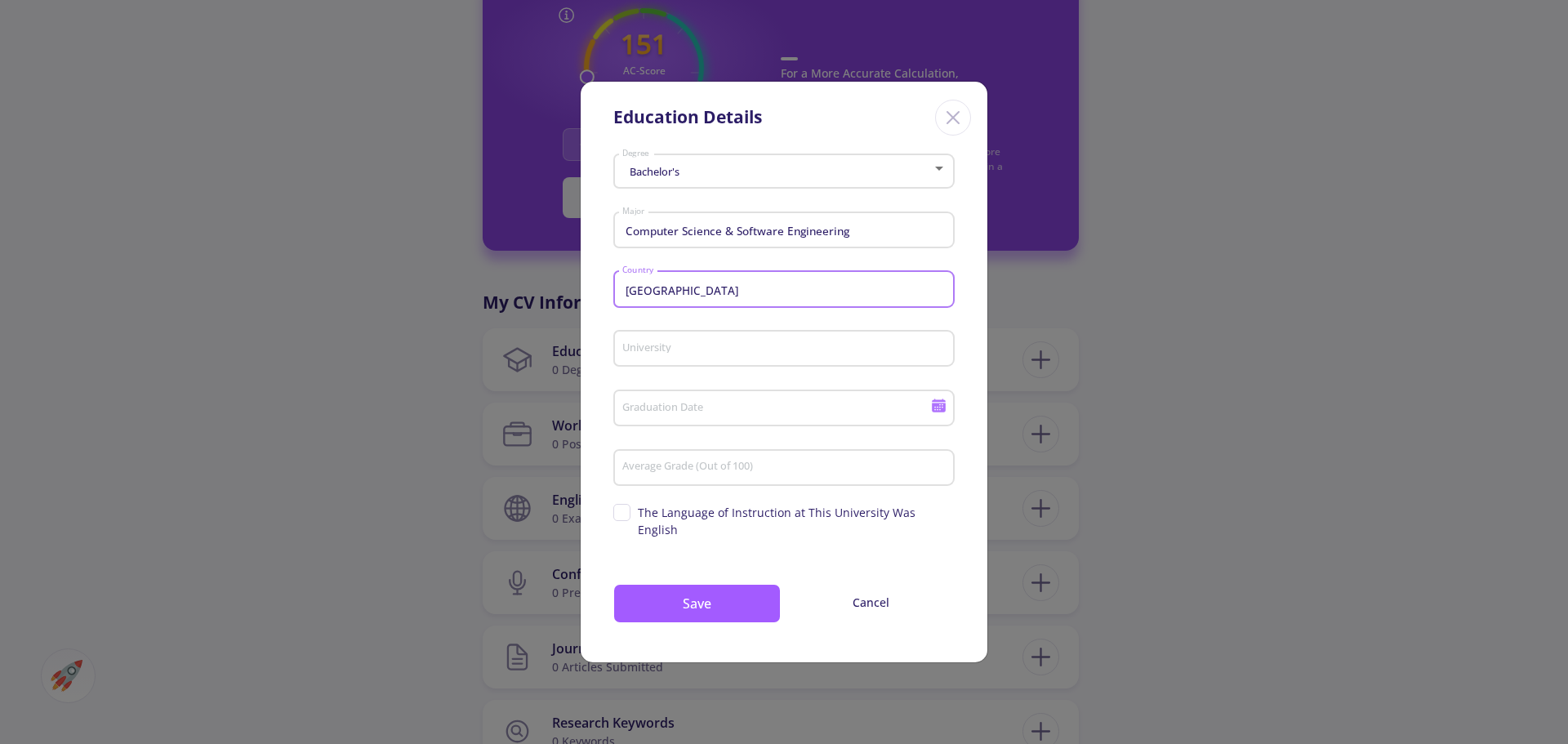
click at [664, 354] on input "University" at bounding box center [786, 350] width 330 height 15
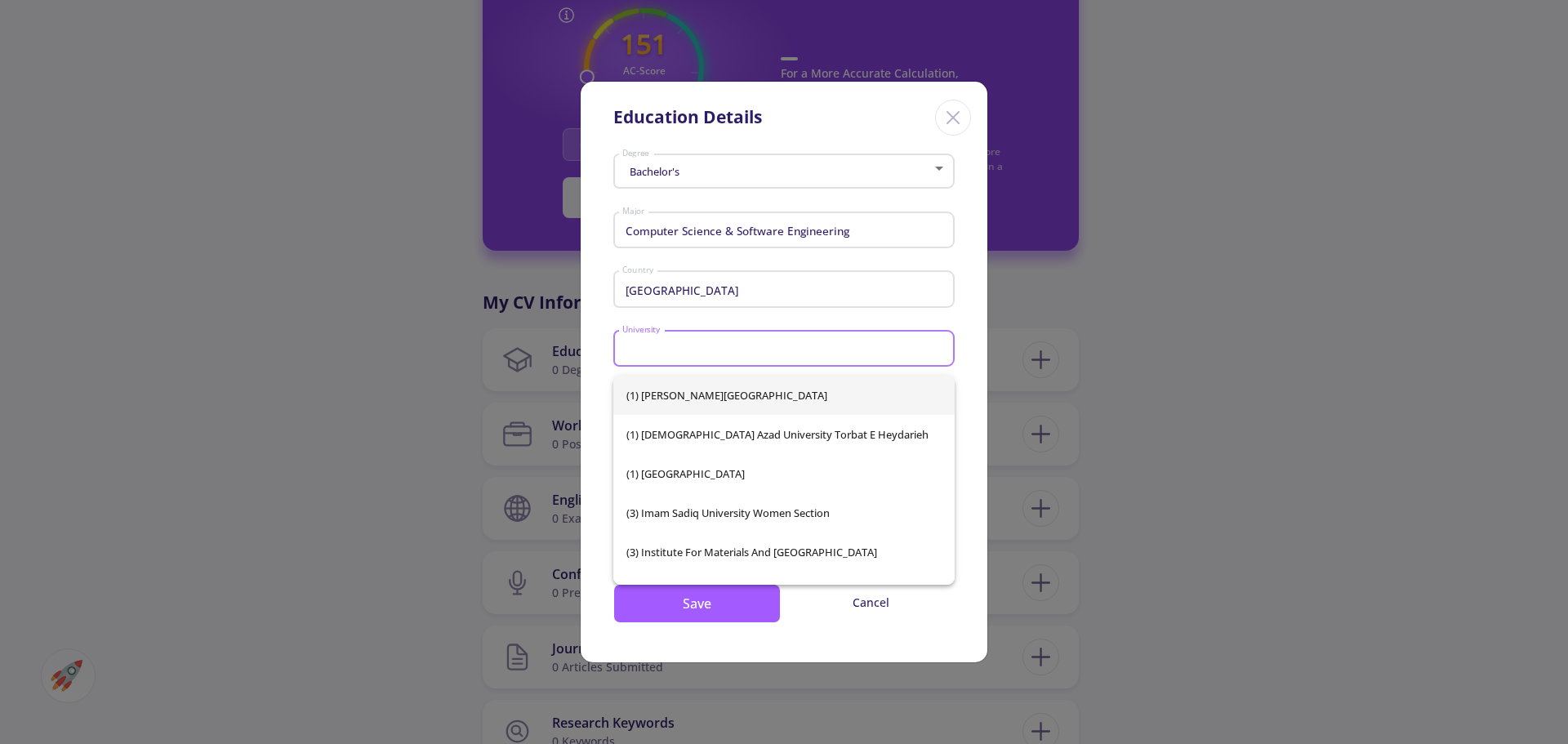
type input "f"
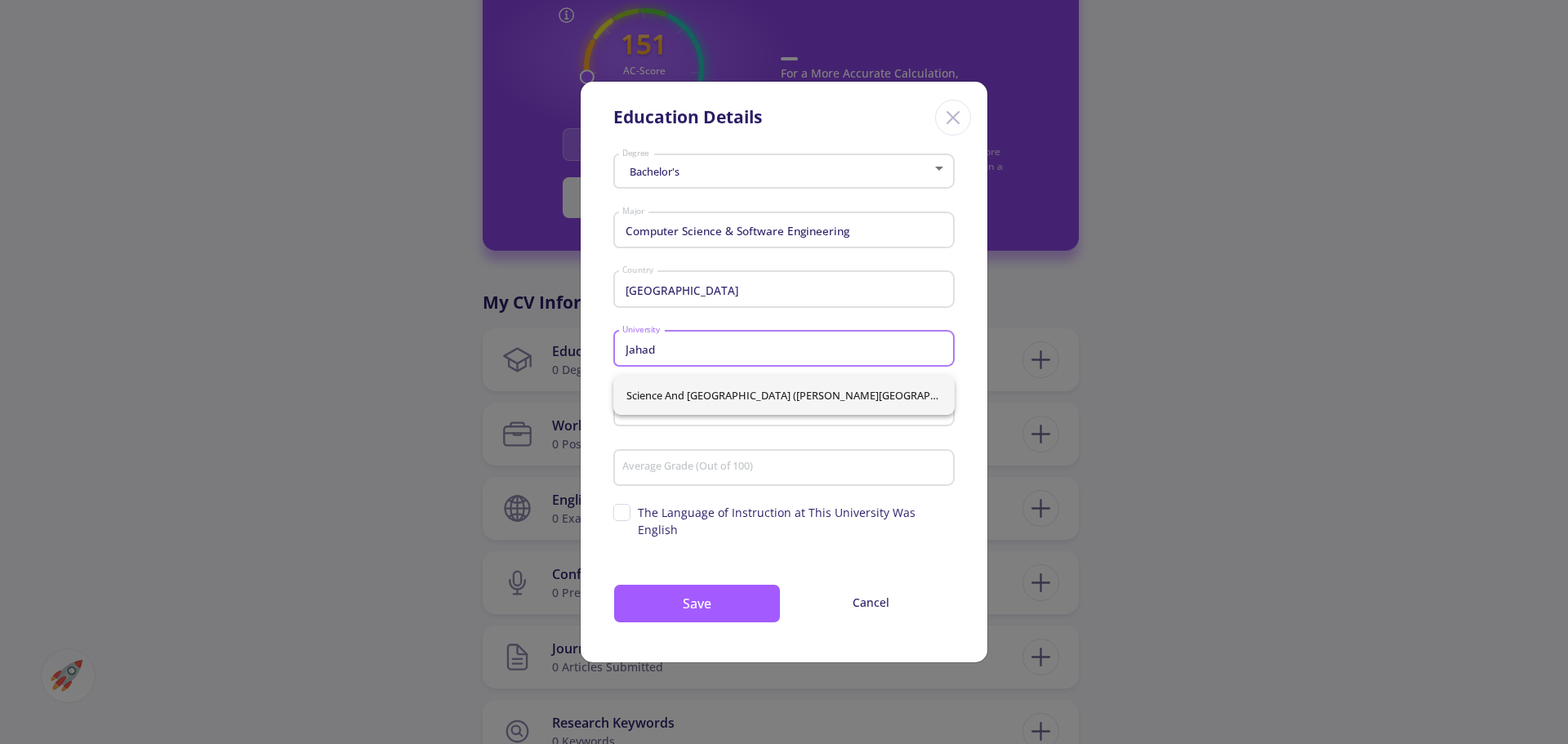
click at [725, 354] on input "Jahad" at bounding box center [786, 350] width 330 height 15
click at [704, 430] on span "Razi University Kermanshah" at bounding box center [784, 434] width 315 height 39
type input "Razi University Kermanshah"
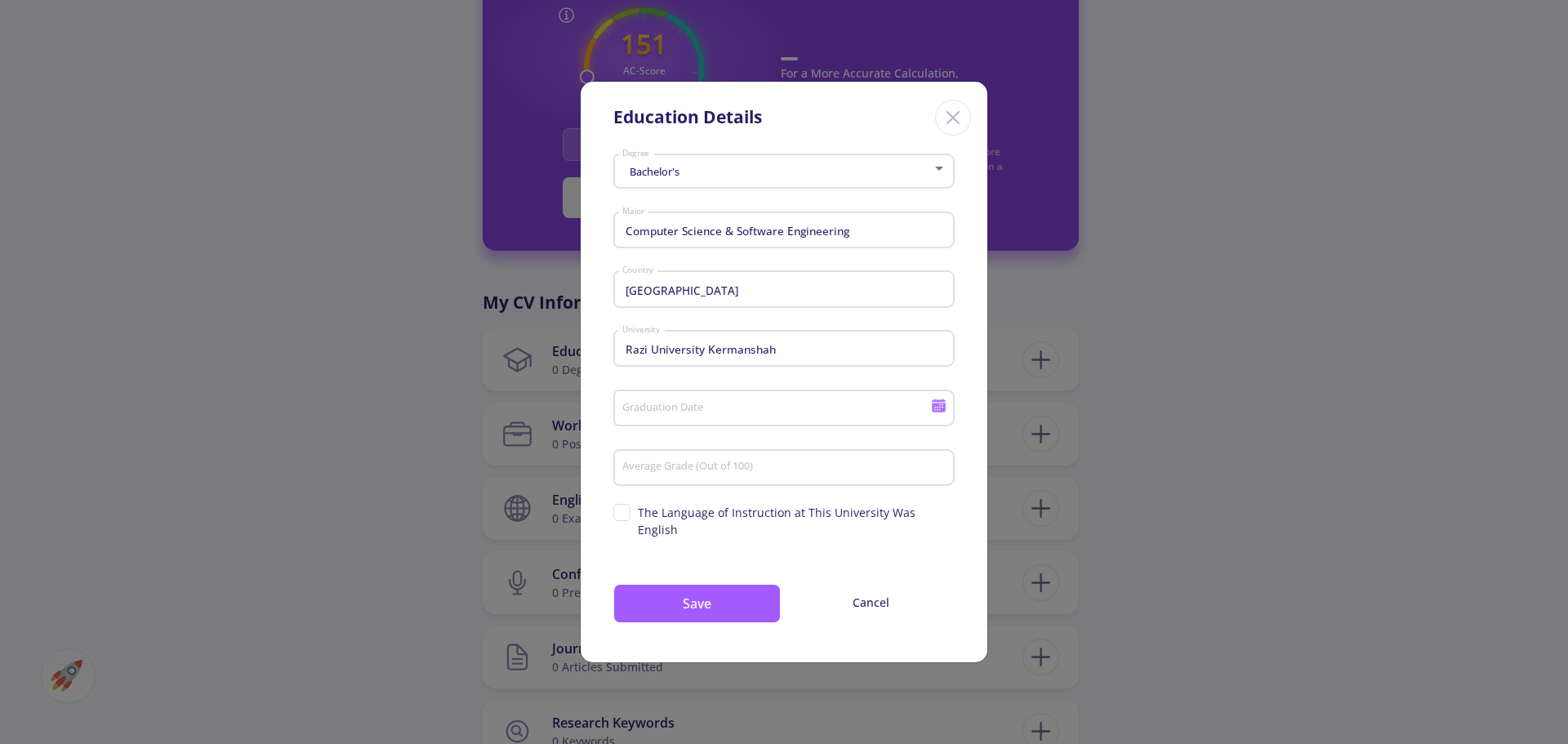
click at [674, 409] on div "Graduation Date" at bounding box center [776, 405] width 310 height 42
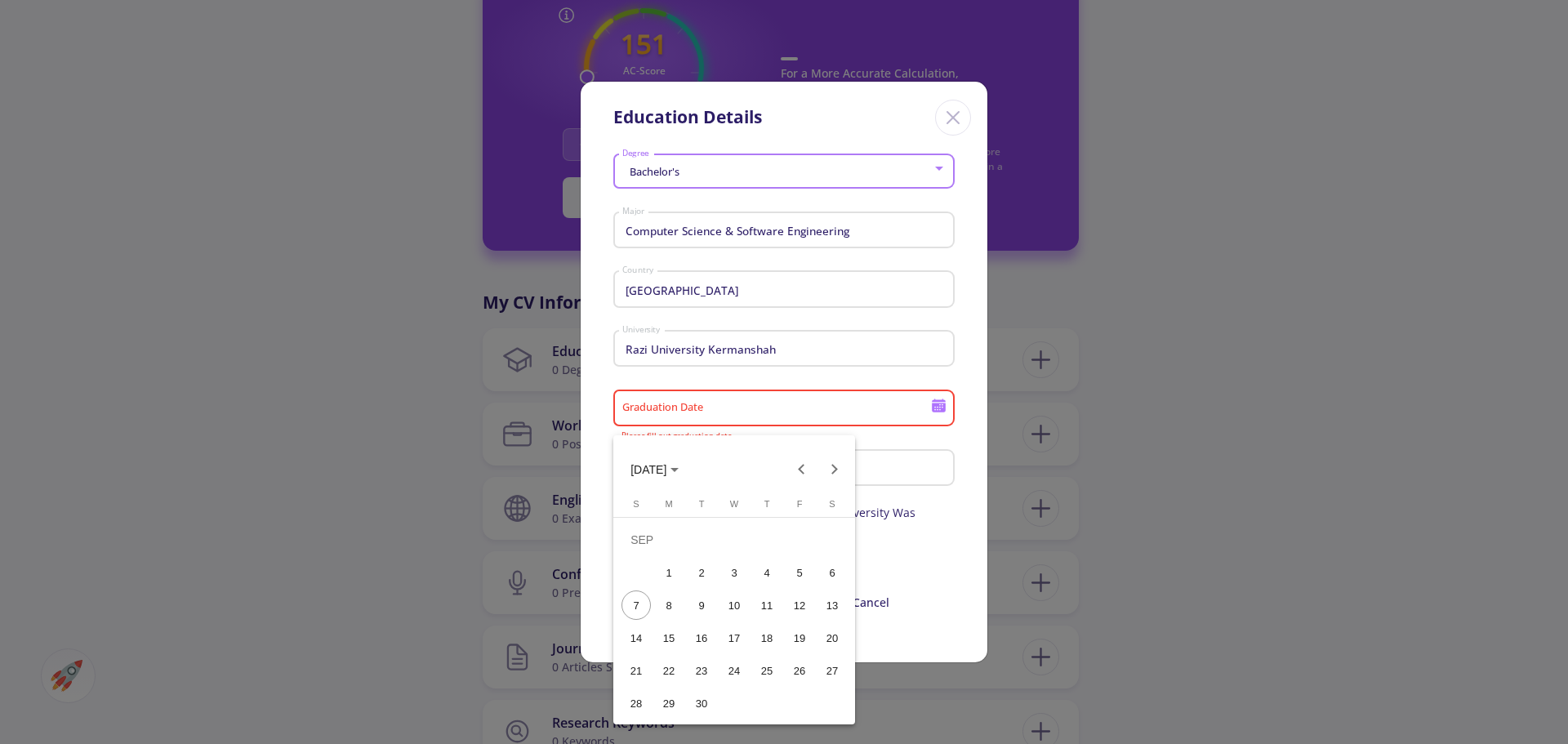
click at [692, 583] on div "2" at bounding box center [702, 573] width 30 height 30
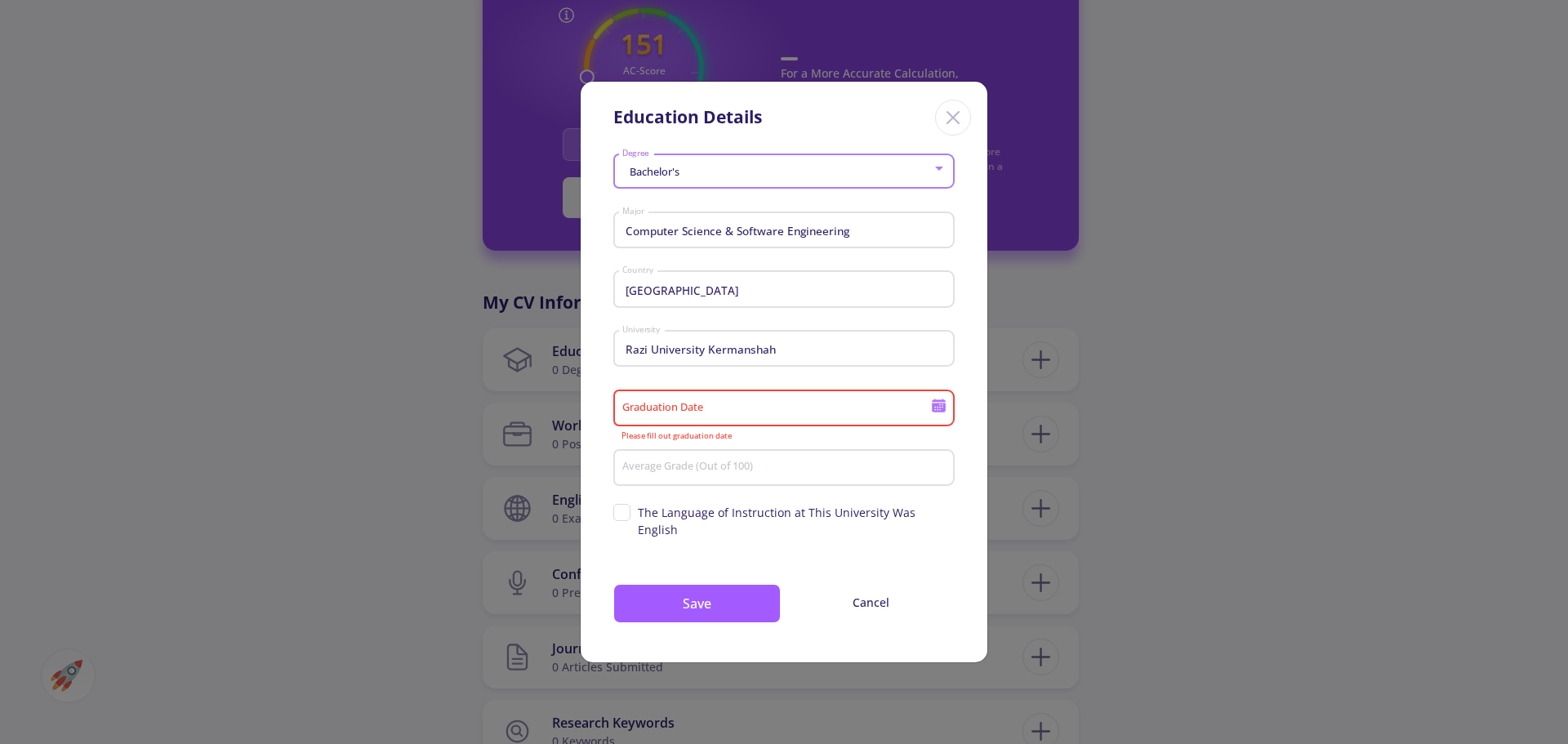
type input "[DATE]"
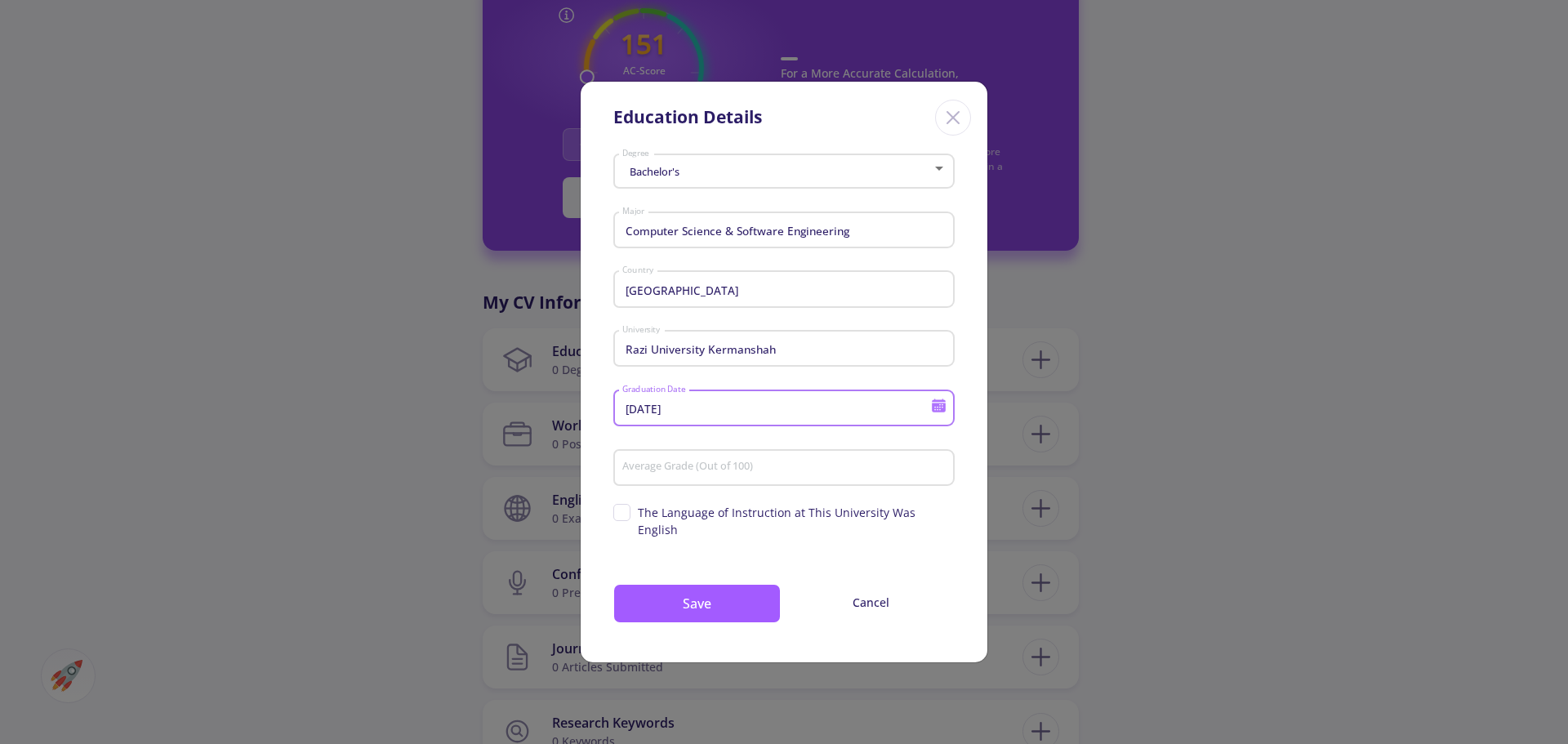
click at [710, 475] on input "Average Grade (Out of 100)" at bounding box center [786, 468] width 330 height 15
click at [674, 473] on input "Average Grade (Out of 100)" at bounding box center [786, 468] width 330 height 15
type input "75"
click at [674, 587] on button "Save" at bounding box center [697, 603] width 167 height 39
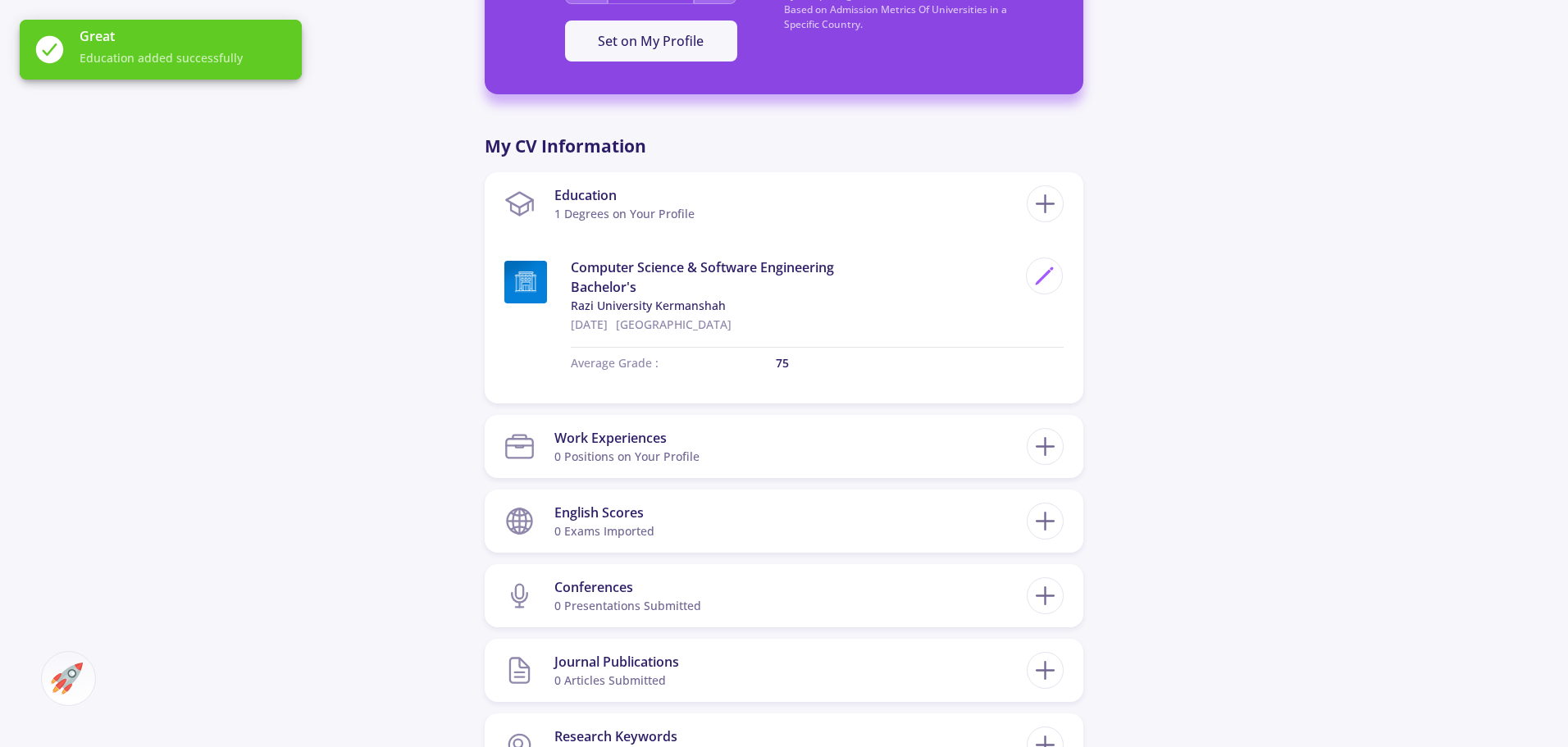
scroll to position [902, 0]
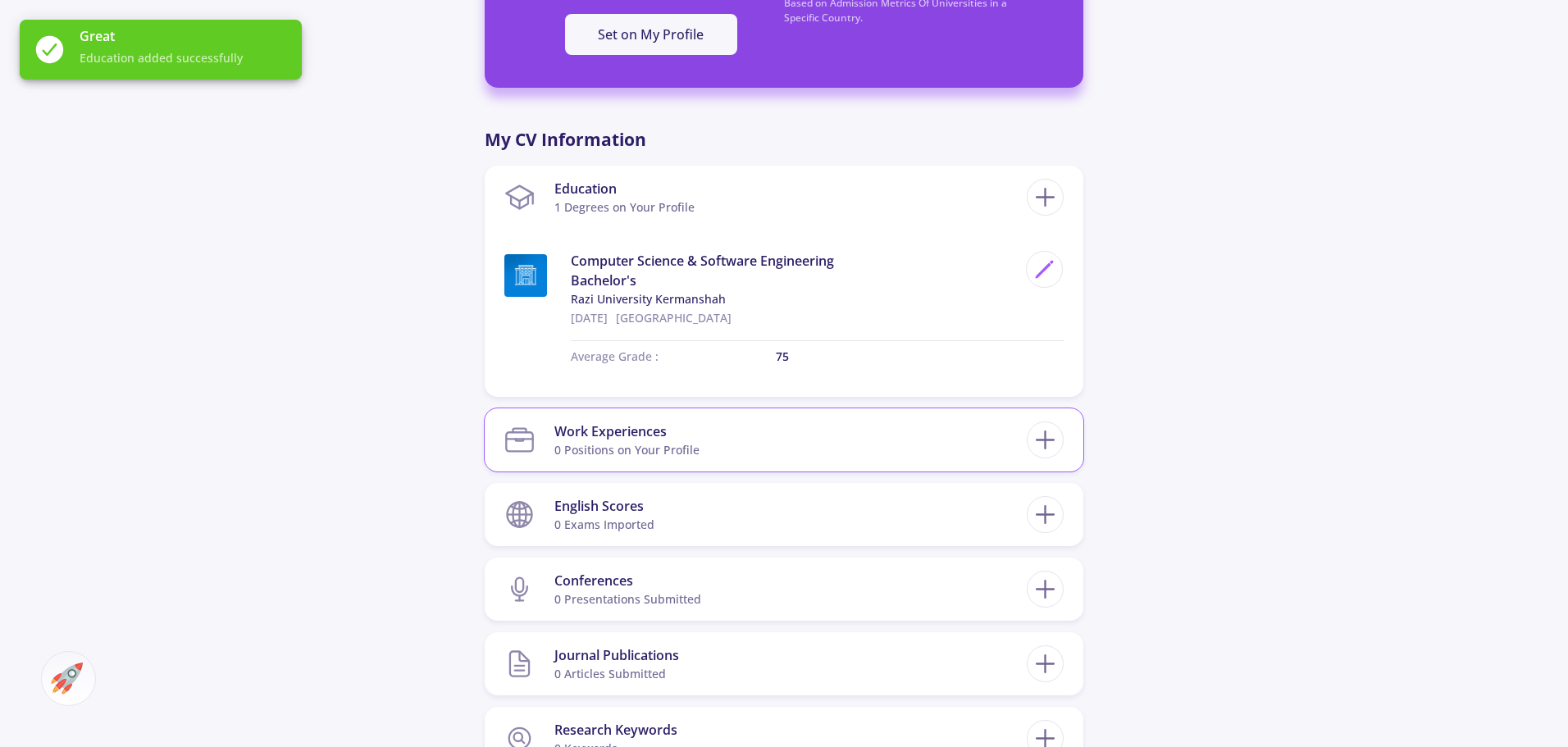
click at [643, 441] on div "0 Positions on Your Profile" at bounding box center [627, 450] width 145 height 17
drag, startPoint x: 1063, startPoint y: 424, endPoint x: 1054, endPoint y: 424, distance: 9.0
click at [1062, 424] on div at bounding box center [1045, 440] width 37 height 37
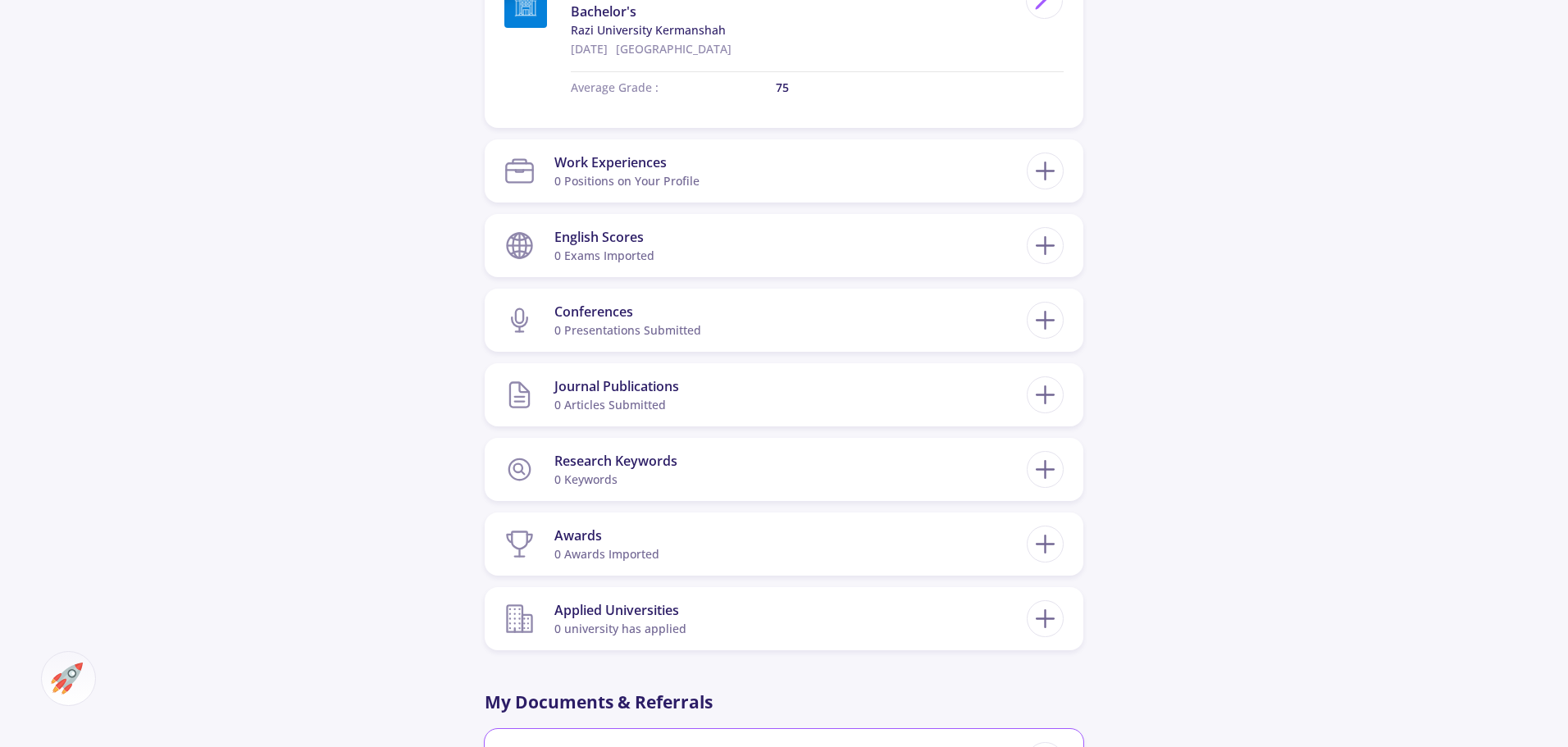
scroll to position [1148, 0]
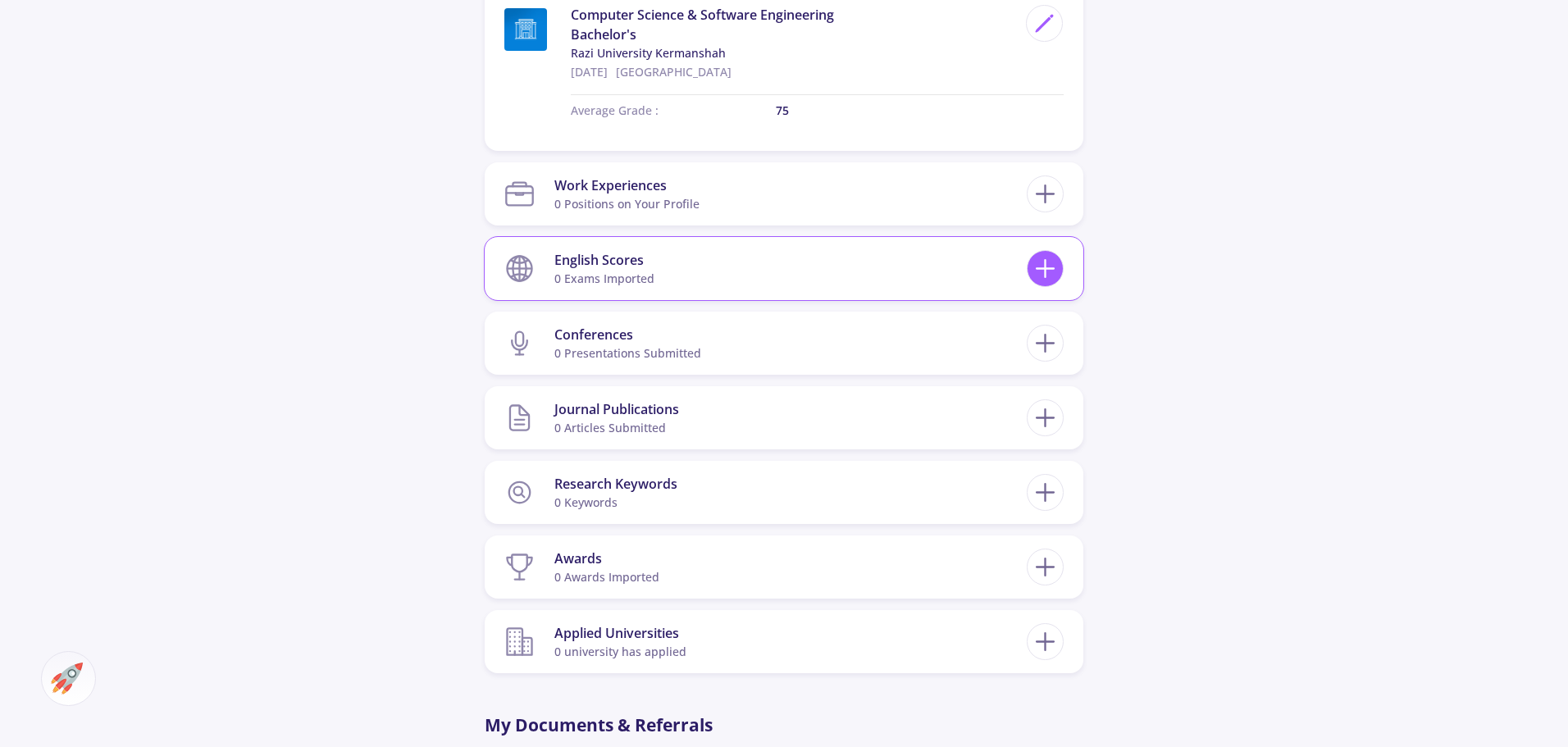
click at [1039, 253] on icon at bounding box center [1045, 268] width 31 height 31
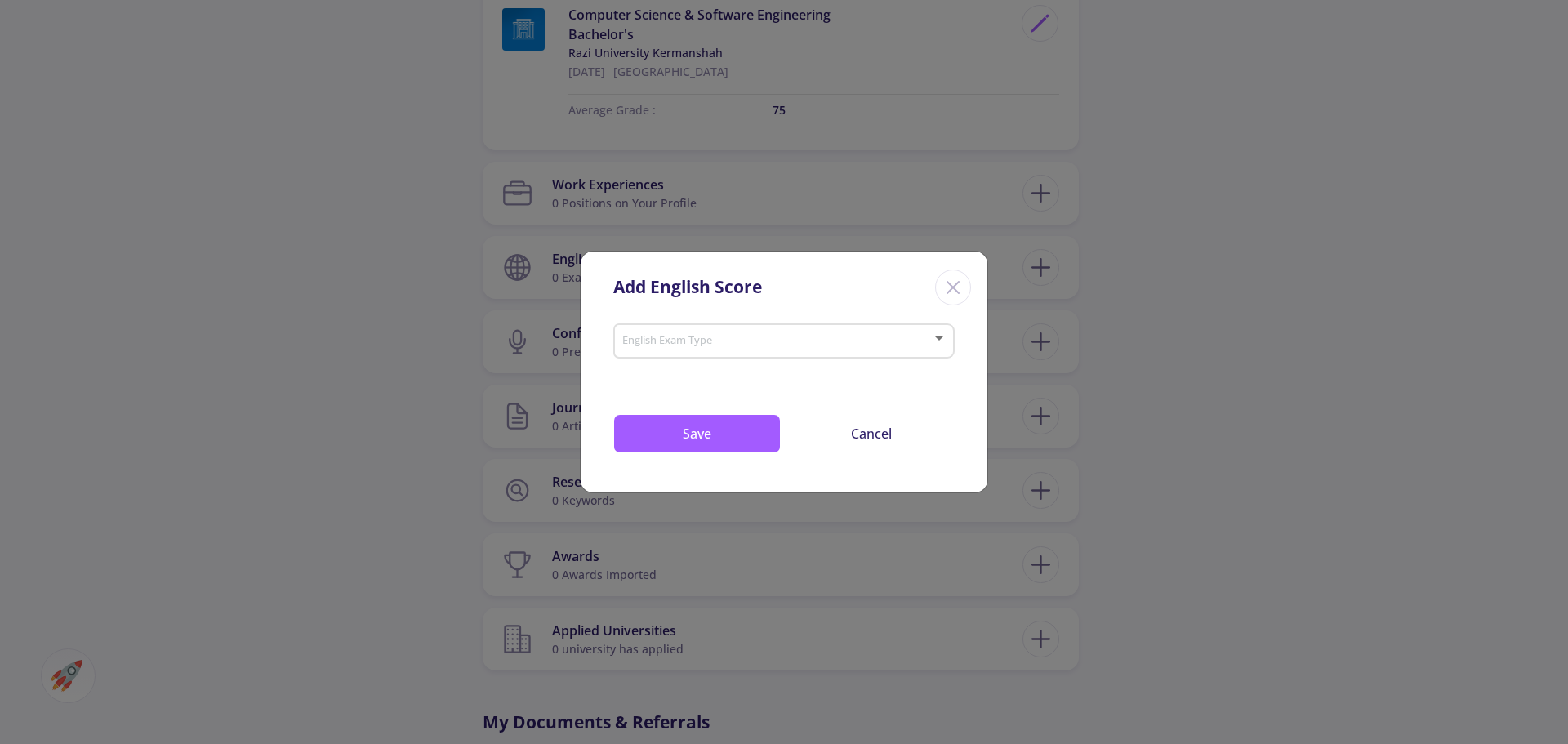
click at [822, 340] on span at bounding box center [779, 342] width 307 height 12
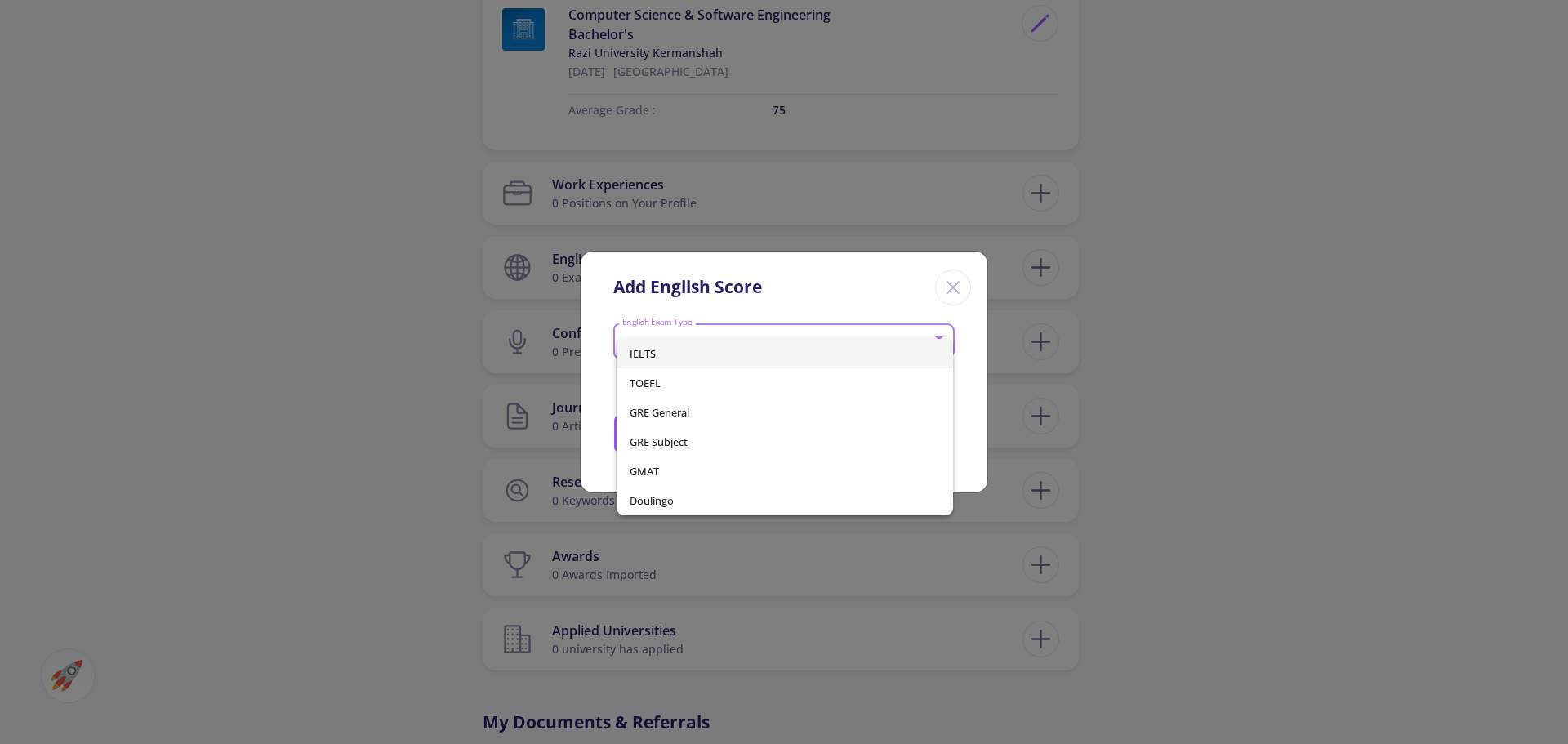
click at [822, 294] on div at bounding box center [784, 372] width 1568 height 744
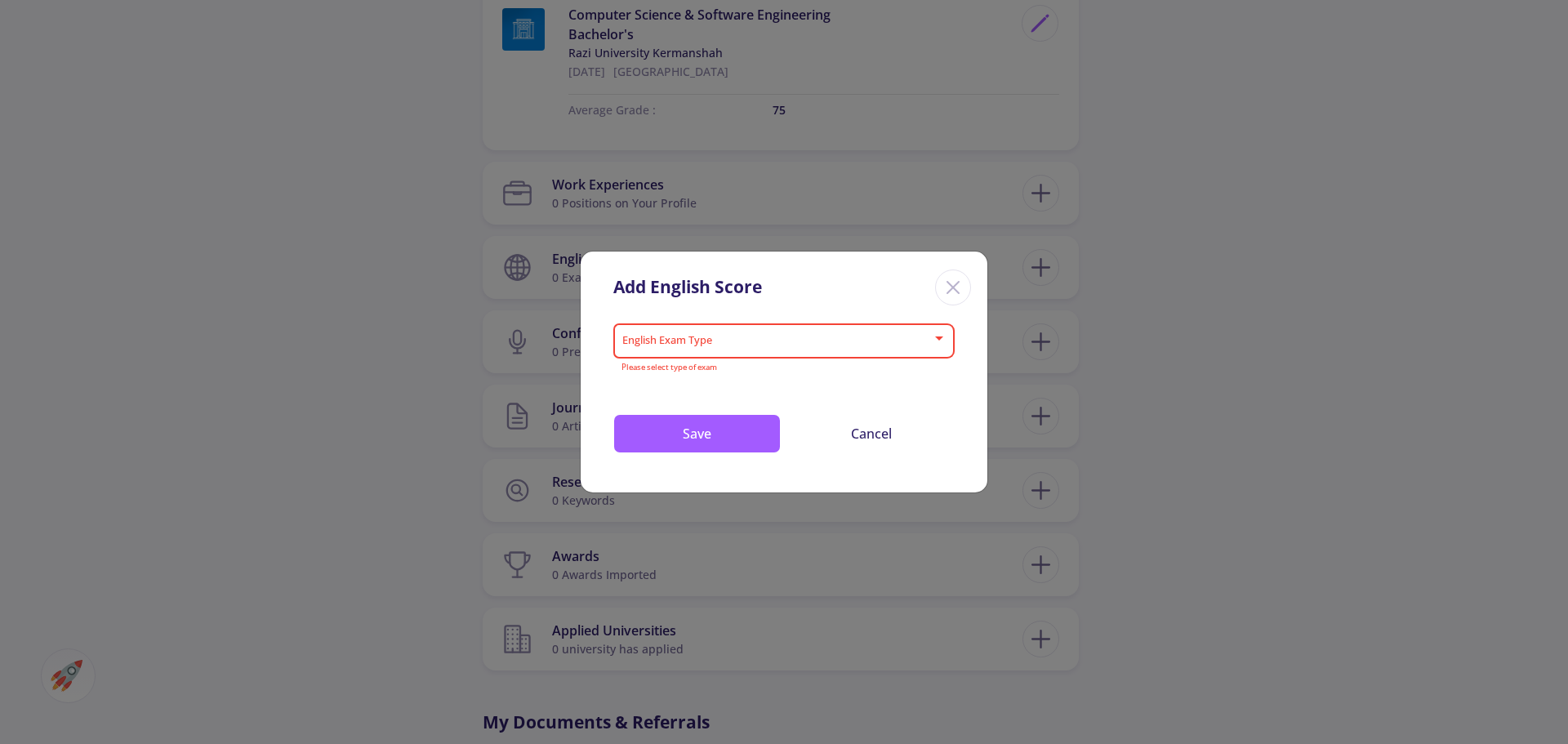
click at [700, 201] on div "Add English Score English Exam Type Please select type of exam Drop your files …" at bounding box center [784, 372] width 1568 height 744
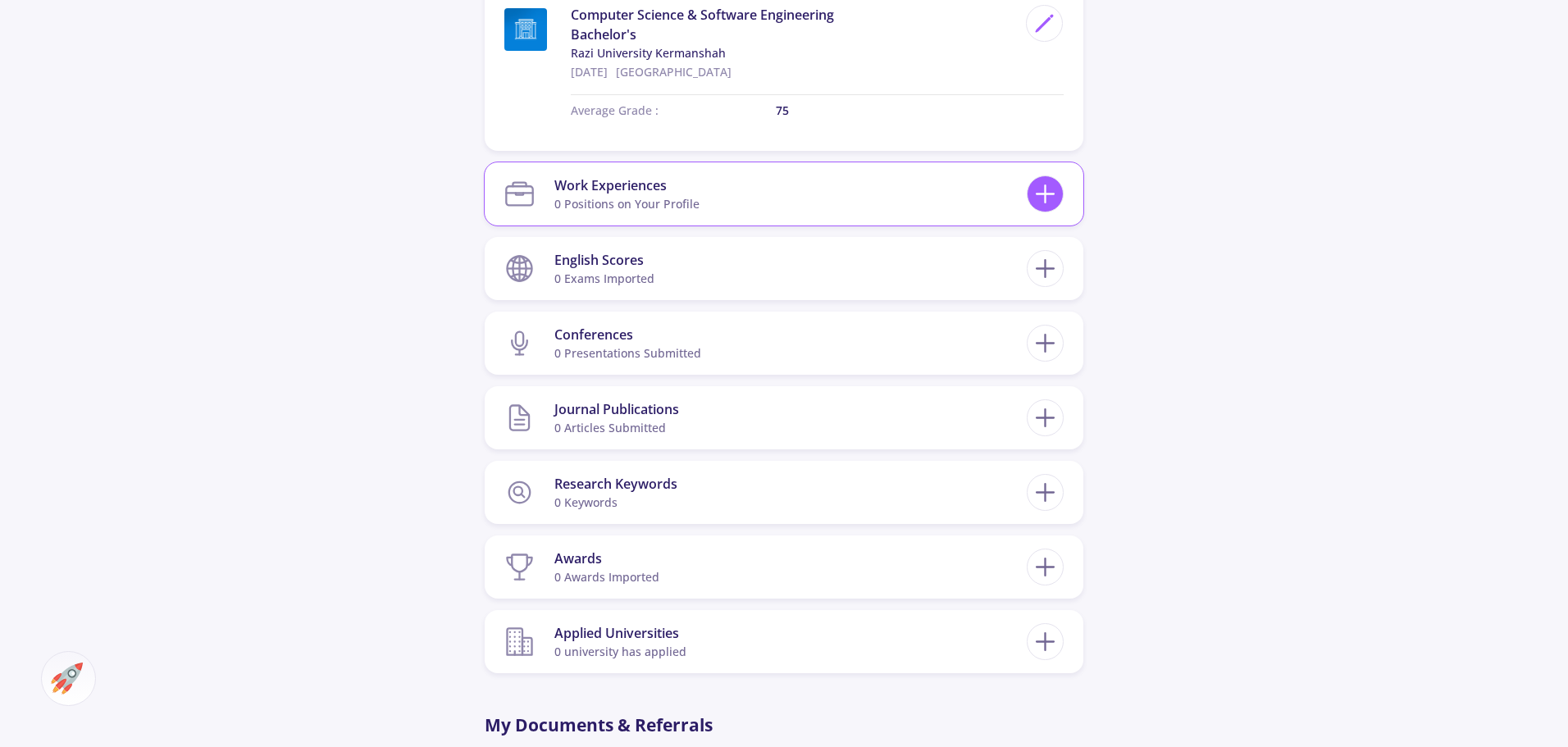
click at [1035, 179] on icon at bounding box center [1045, 194] width 31 height 31
checkbox input "false"
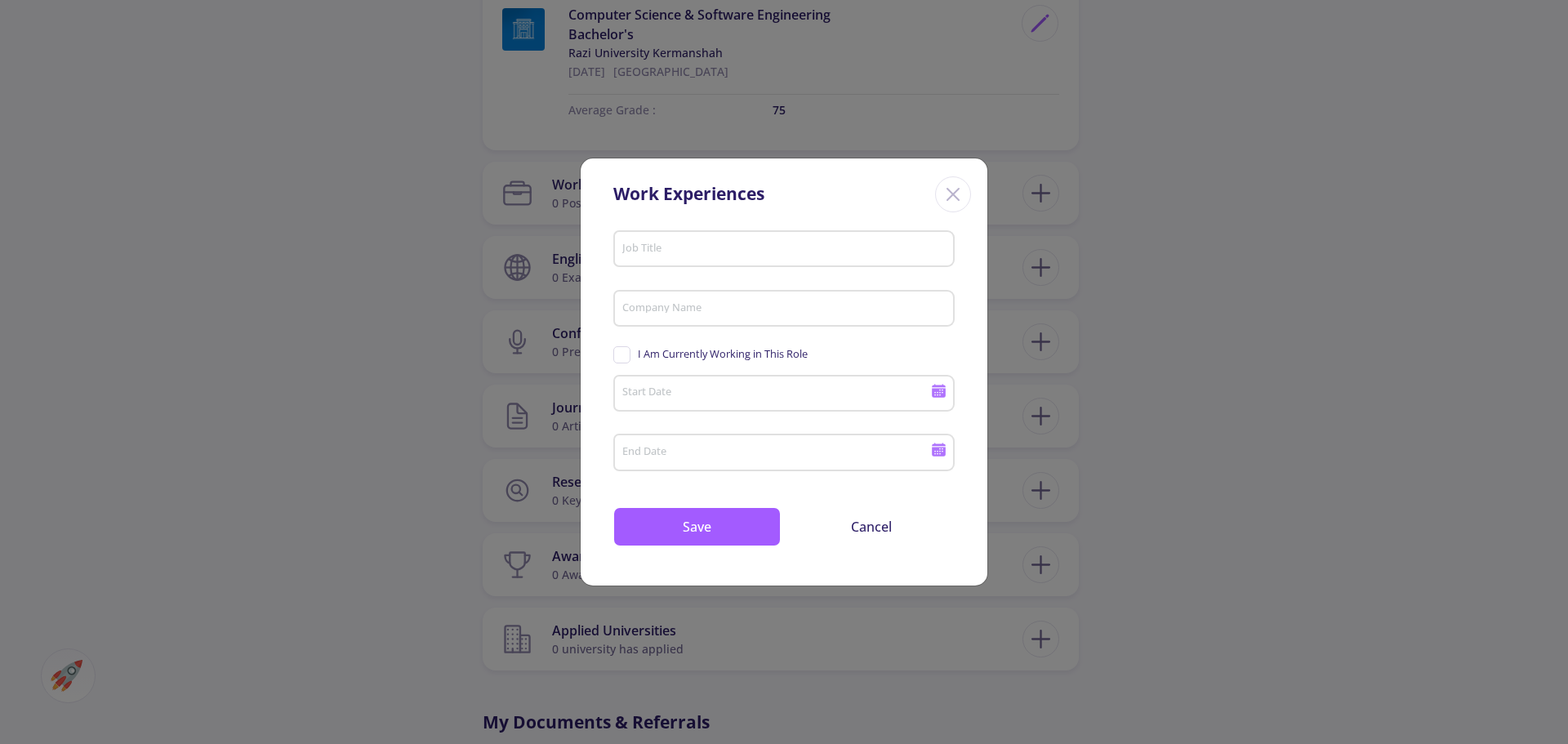
click at [745, 249] on input "Job Title" at bounding box center [786, 250] width 330 height 15
type input "front-end developer"
type input "bidar"
click at [936, 396] on icon at bounding box center [938, 392] width 14 height 9
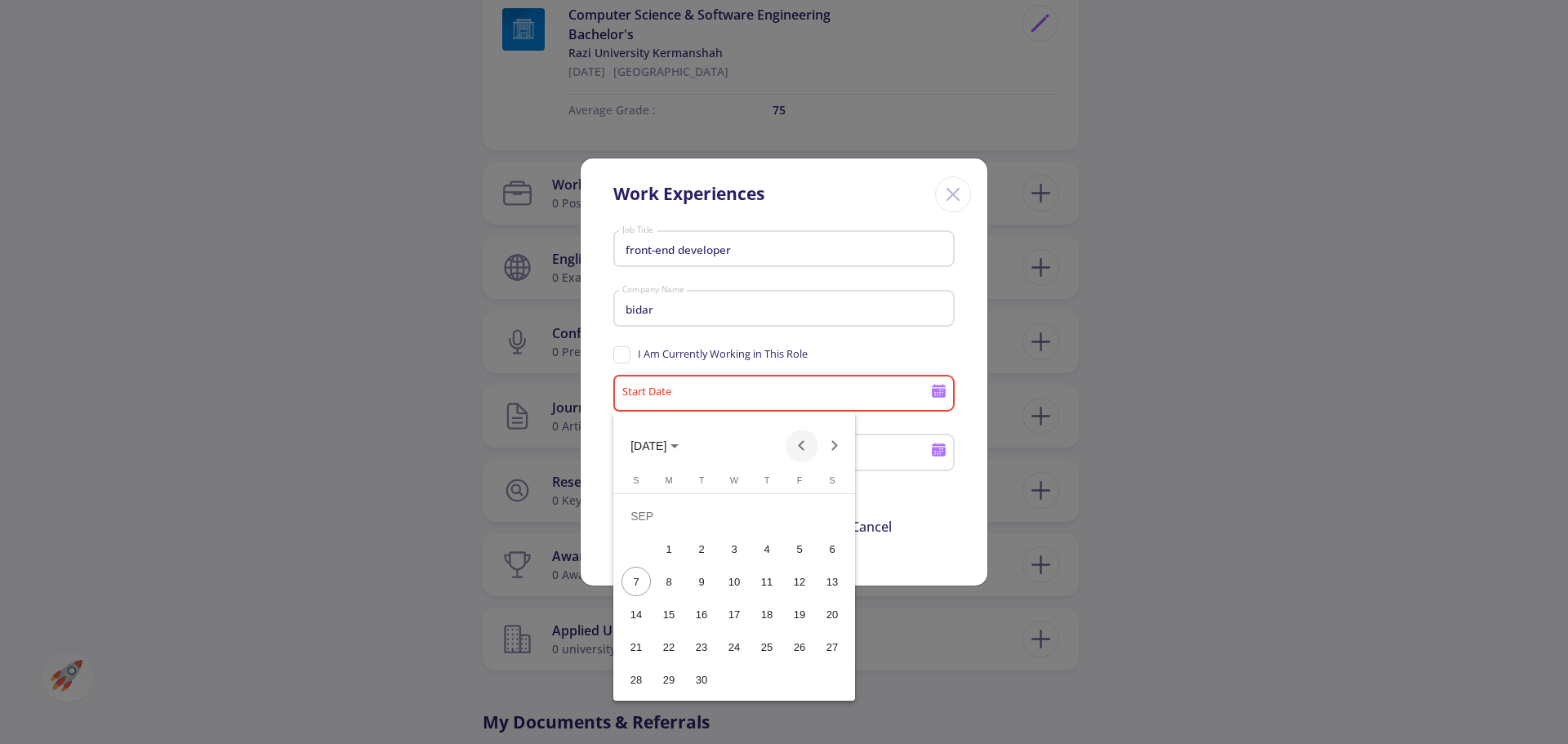
click at [802, 448] on button "Previous month" at bounding box center [801, 445] width 32 height 32
click at [660, 454] on button "[DATE]" at bounding box center [655, 445] width 74 height 32
click at [813, 532] on div "2023" at bounding box center [820, 530] width 51 height 30
click at [651, 559] on div "MAY" at bounding box center [649, 562] width 51 height 30
click at [677, 604] on div "15" at bounding box center [669, 614] width 30 height 30
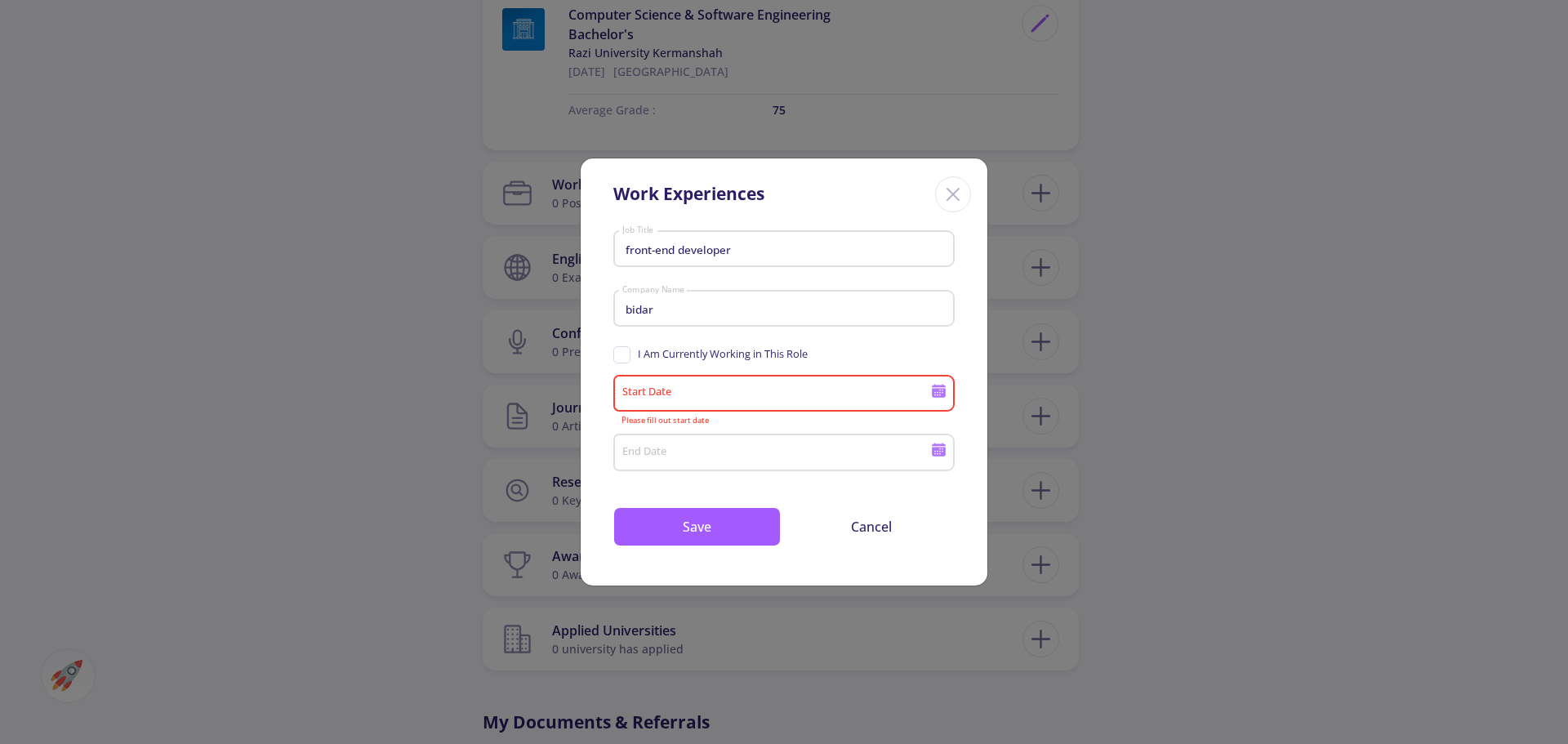
type input "[DATE]"
click at [936, 454] on icon at bounding box center [938, 449] width 16 height 16
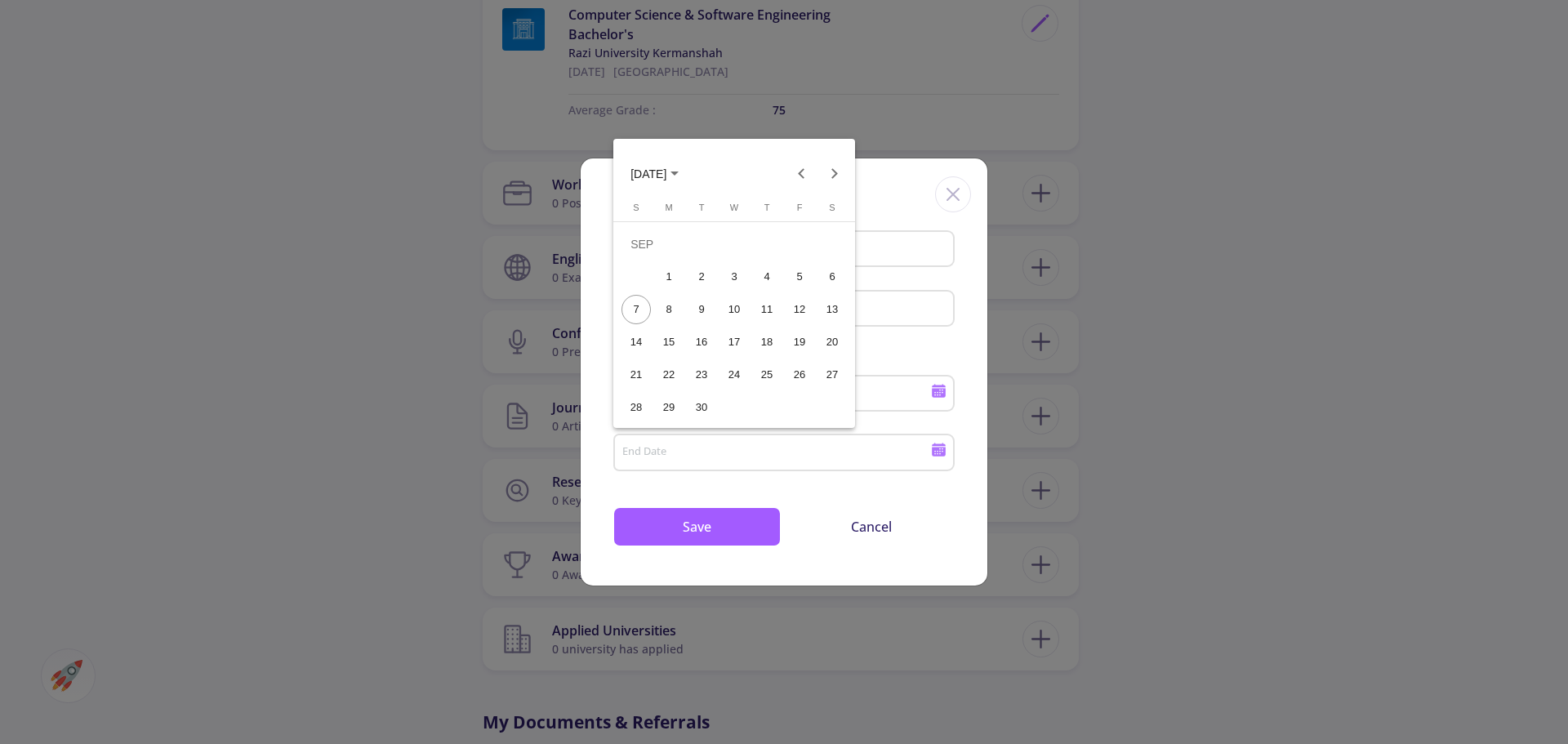
click at [679, 170] on span "[DATE]" at bounding box center [655, 173] width 48 height 13
click at [659, 294] on div "2024" at bounding box center [649, 290] width 51 height 30
click at [703, 295] on div "JUN" at bounding box center [706, 290] width 51 height 30
click at [724, 342] on div "19" at bounding box center [735, 343] width 30 height 30
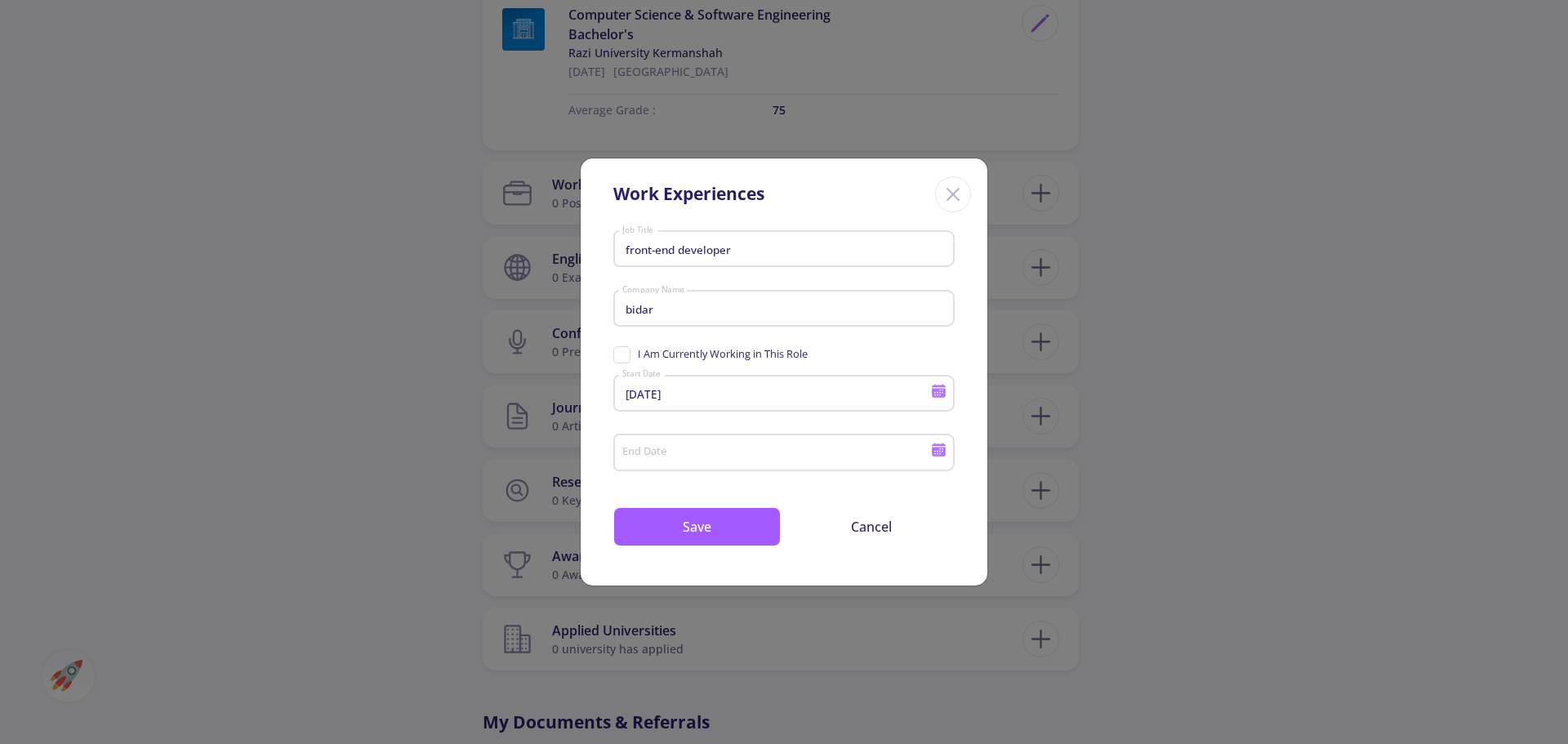
type input "[DATE]"
click at [765, 531] on button "Save" at bounding box center [697, 526] width 167 height 39
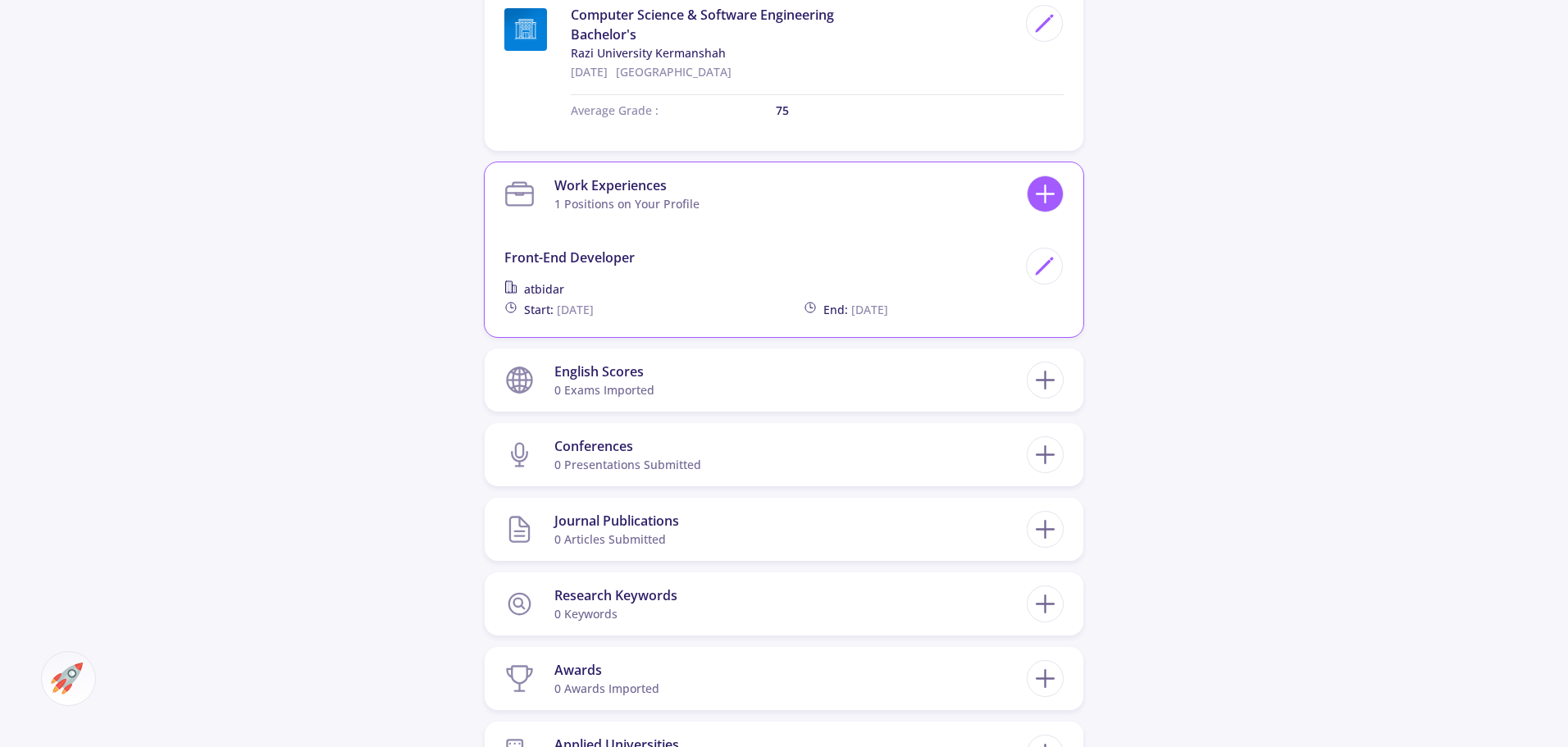
click at [1045, 185] on line at bounding box center [1045, 194] width 0 height 17
checkbox input "false"
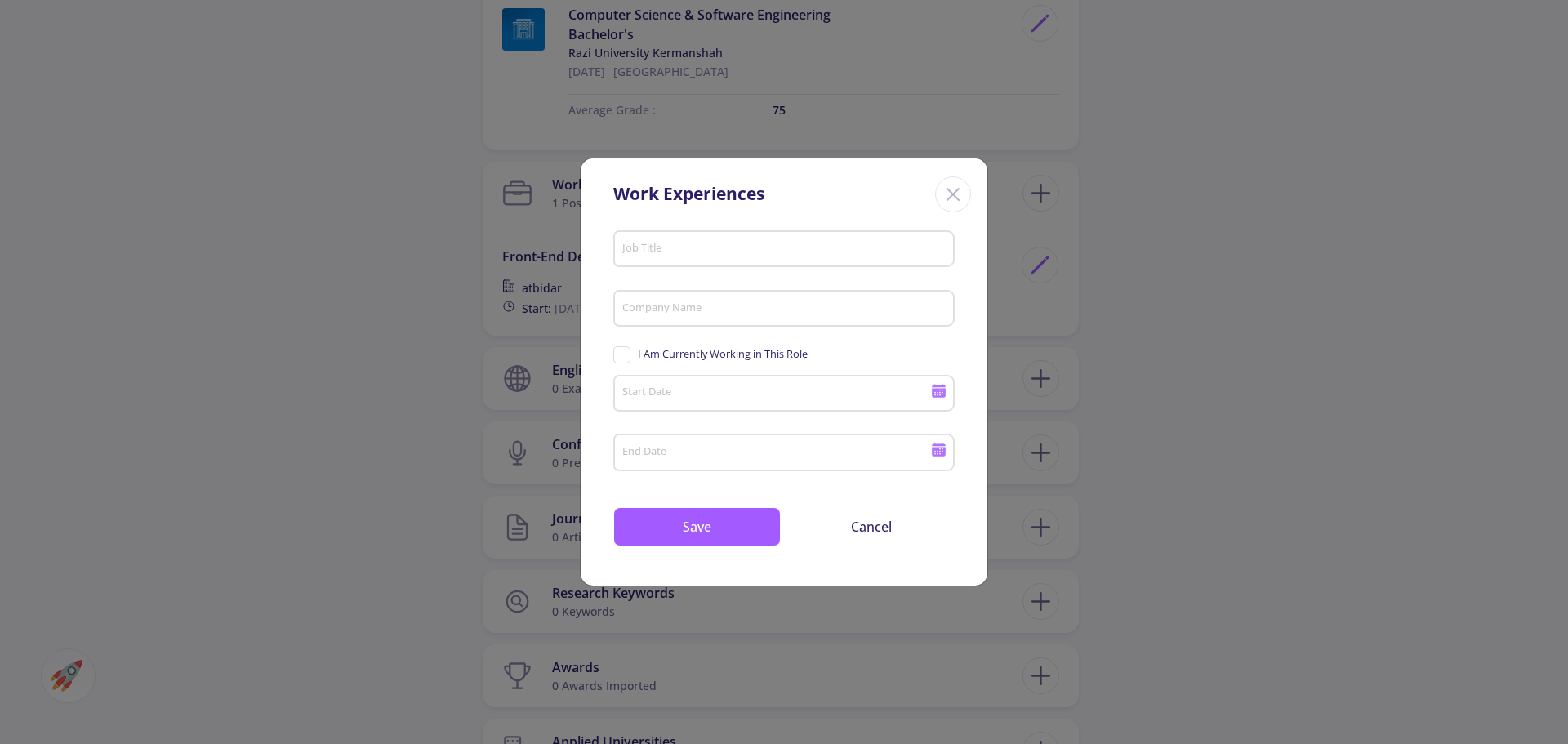
click at [726, 253] on input "Job Title" at bounding box center [786, 250] width 330 height 15
type input "freelancer"
click at [708, 305] on input "Company Name" at bounding box center [786, 310] width 330 height 15
click at [939, 396] on icon at bounding box center [938, 392] width 14 height 9
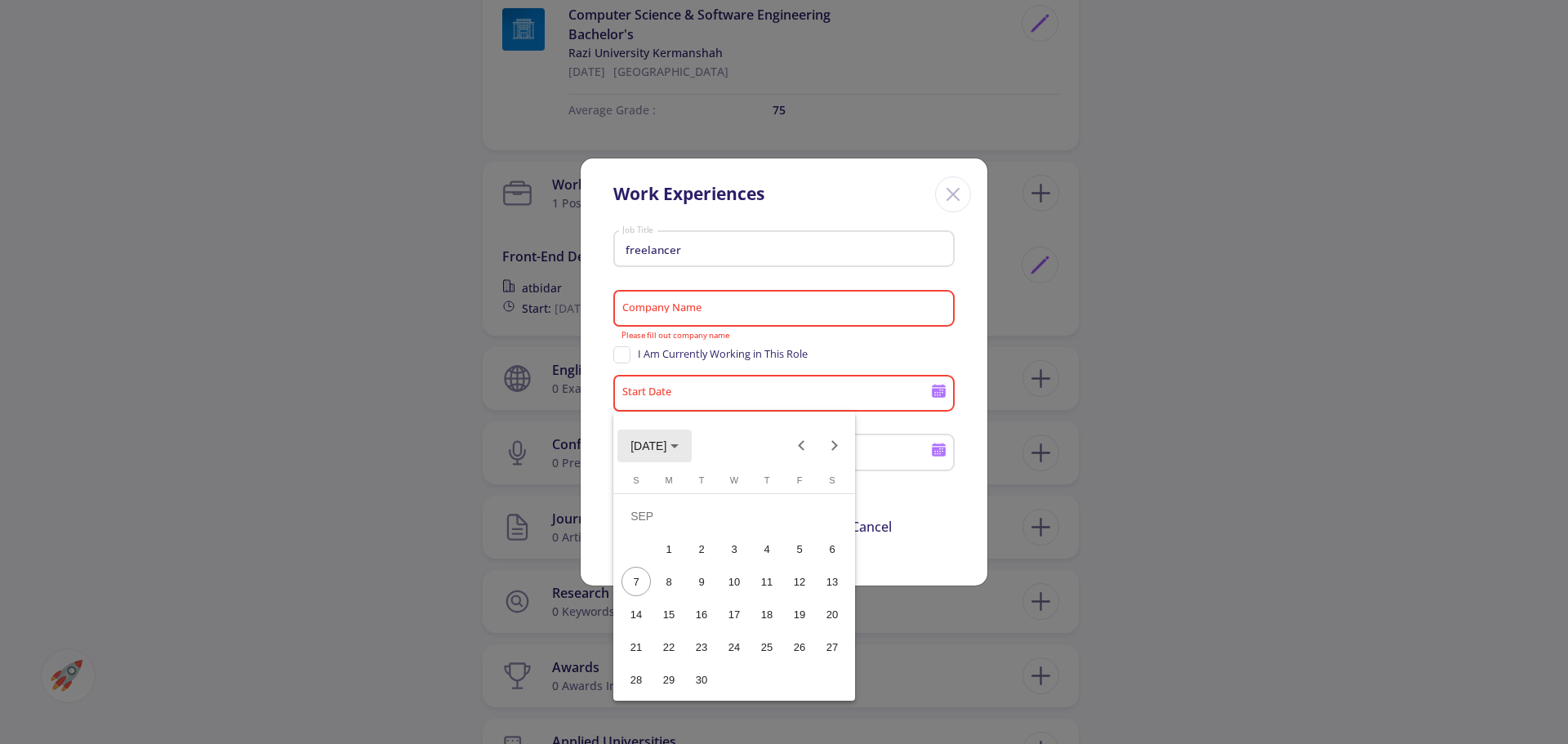
click at [679, 448] on span "[DATE]" at bounding box center [655, 445] width 48 height 13
click at [661, 566] on div "2024" at bounding box center [649, 562] width 51 height 30
click at [784, 564] on div "[DATE]" at bounding box center [763, 562] width 51 height 30
click at [670, 554] on div "1" at bounding box center [669, 549] width 30 height 30
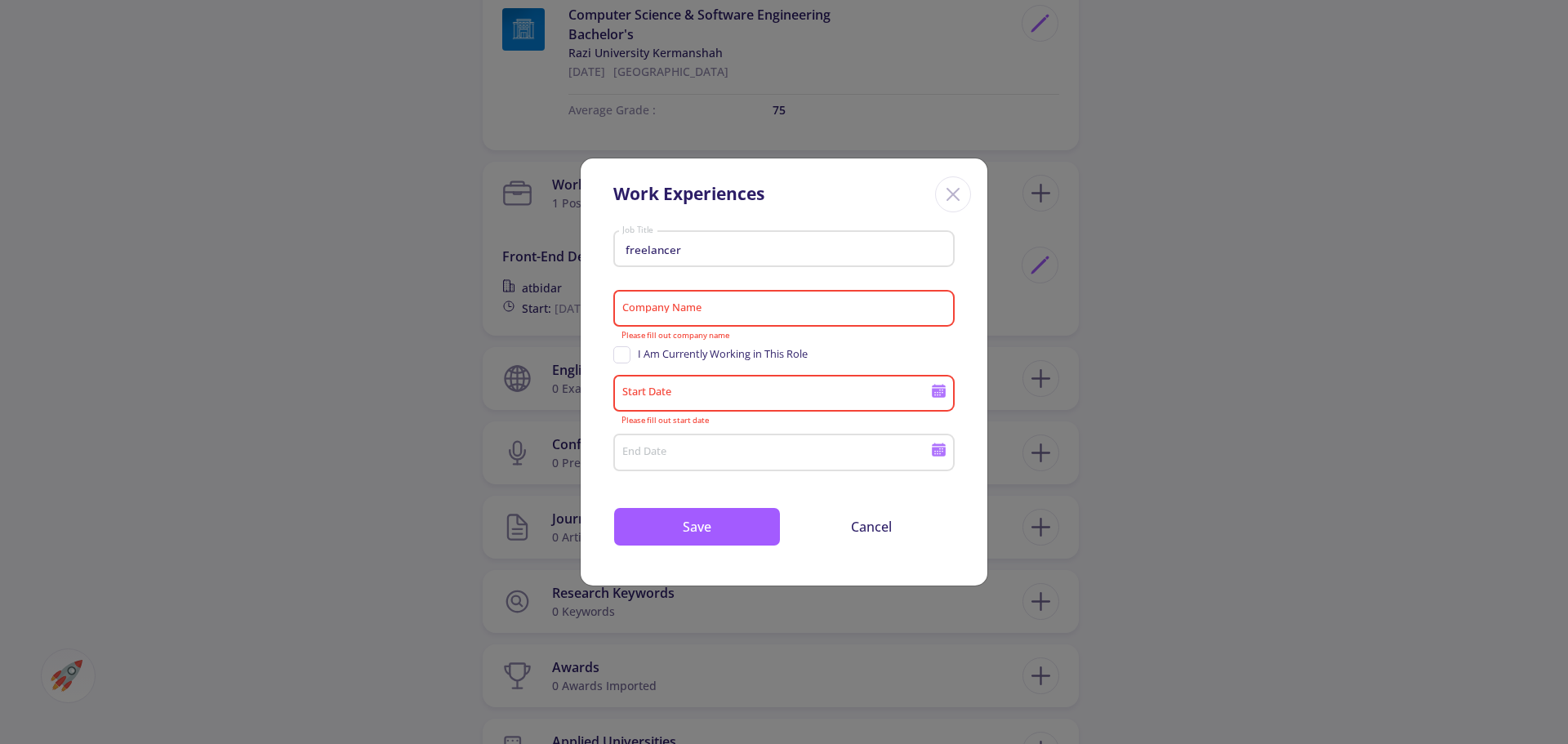
type input "[DATE]"
click at [622, 359] on span "I Am Currently Working in This Role" at bounding box center [710, 353] width 194 height 16
click at [622, 357] on input "I Am Currently Working in This Role" at bounding box center [618, 351] width 11 height 11
checkbox input "true"
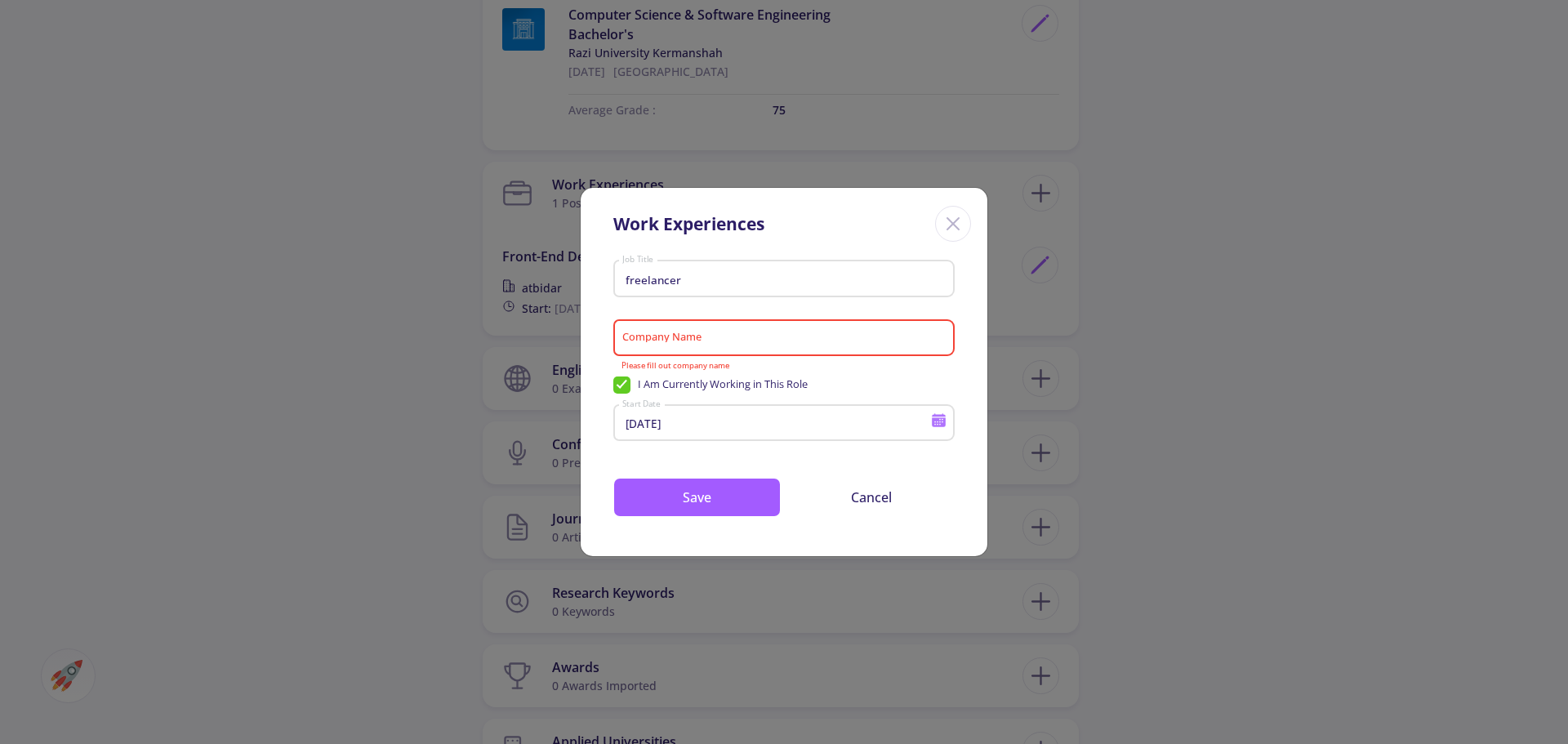
click at [678, 343] on input "Company Name" at bounding box center [786, 339] width 330 height 15
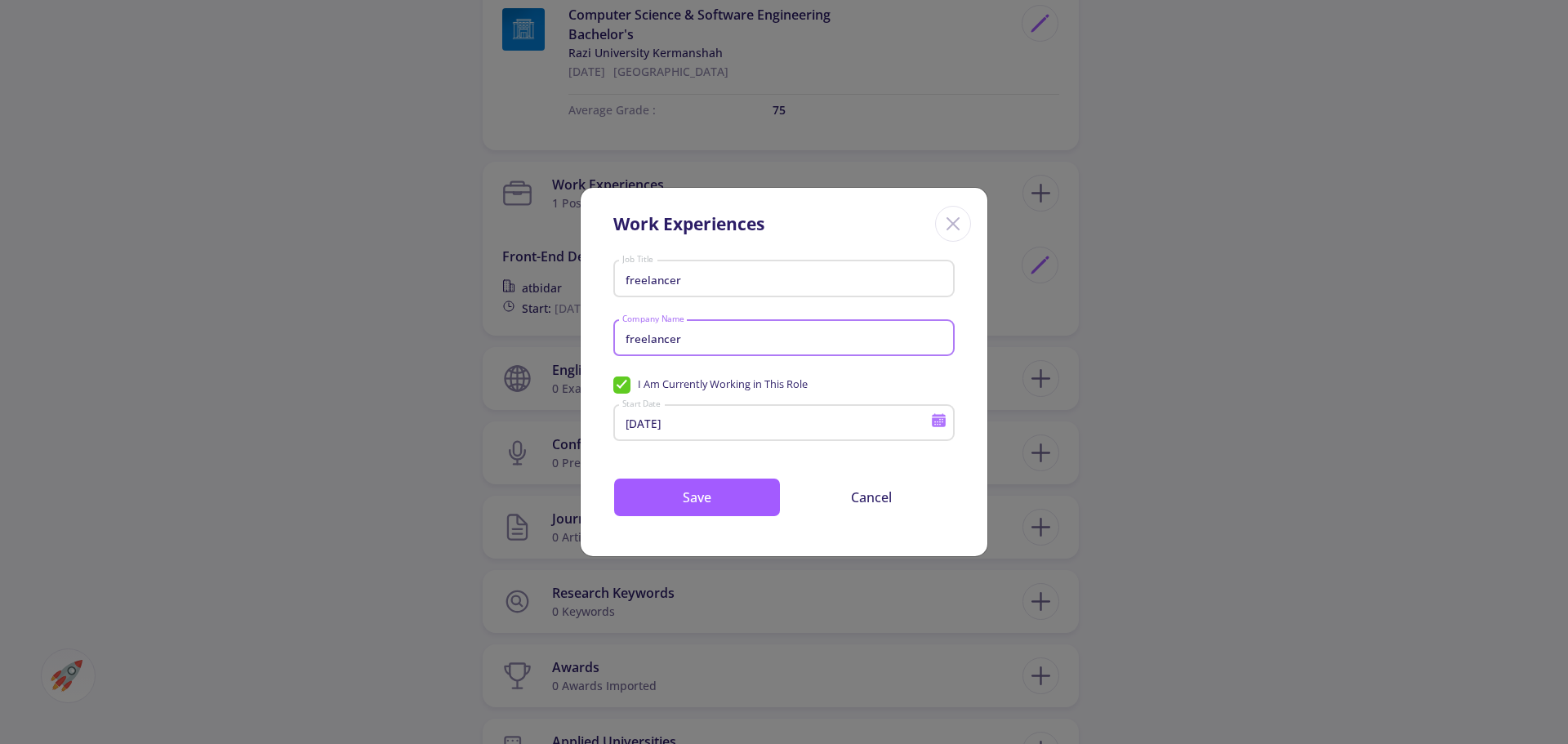
type input "freelancer"
click at [669, 497] on button "Save" at bounding box center [697, 497] width 167 height 39
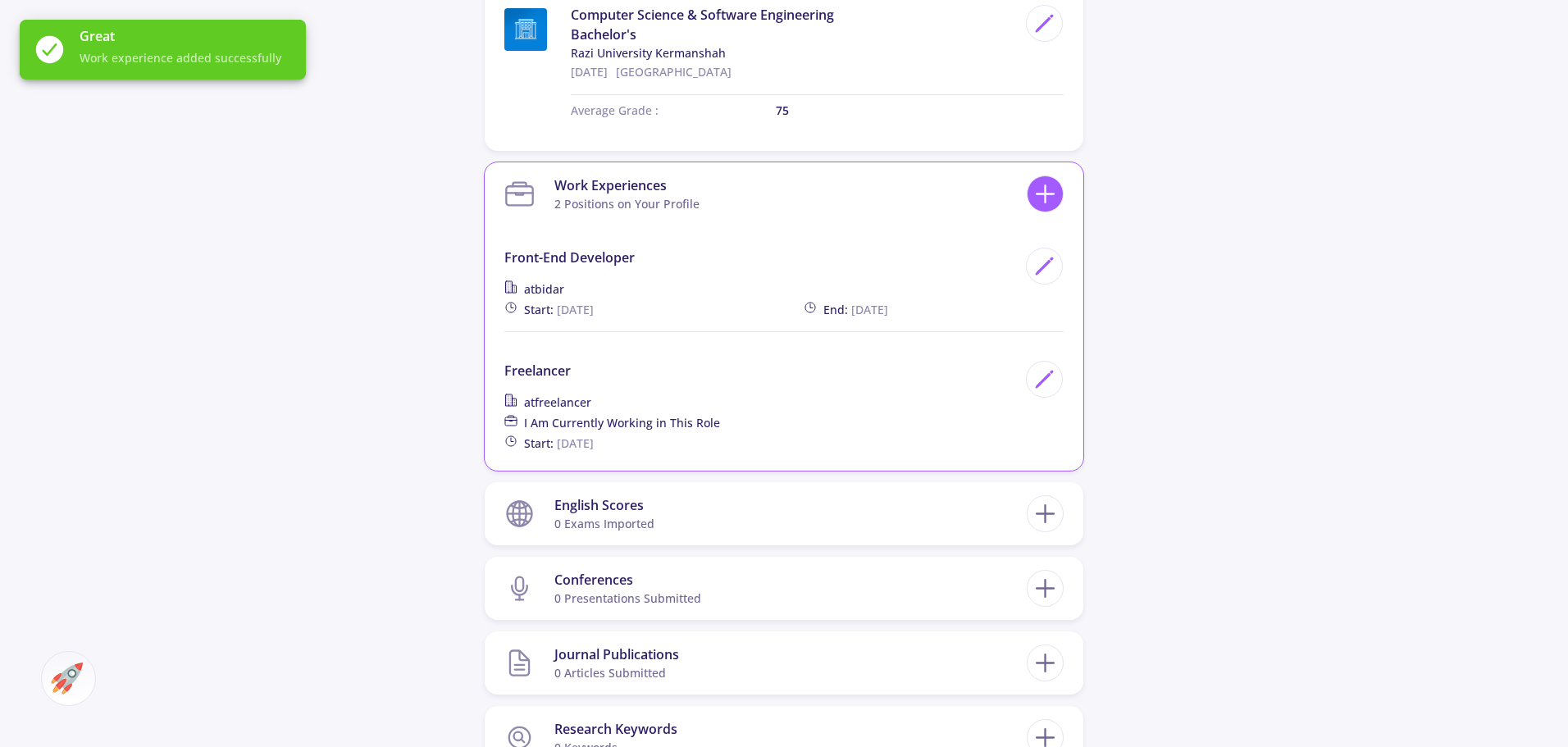
click at [1042, 179] on icon at bounding box center [1045, 194] width 31 height 31
checkbox input "false"
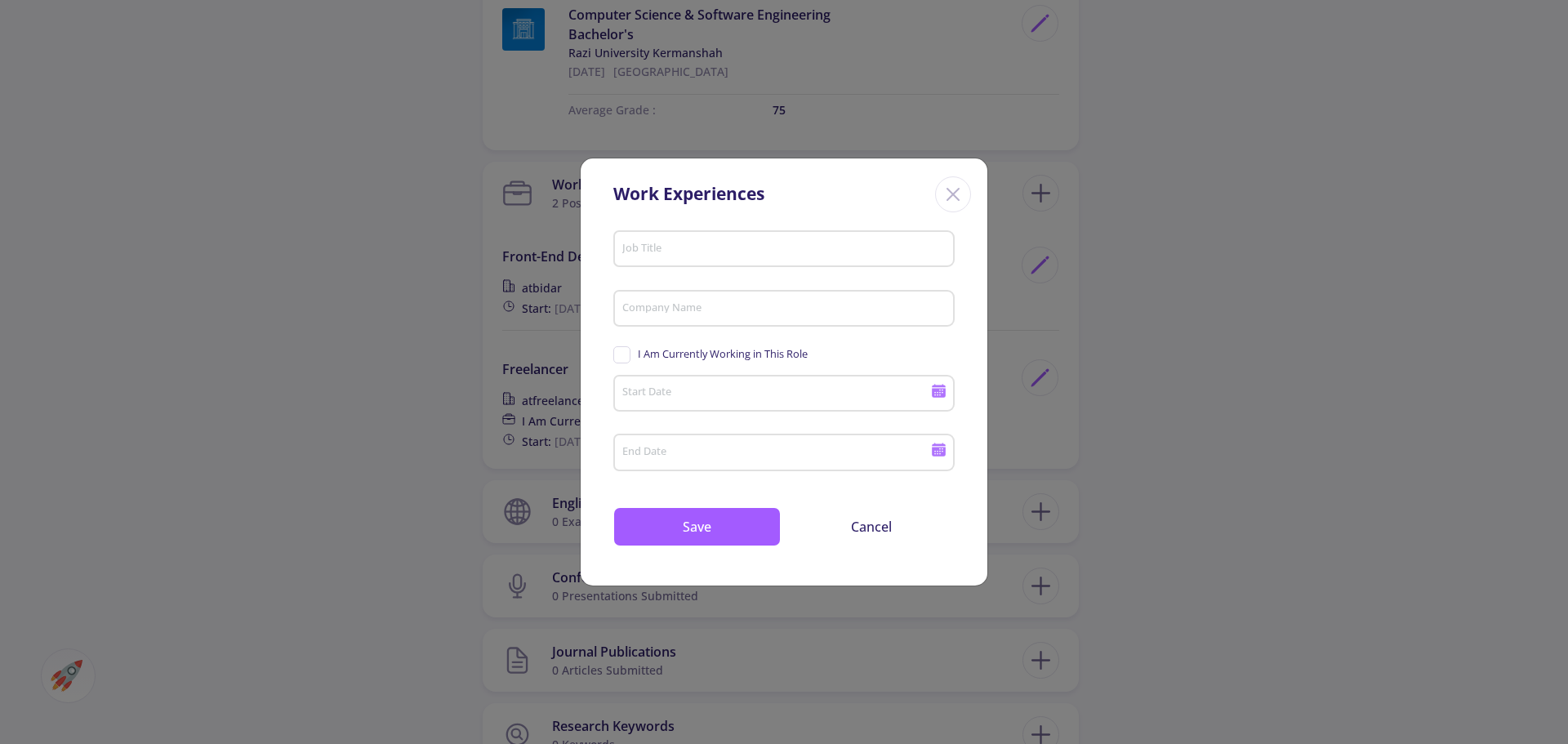
click at [708, 257] on div "Job Title" at bounding box center [784, 245] width 326 height 42
type input "C"
type input "m"
type input "b"
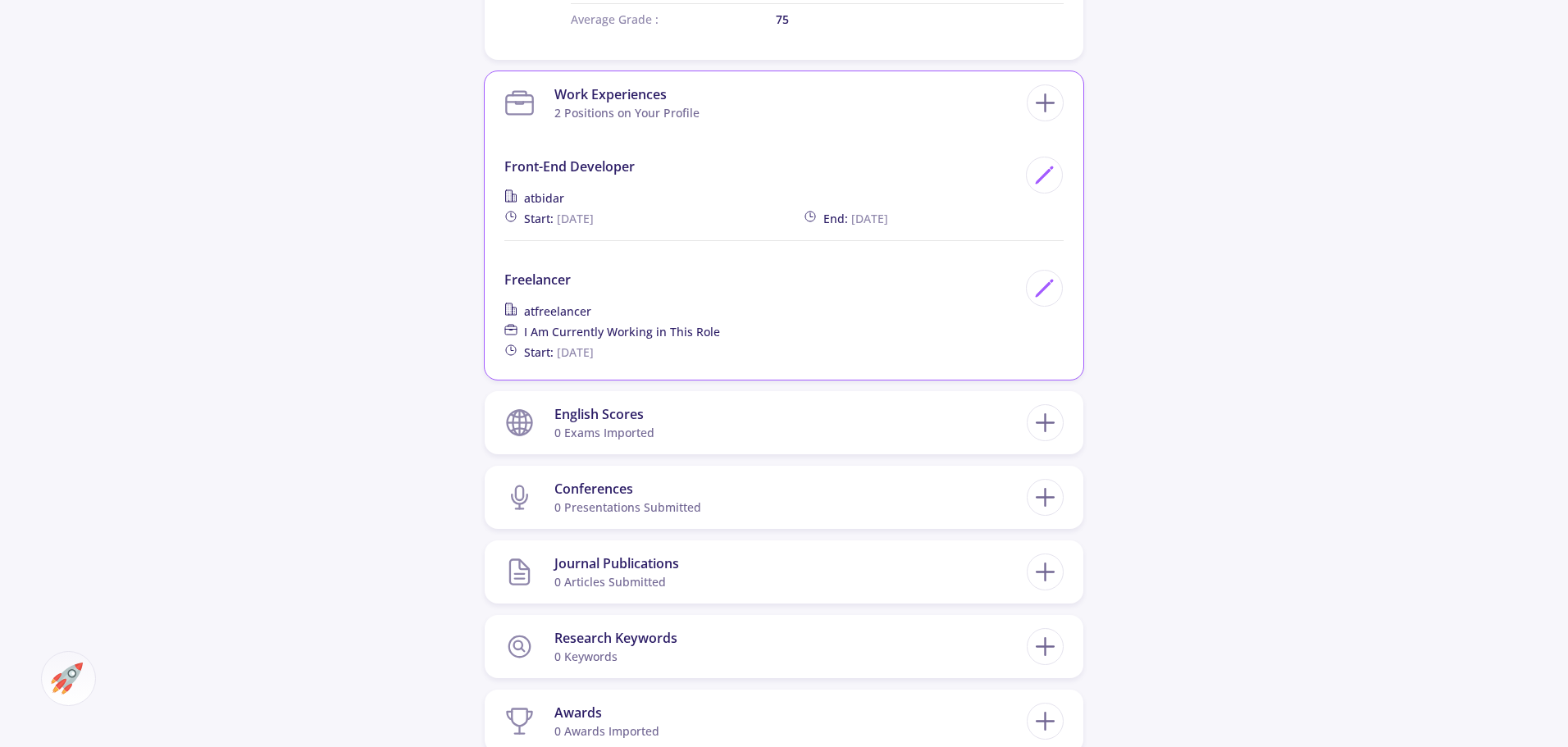
scroll to position [1394, 0]
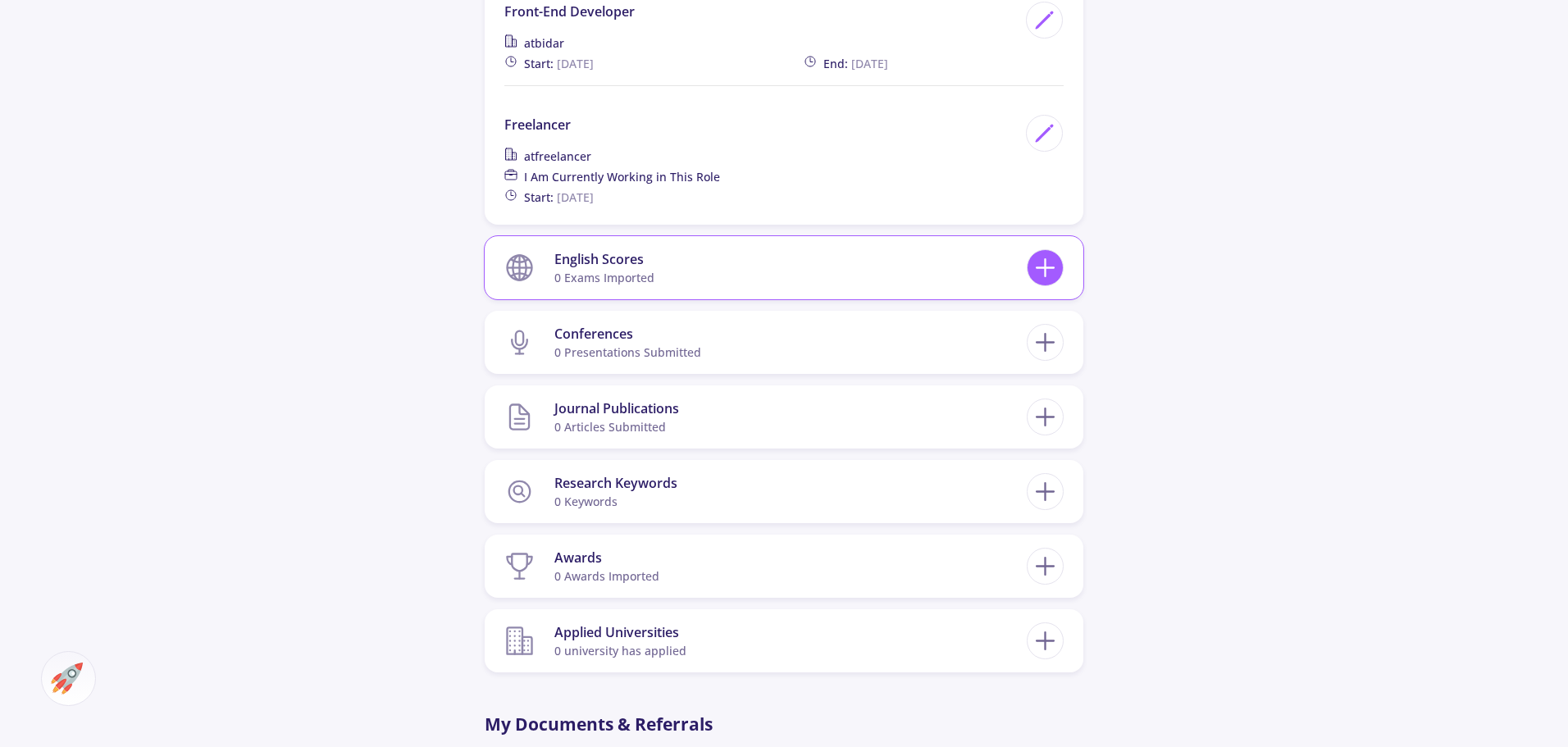
click at [1049, 268] on line at bounding box center [1045, 268] width 17 height 0
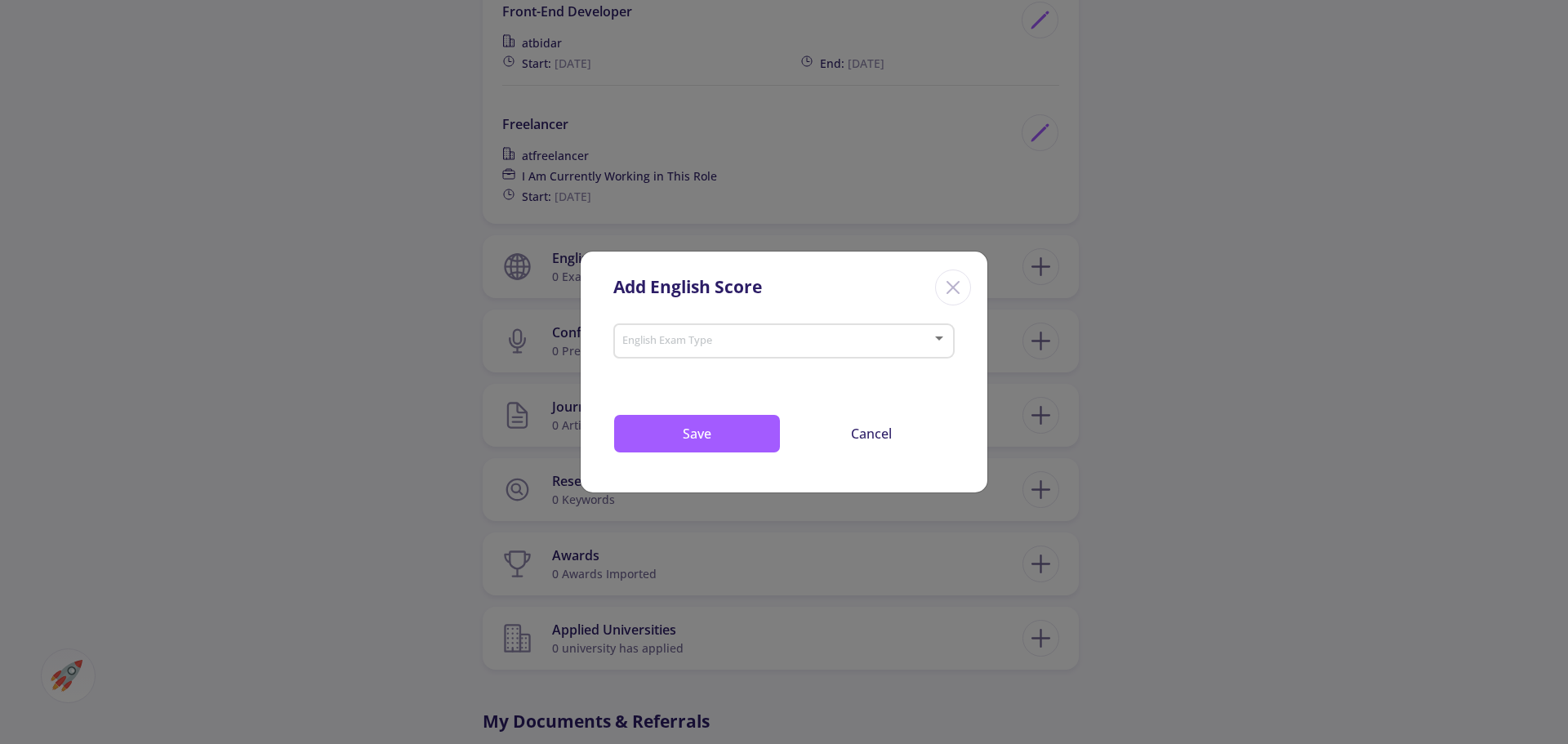
click at [781, 334] on div "English Exam Type" at bounding box center [784, 338] width 326 height 41
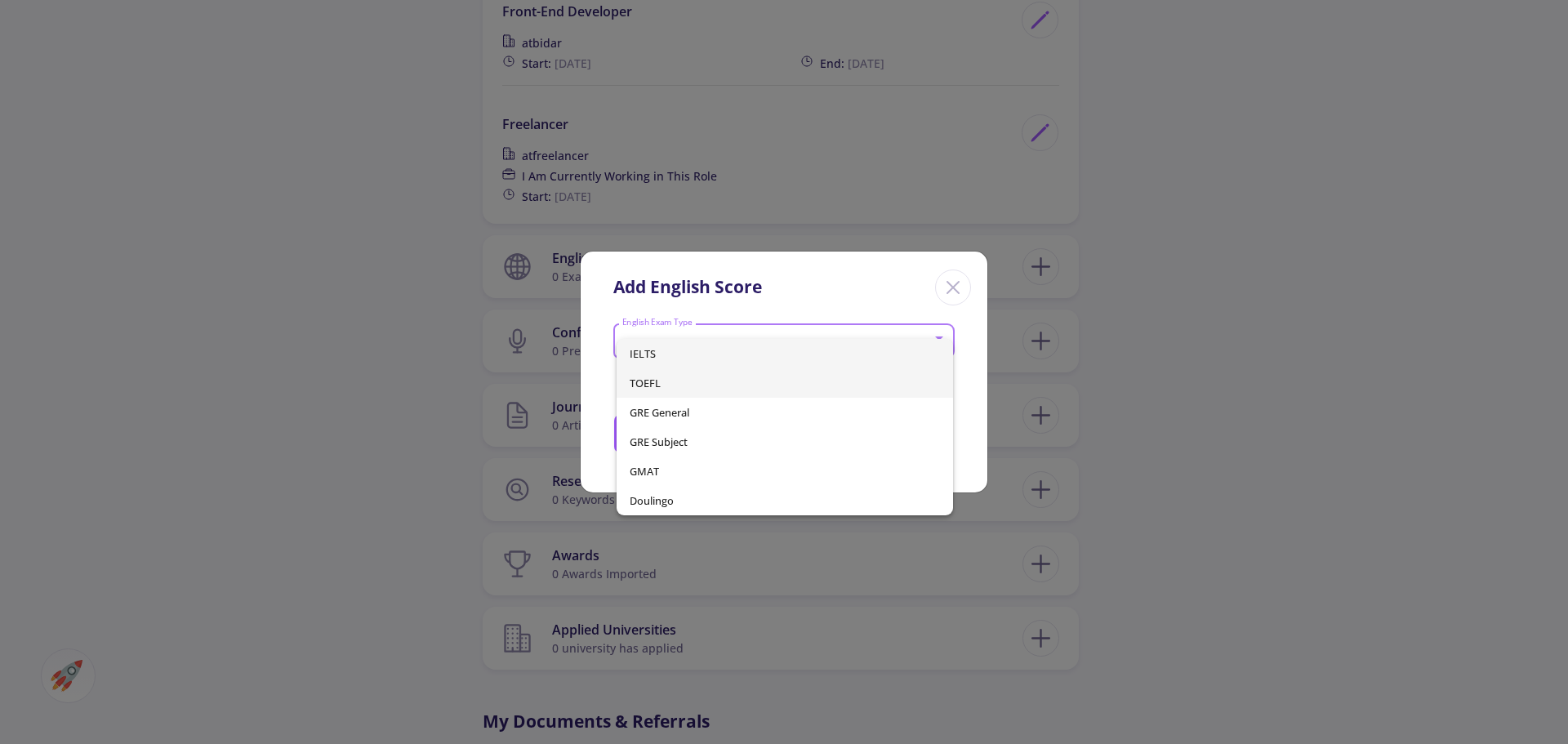
click at [669, 374] on span "TOEFL" at bounding box center [785, 383] width 311 height 30
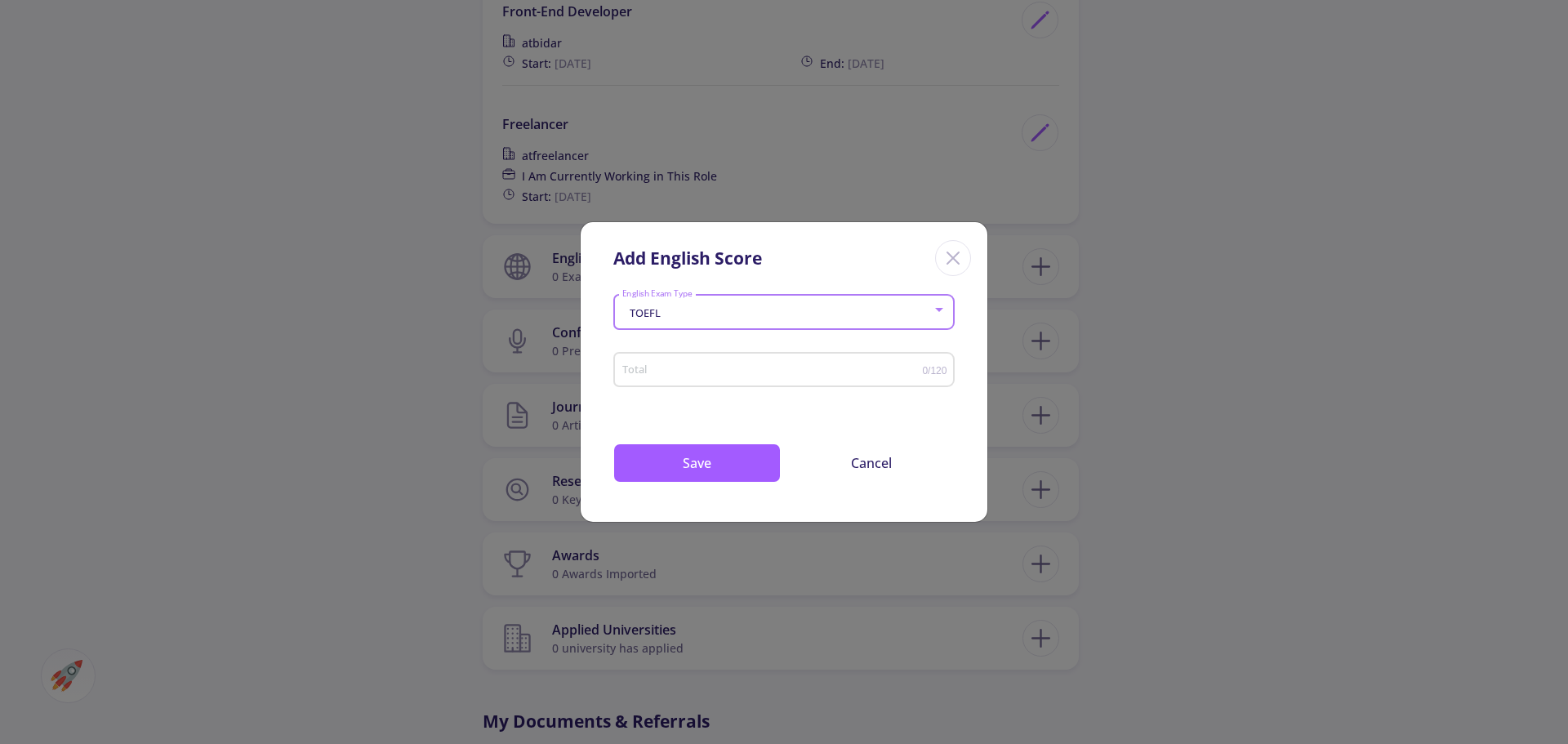
click at [681, 318] on div "TOEFL" at bounding box center [777, 313] width 311 height 12
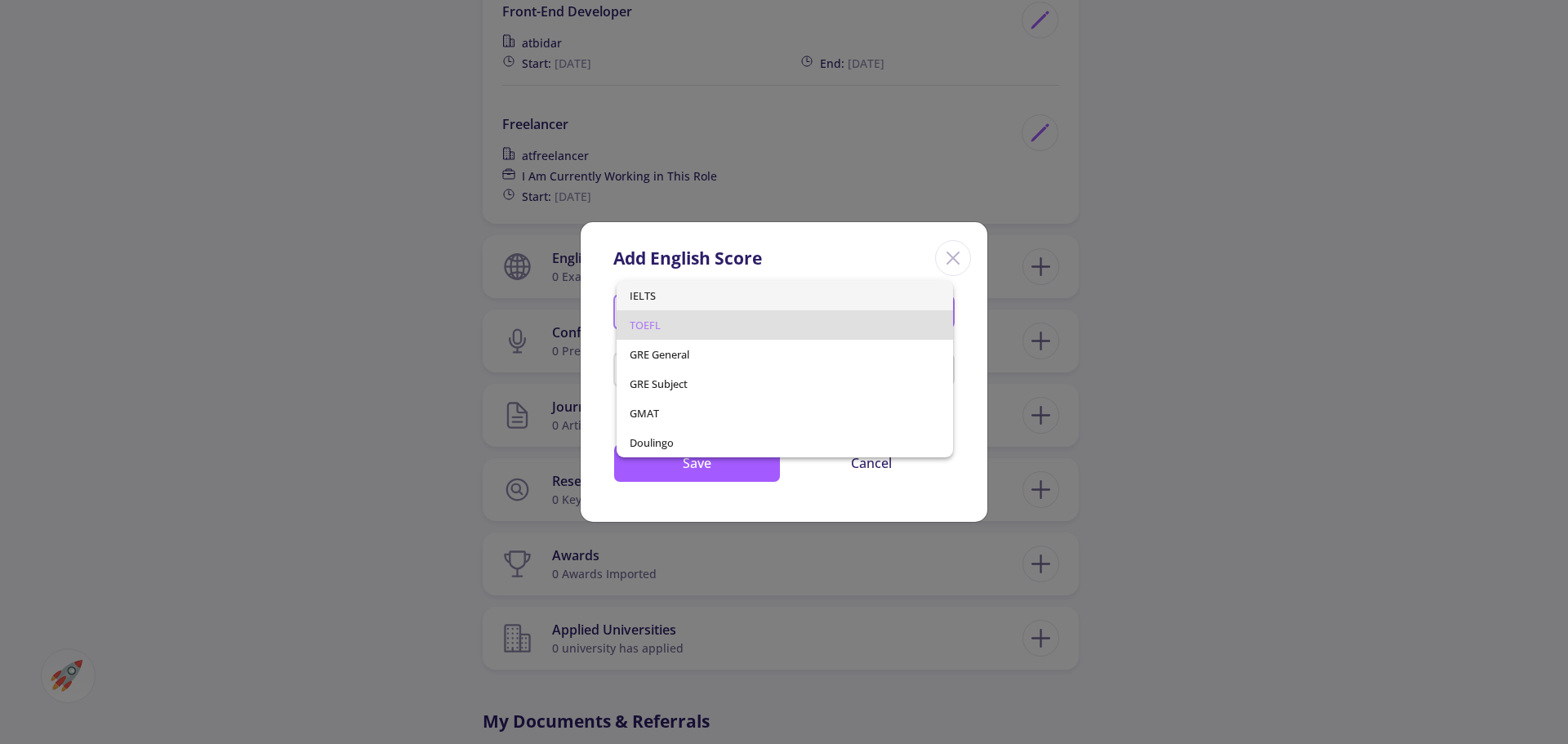
click at [676, 296] on span "IELTS" at bounding box center [785, 296] width 311 height 30
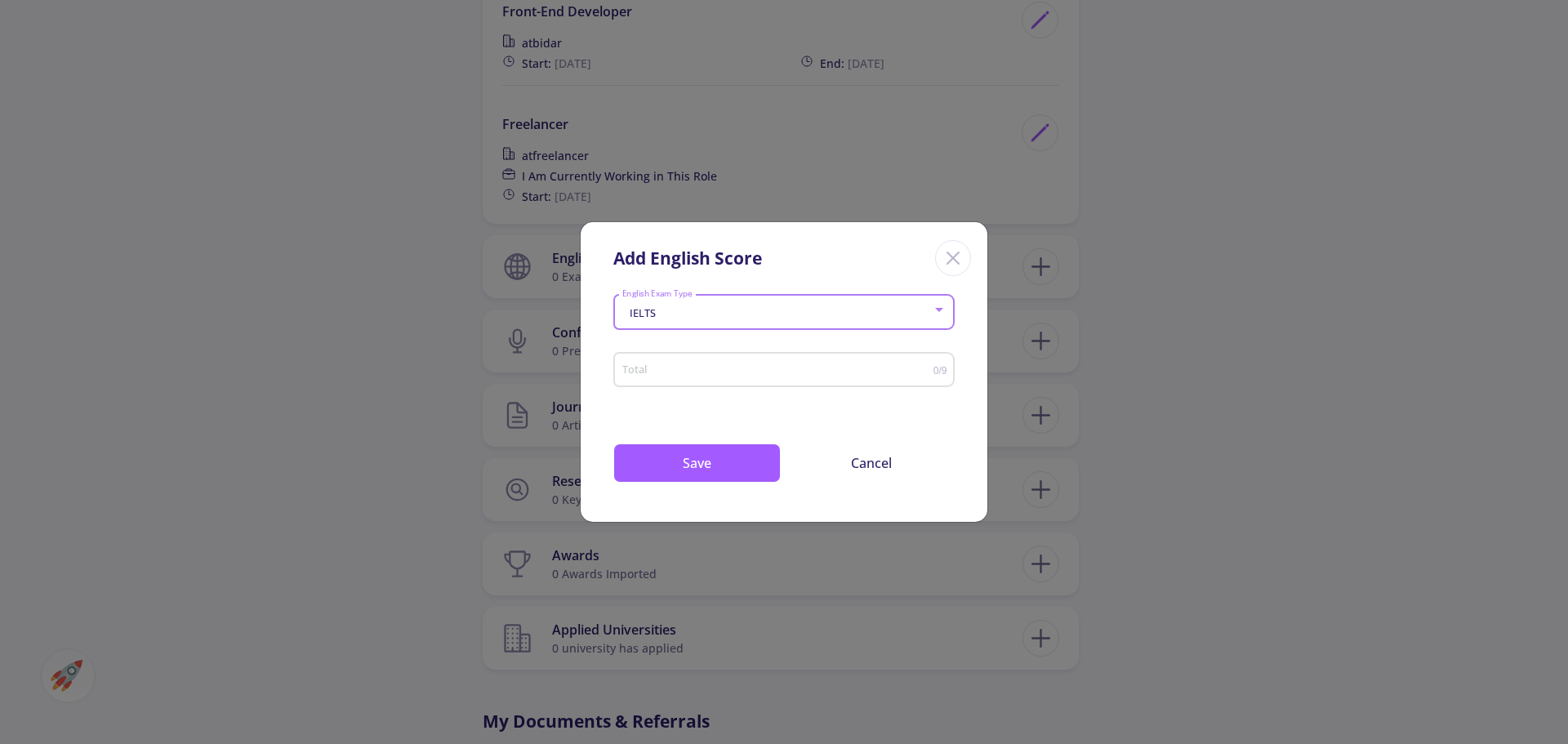
click at [663, 359] on div "Total" at bounding box center [777, 366] width 312 height 41
type input "6.5"
click at [743, 448] on button "Save" at bounding box center [697, 463] width 167 height 39
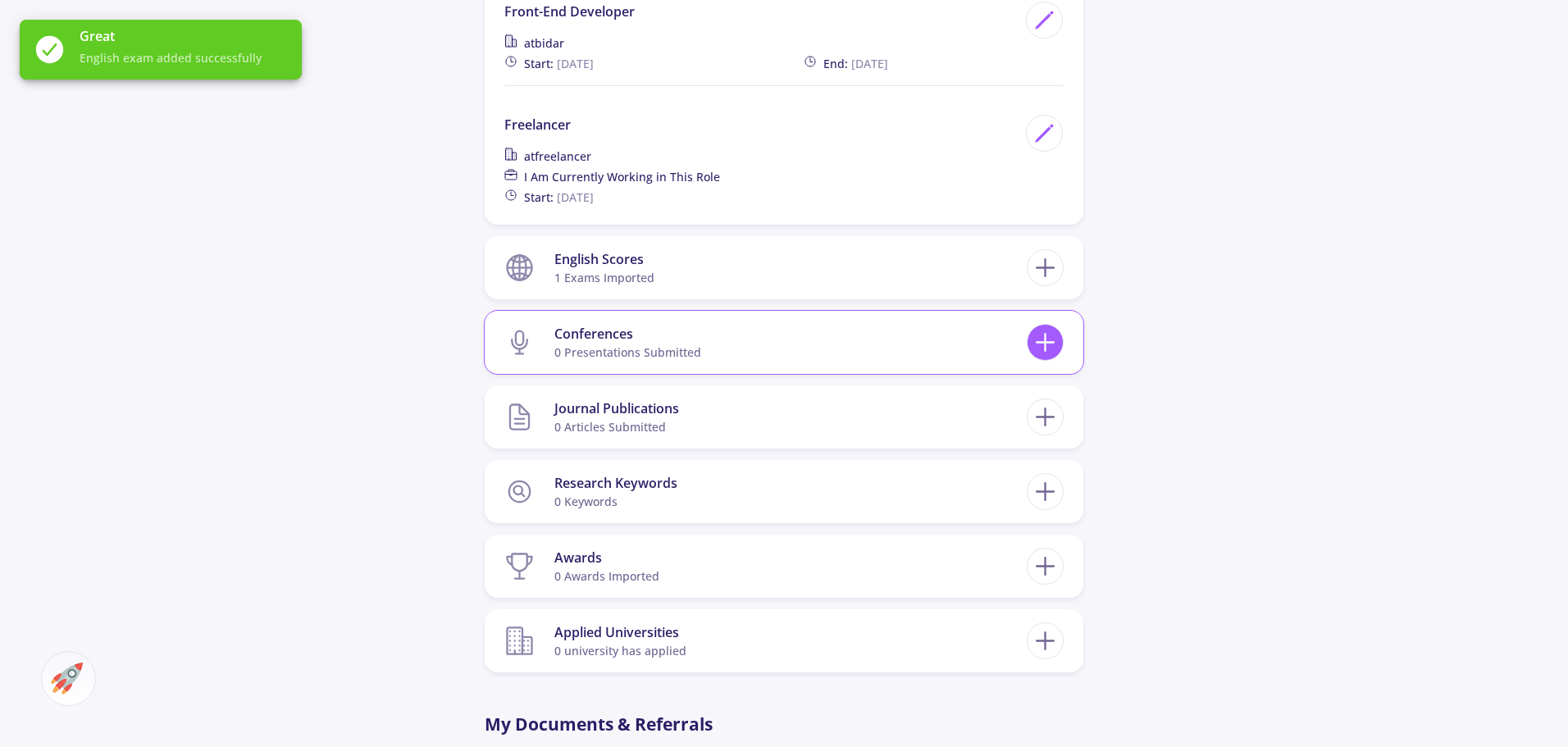
click at [1054, 331] on icon at bounding box center [1045, 342] width 31 height 31
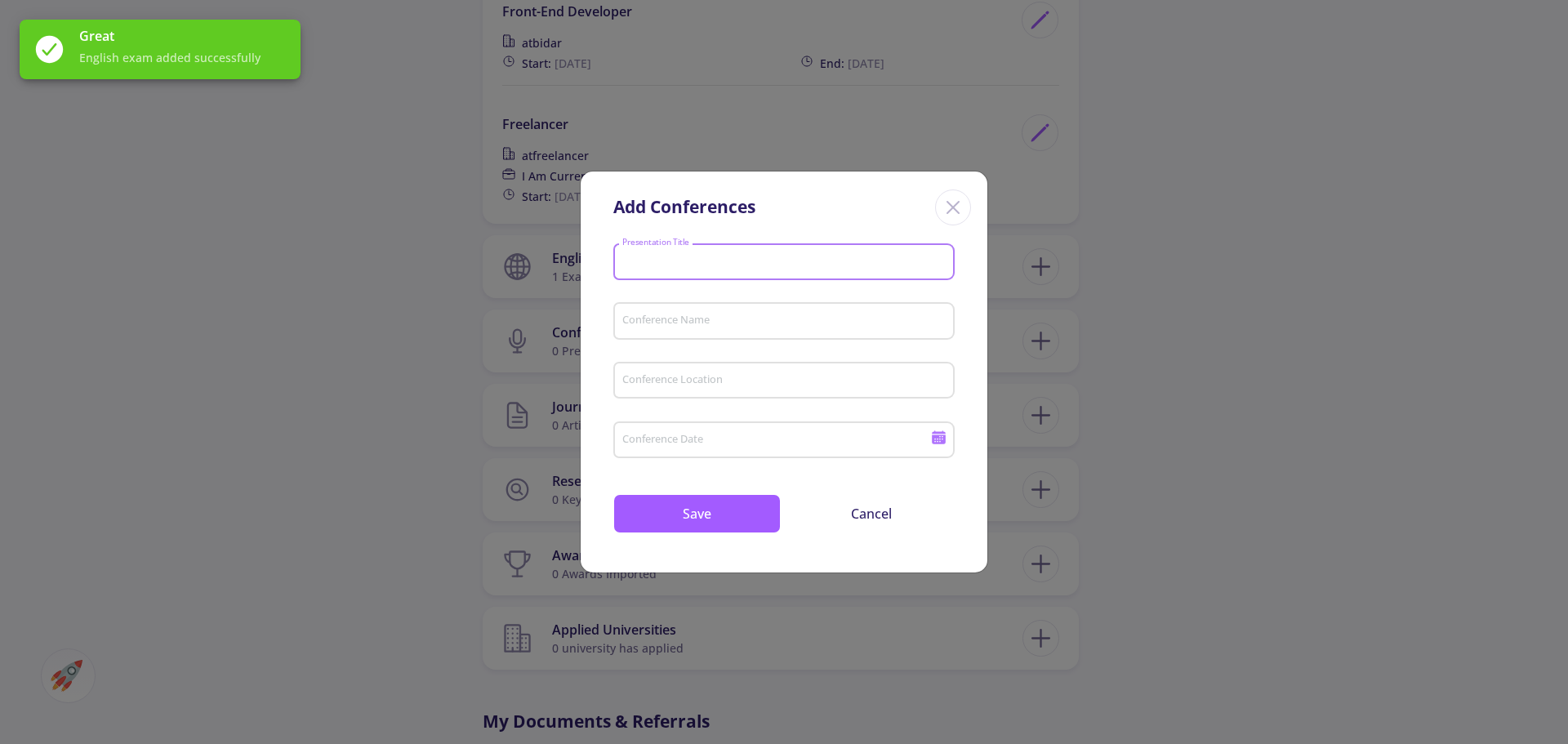
click at [752, 262] on input "Presentation Title" at bounding box center [786, 263] width 330 height 15
click at [746, 300] on div "Conference Name" at bounding box center [784, 317] width 326 height 42
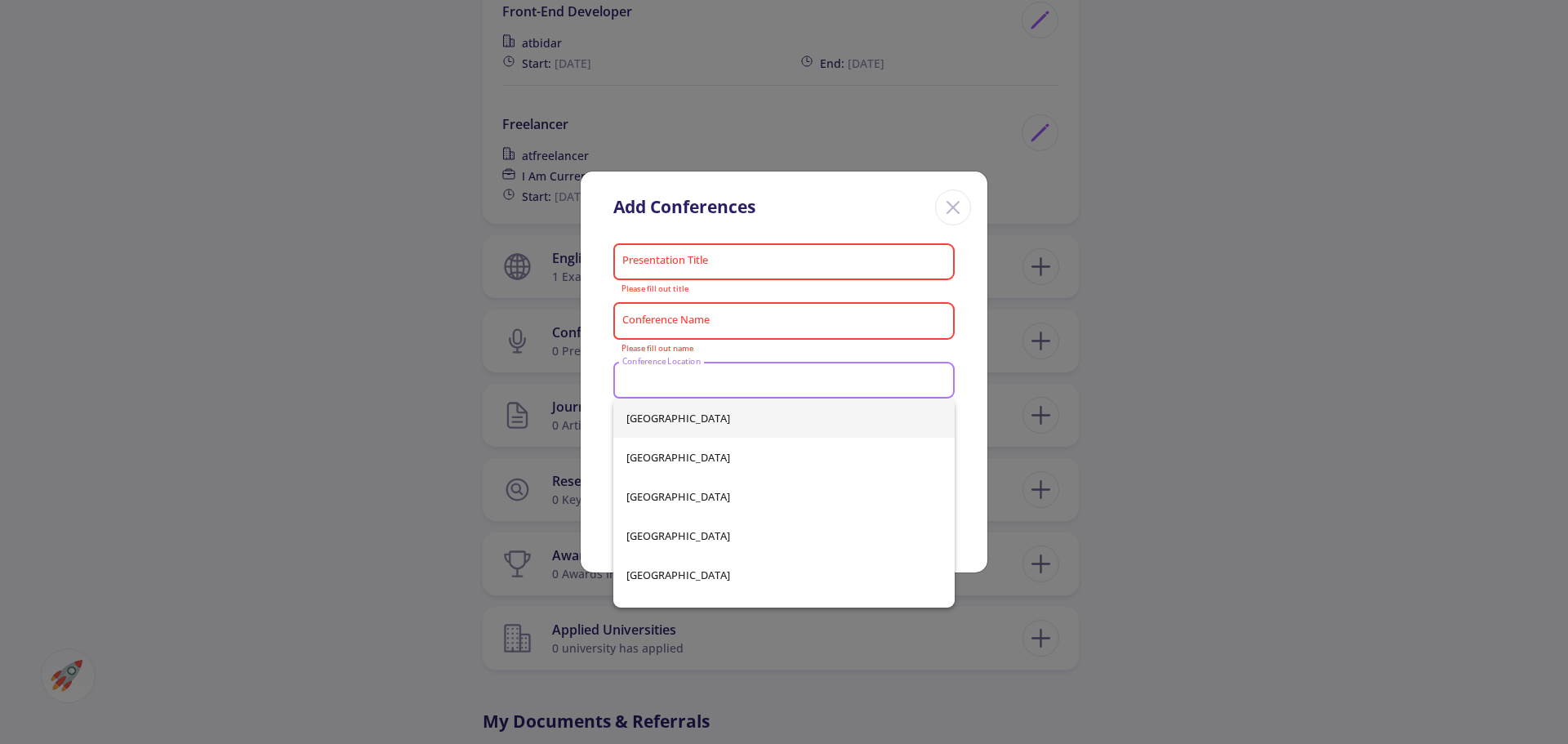
click at [741, 377] on input "Conference Location" at bounding box center [786, 382] width 330 height 15
click at [1212, 396] on div "Add Conferences Presentation Title Please fill out title Conference Name Please…" at bounding box center [784, 372] width 1568 height 744
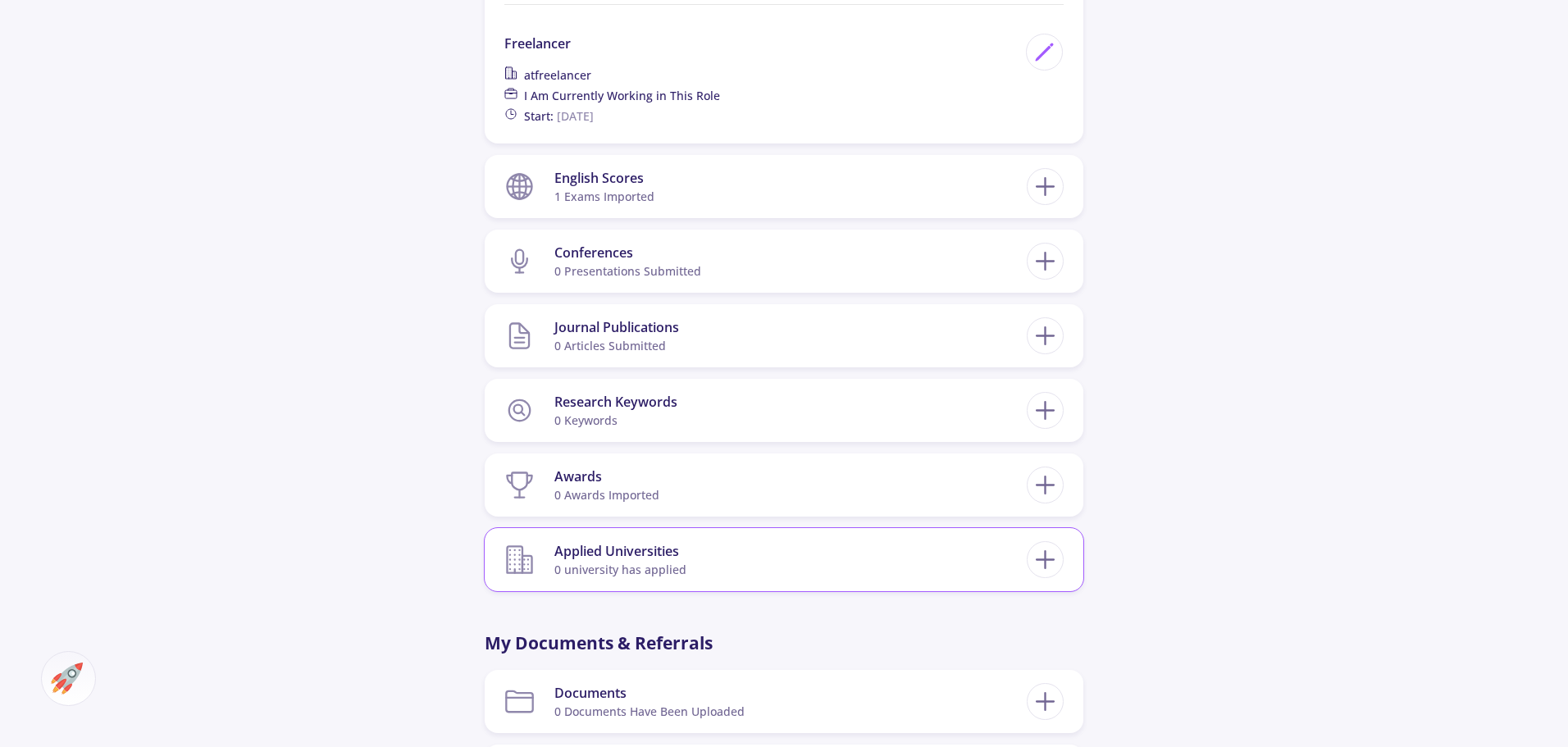
scroll to position [1477, 0]
click at [1038, 479] on icon at bounding box center [1045, 484] width 31 height 31
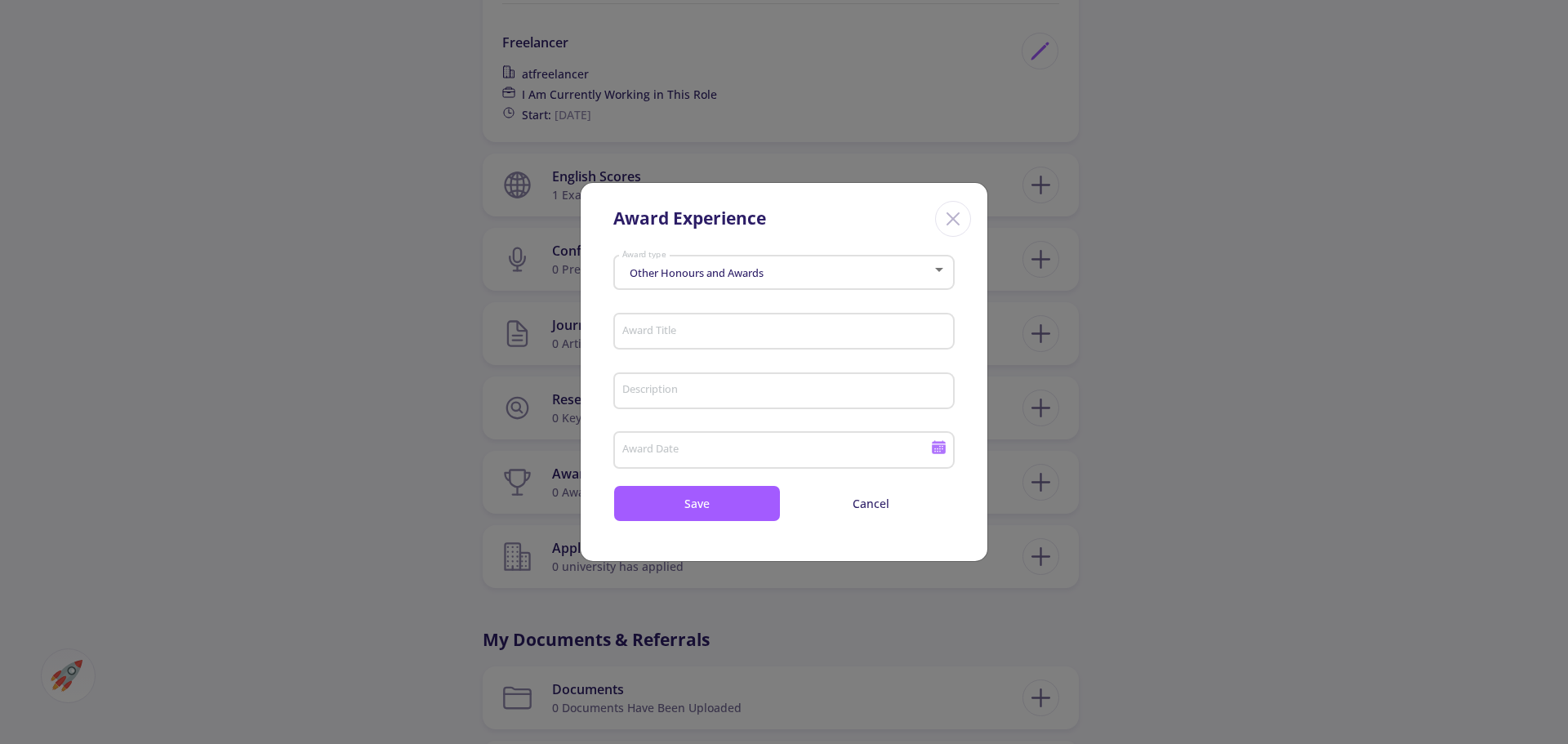
click at [726, 273] on span "Other Honours and Awards" at bounding box center [694, 273] width 138 height 15
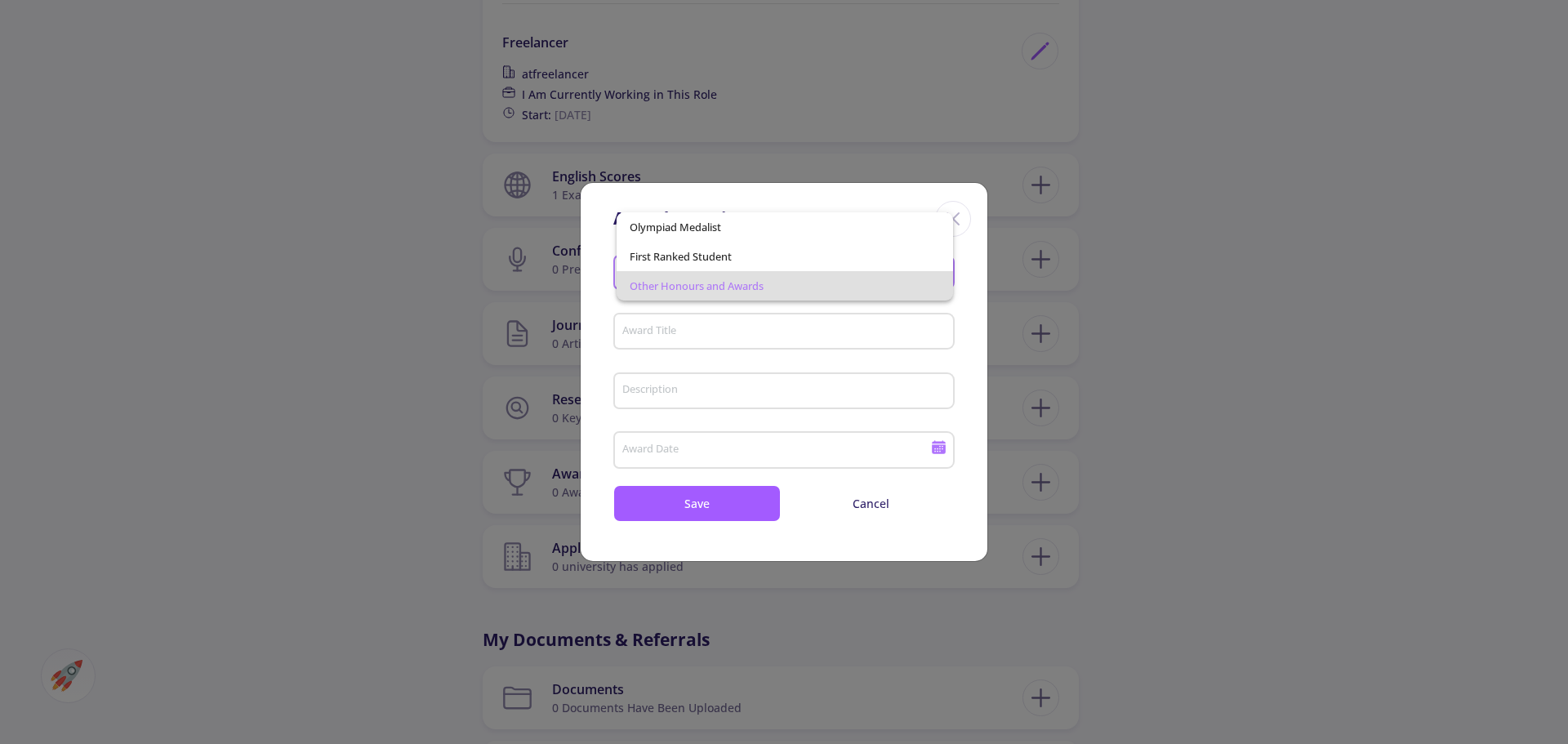
click at [969, 299] on div at bounding box center [784, 372] width 1568 height 744
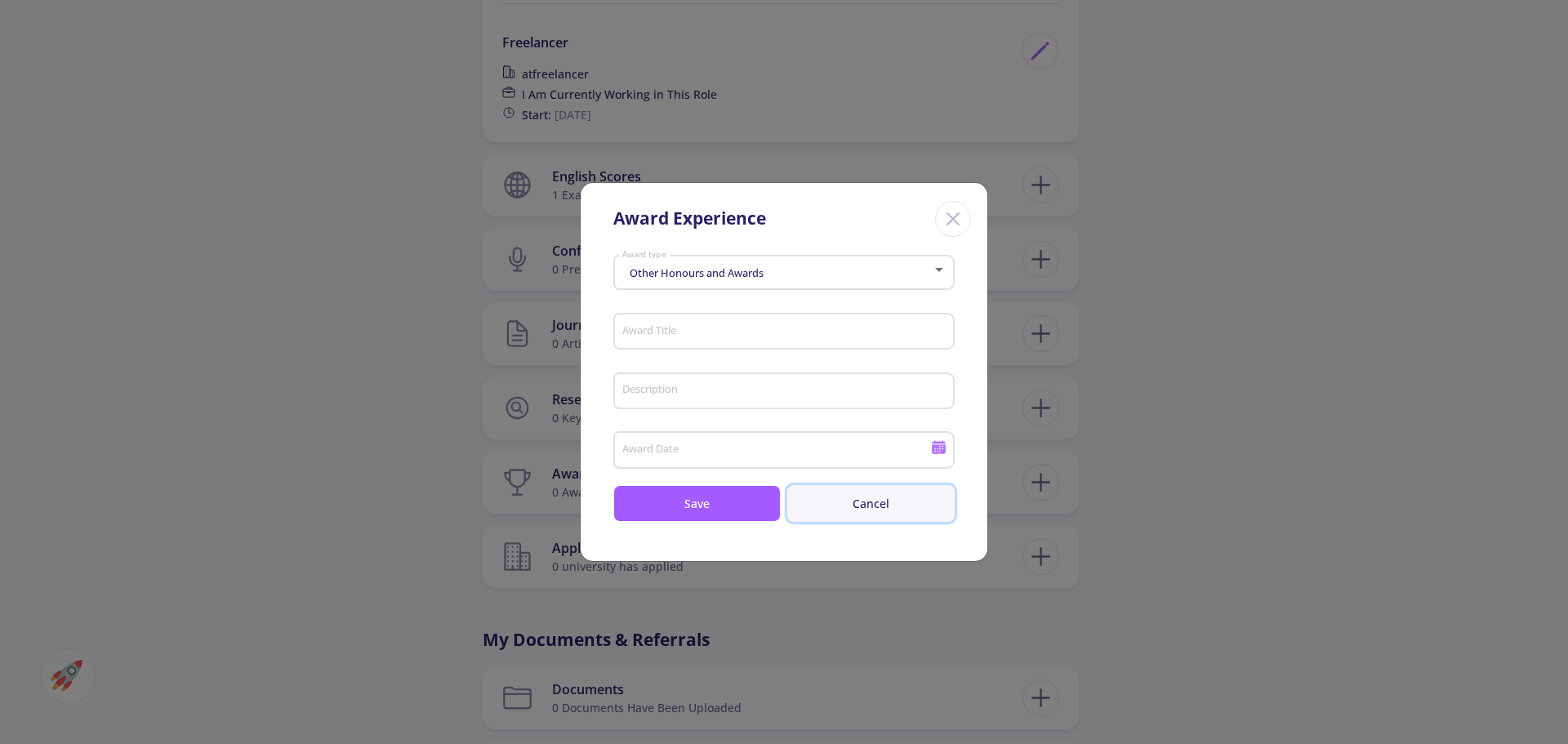
click at [852, 485] on button "Cancel" at bounding box center [870, 503] width 167 height 36
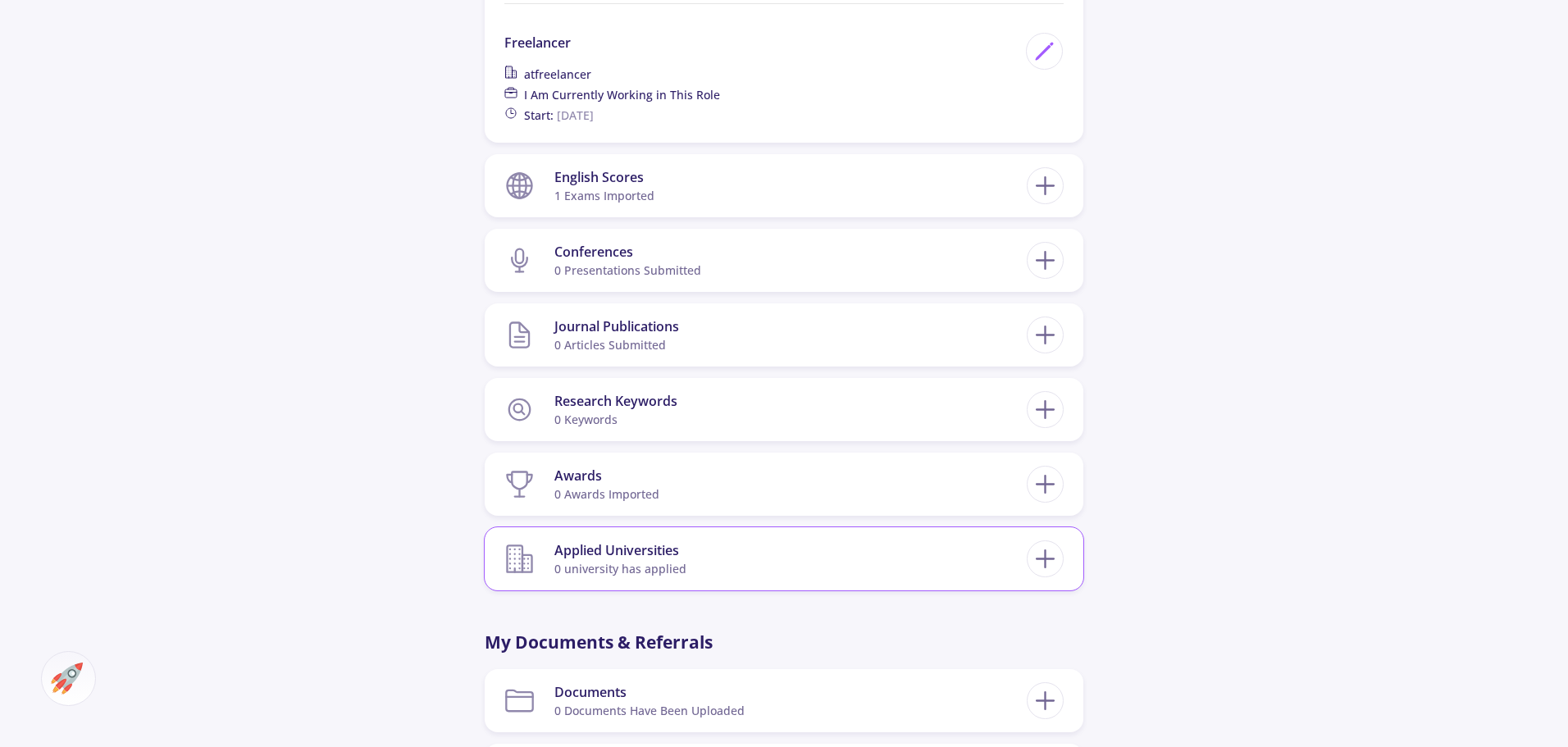
click at [724, 534] on section "Applied Universities 0 university has applied" at bounding box center [765, 559] width 523 height 50
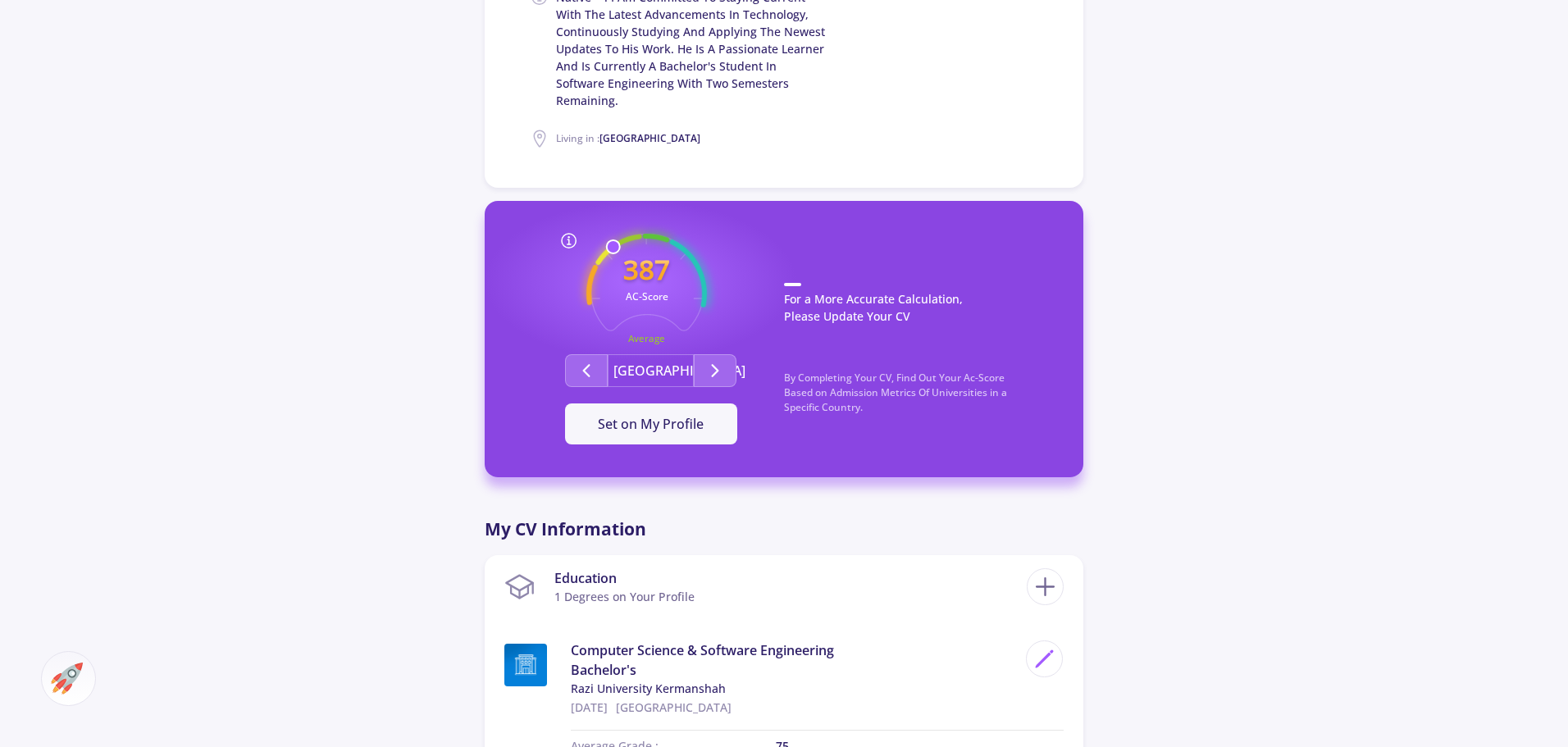
scroll to position [492, 0]
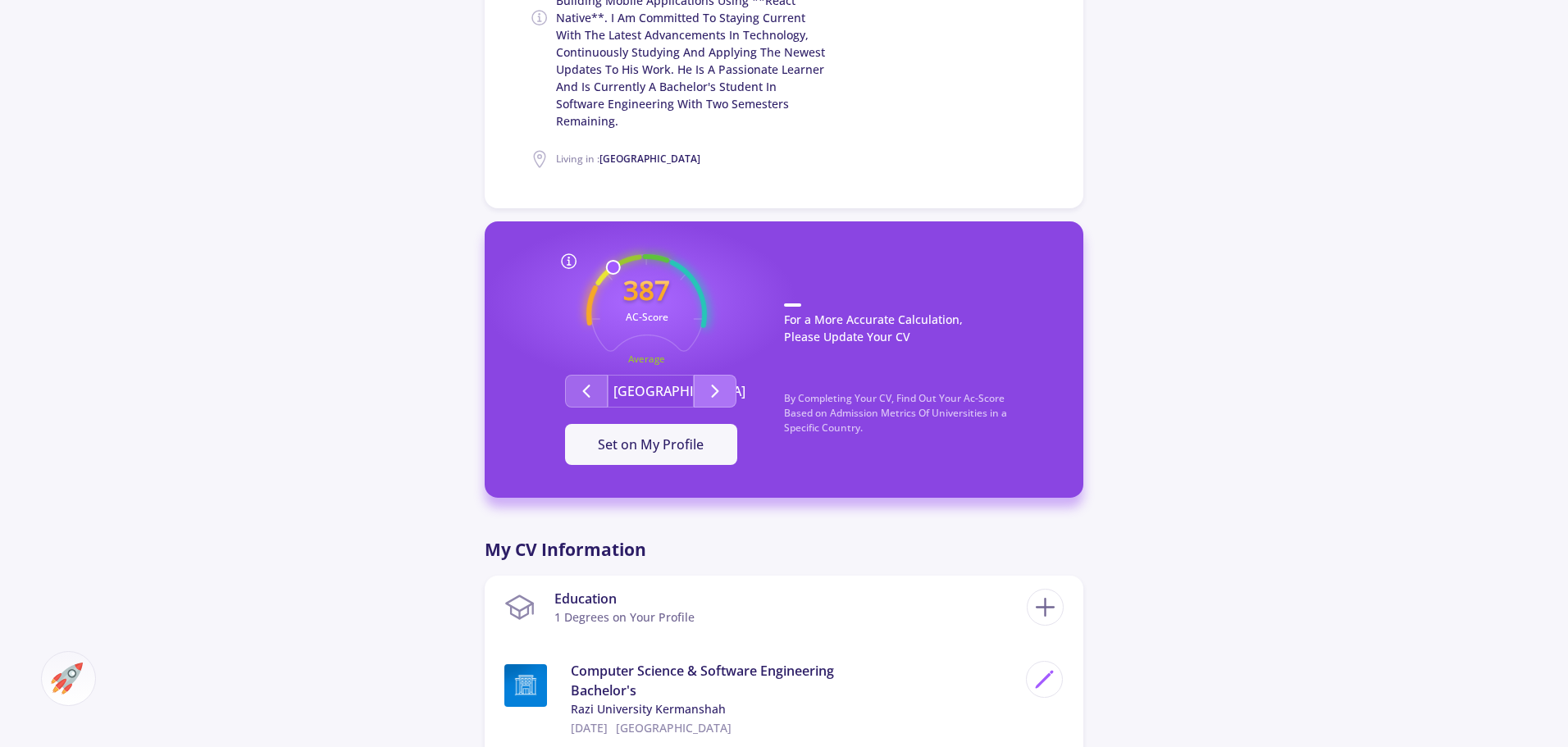
click at [730, 376] on button "Second group" at bounding box center [715, 391] width 42 height 32
click at [676, 435] on span "Set on My Profile" at bounding box center [650, 445] width 106 height 18
click at [660, 444] on button "It Is Now Set" at bounding box center [651, 444] width 172 height 41
click at [582, 354] on div "328 AC-Score Average By Completing Your CV, Find Out Your Ac-Score Based on Adm…" at bounding box center [651, 360] width 267 height 211
click at [587, 375] on button "Second group" at bounding box center [586, 391] width 42 height 32
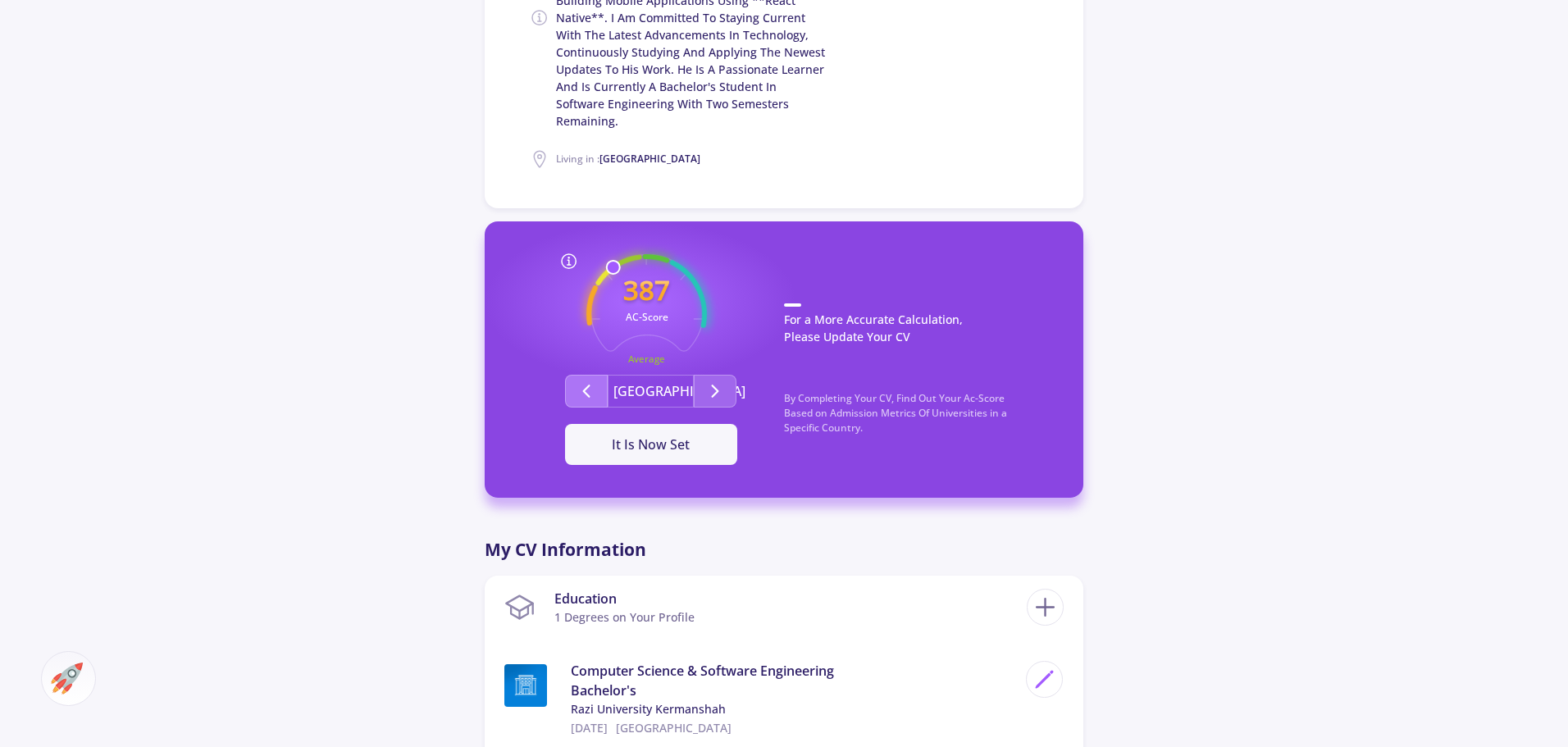
click at [587, 375] on button "Second group" at bounding box center [586, 391] width 42 height 32
click at [708, 381] on icon "Second group" at bounding box center [715, 391] width 20 height 20
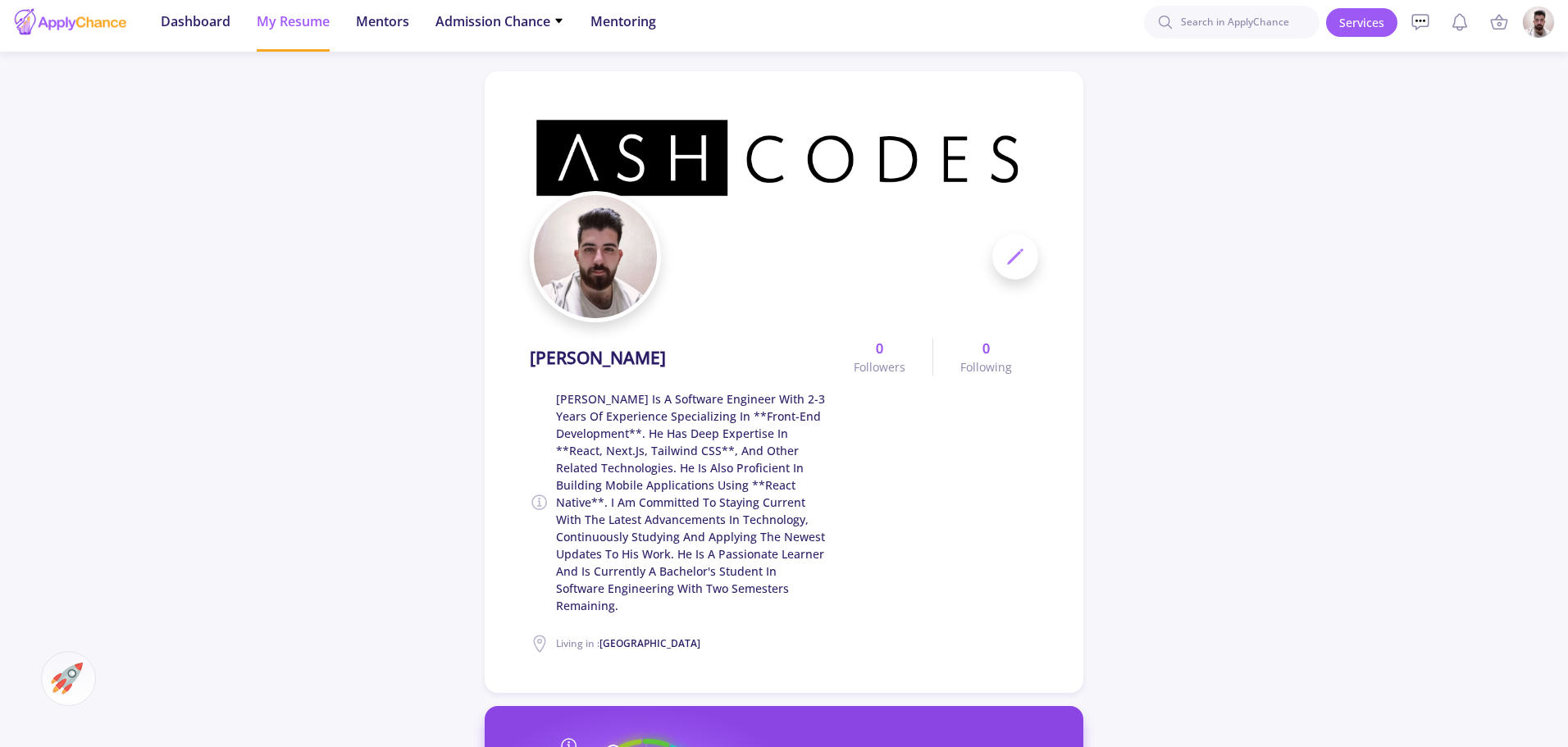
scroll to position [0, 0]
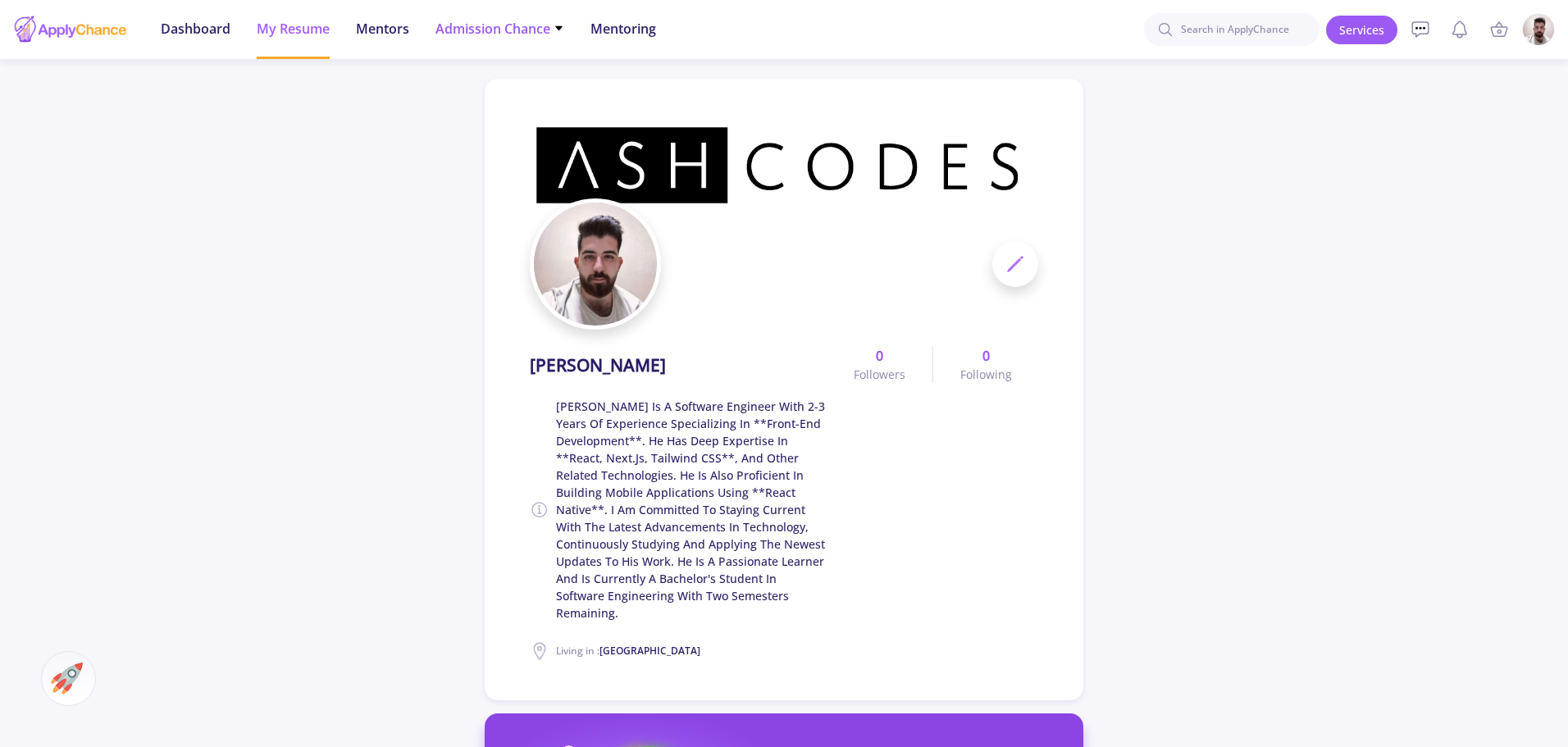
click at [461, 30] on span "Admission Chance" at bounding box center [499, 29] width 129 height 20
click at [499, 122] on link "Only My Chance of Admission" at bounding box center [532, 115] width 194 height 31
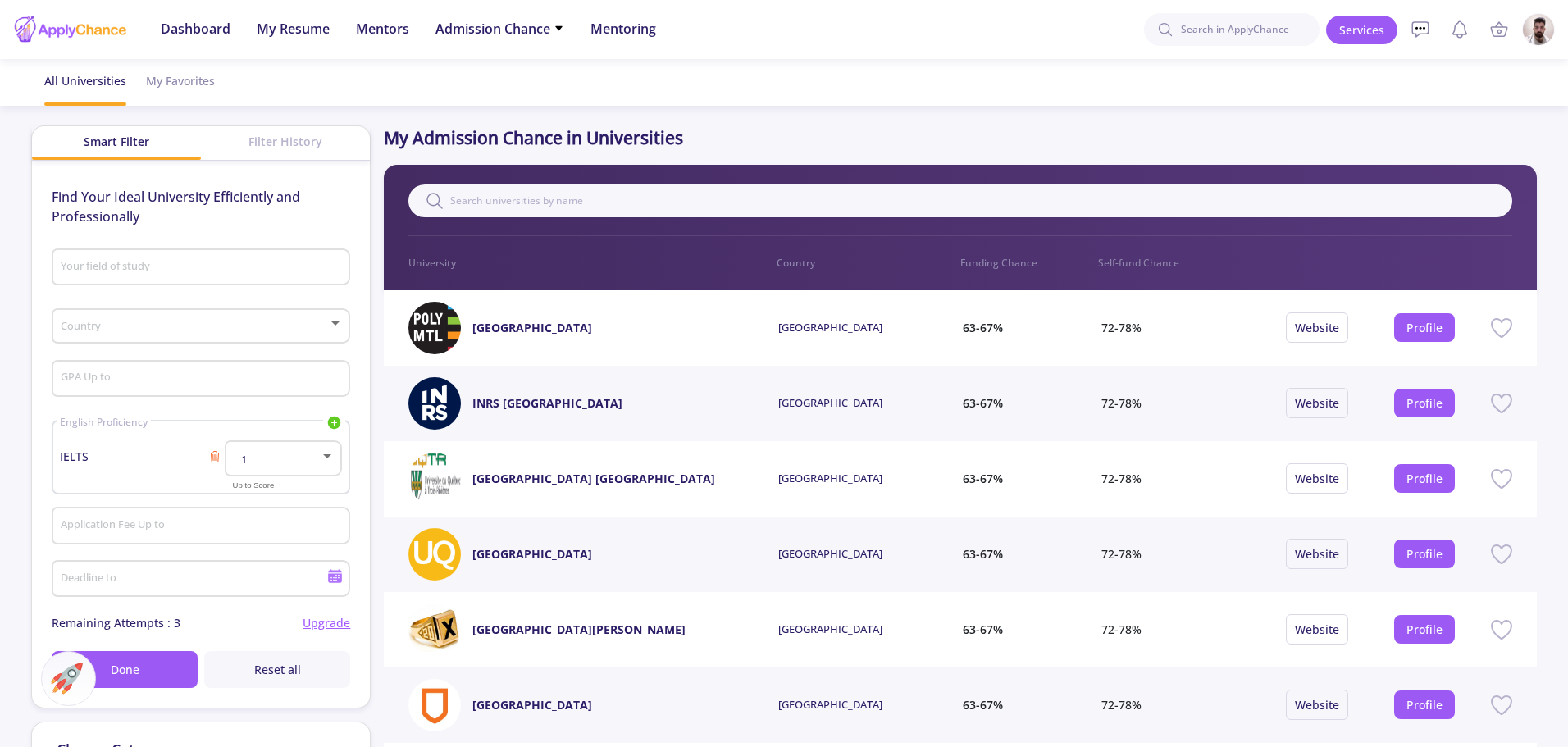
click at [808, 99] on ul "All Universities My Favorites" at bounding box center [784, 82] width 1506 height 47
click at [503, 26] on span "Admission Chance" at bounding box center [499, 29] width 129 height 20
